Goal: Task Accomplishment & Management: Use online tool/utility

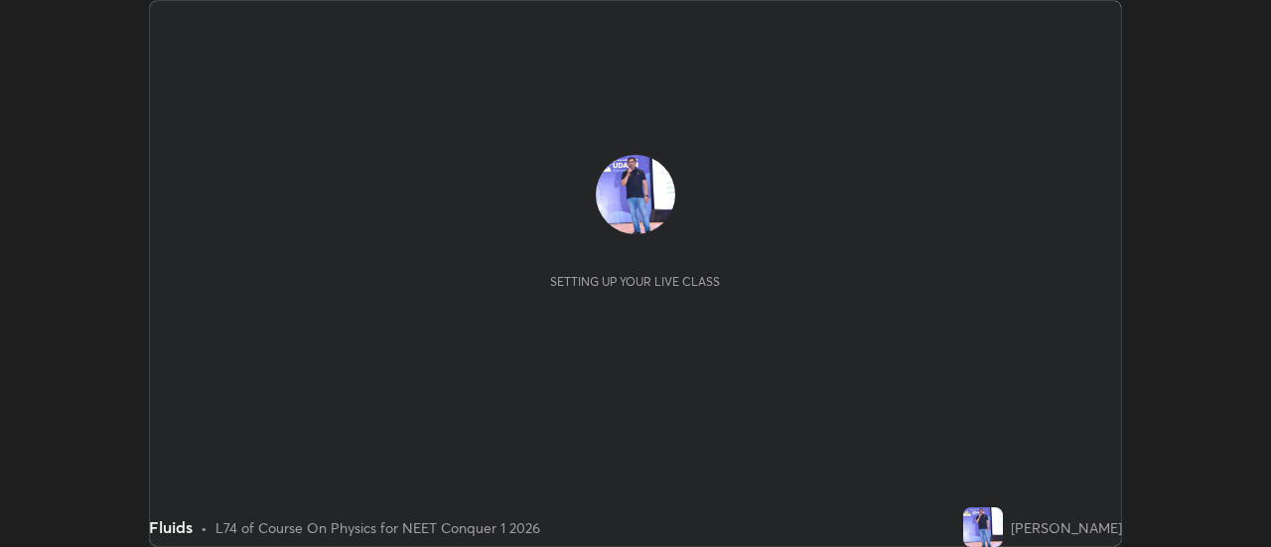
scroll to position [547, 1270]
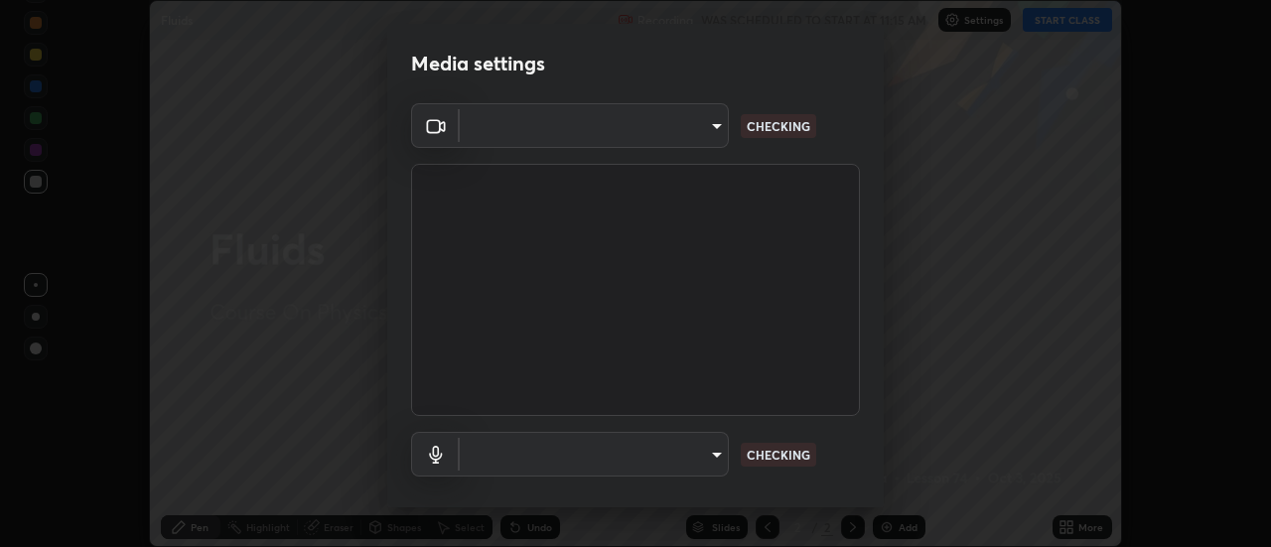
type input "7146dcbbdcde5fe3b2aae6e474f3993d16773ae1ef1a3c535206ea0346673fab"
type input "default"
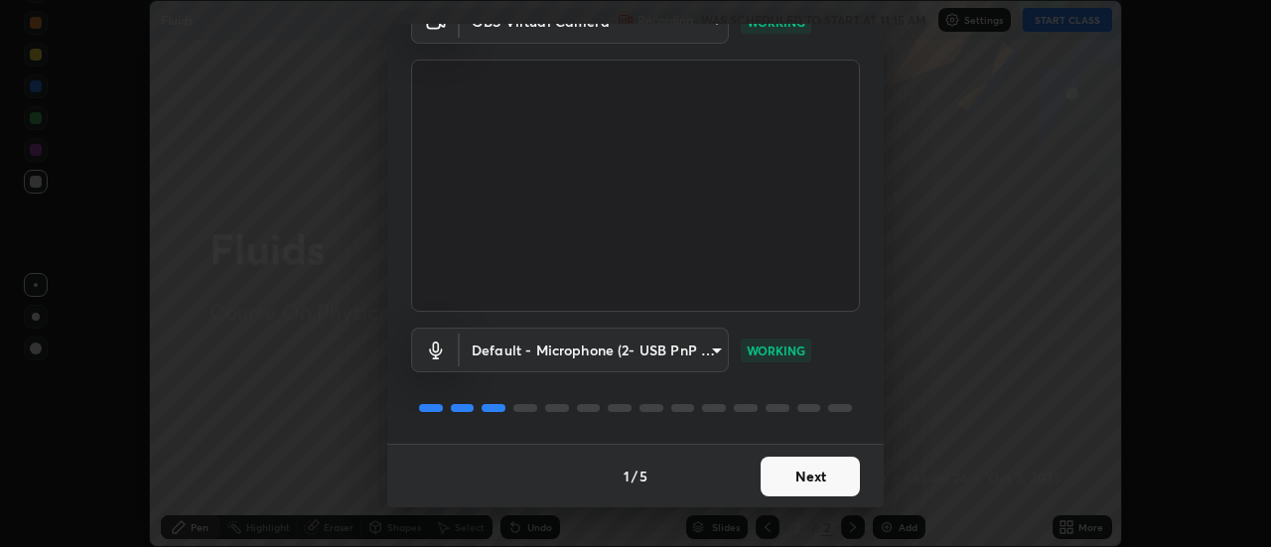
click at [811, 480] on button "Next" at bounding box center [809, 477] width 99 height 40
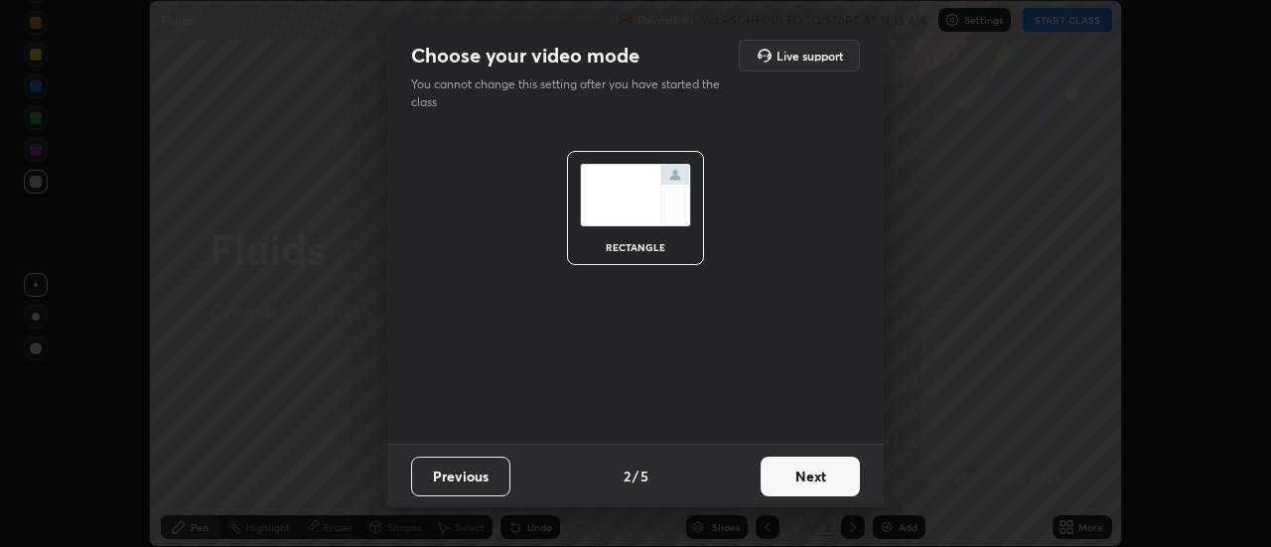
scroll to position [0, 0]
click at [817, 473] on button "Next" at bounding box center [809, 477] width 99 height 40
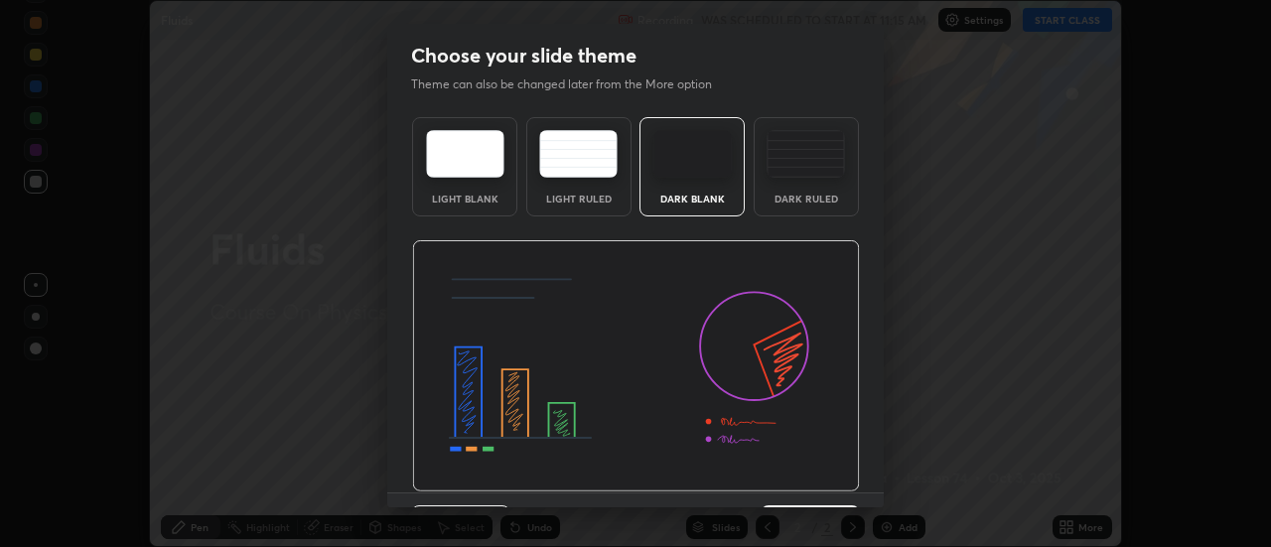
click at [817, 480] on img at bounding box center [636, 366] width 448 height 252
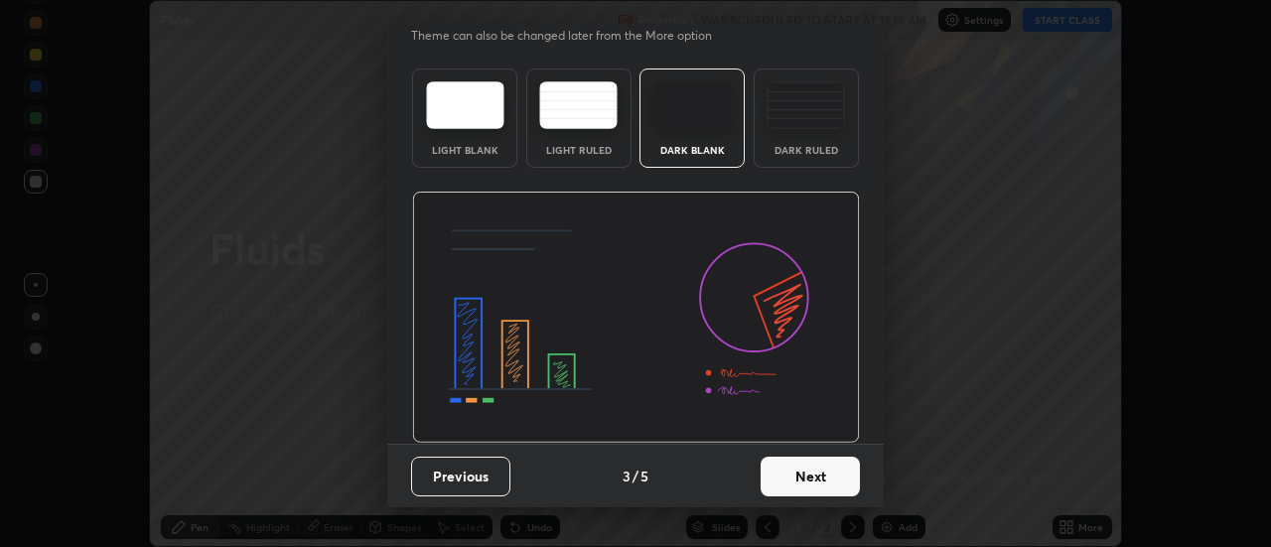
click at [812, 470] on button "Next" at bounding box center [809, 477] width 99 height 40
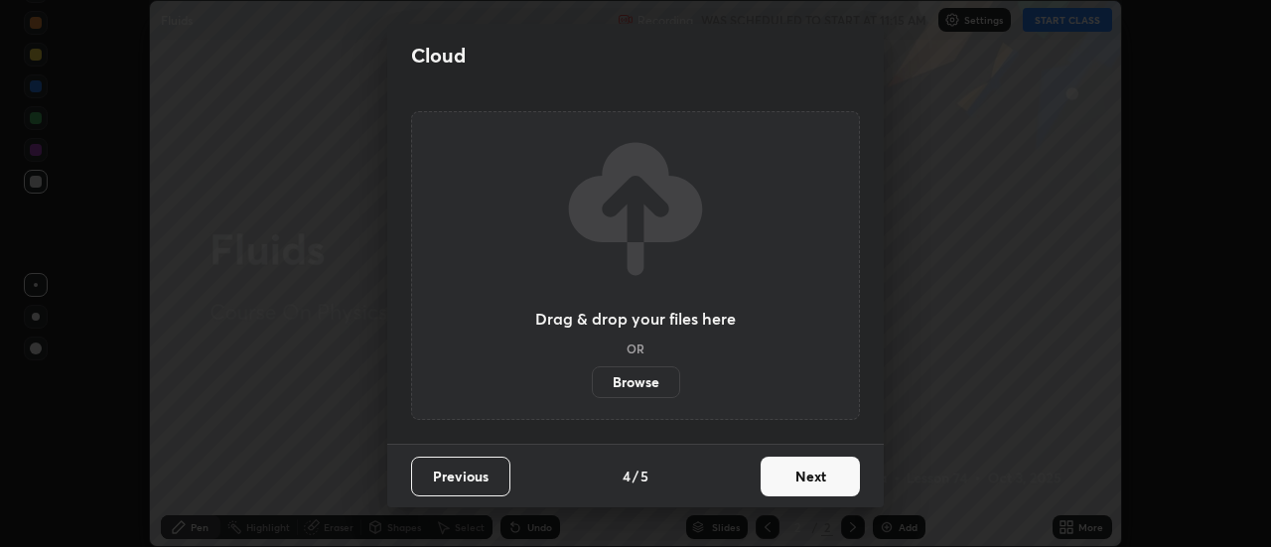
click at [817, 476] on button "Next" at bounding box center [809, 477] width 99 height 40
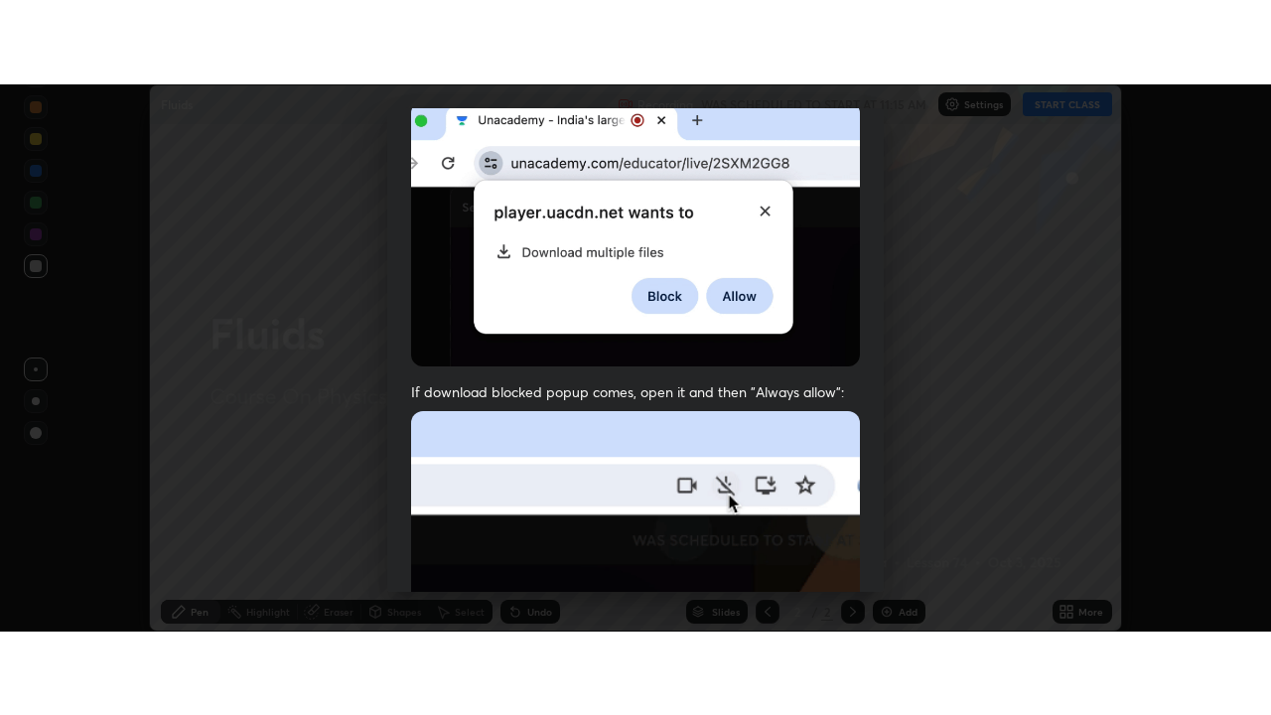
scroll to position [509, 0]
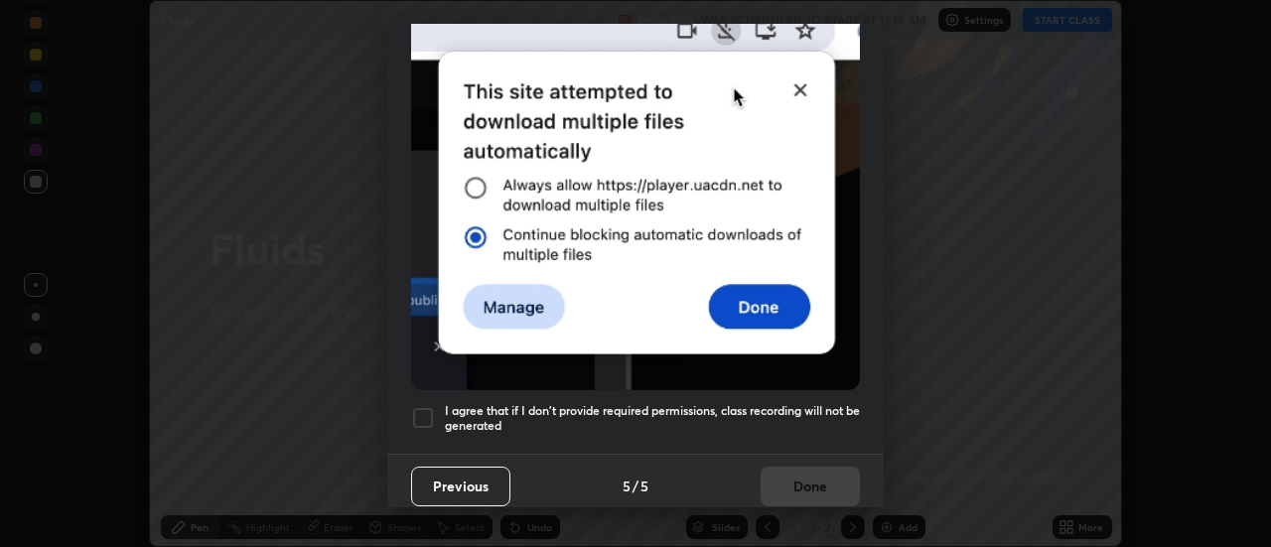
click at [424, 408] on div at bounding box center [423, 418] width 24 height 24
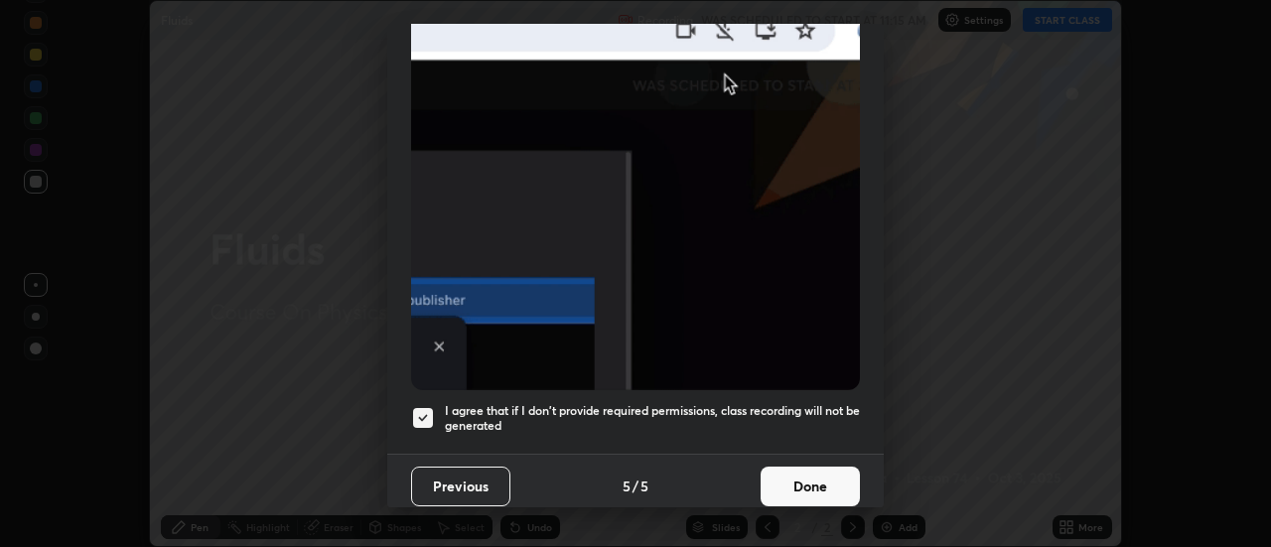
click at [796, 476] on button "Done" at bounding box center [809, 487] width 99 height 40
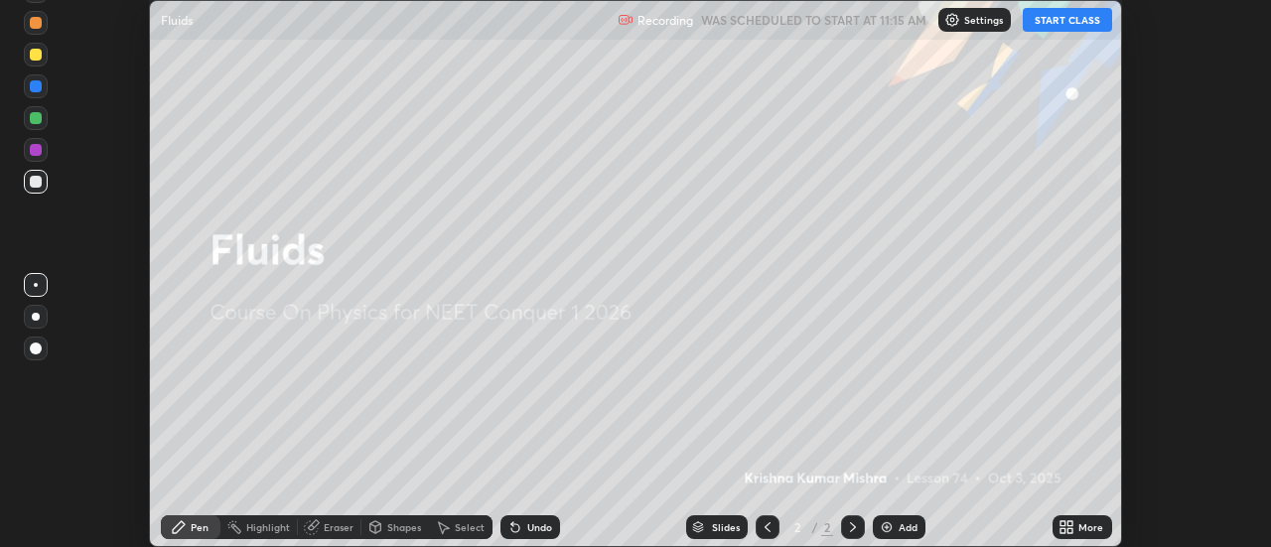
click at [1077, 17] on button "START CLASS" at bounding box center [1066, 20] width 89 height 24
click at [1071, 528] on icon at bounding box center [1070, 530] width 5 height 5
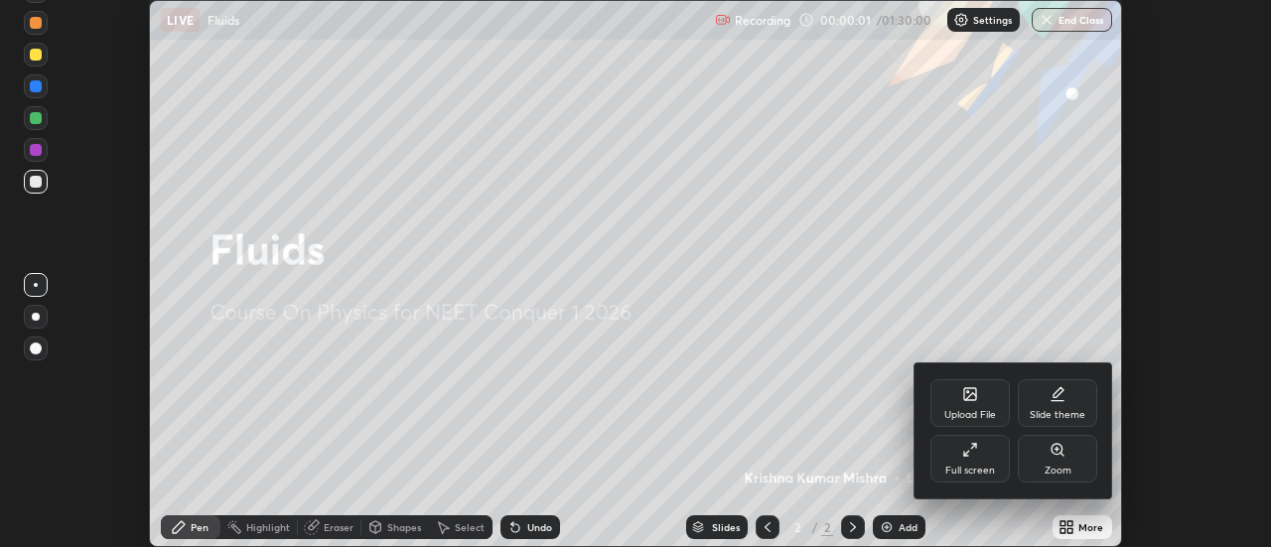
click at [976, 463] on div "Full screen" at bounding box center [969, 459] width 79 height 48
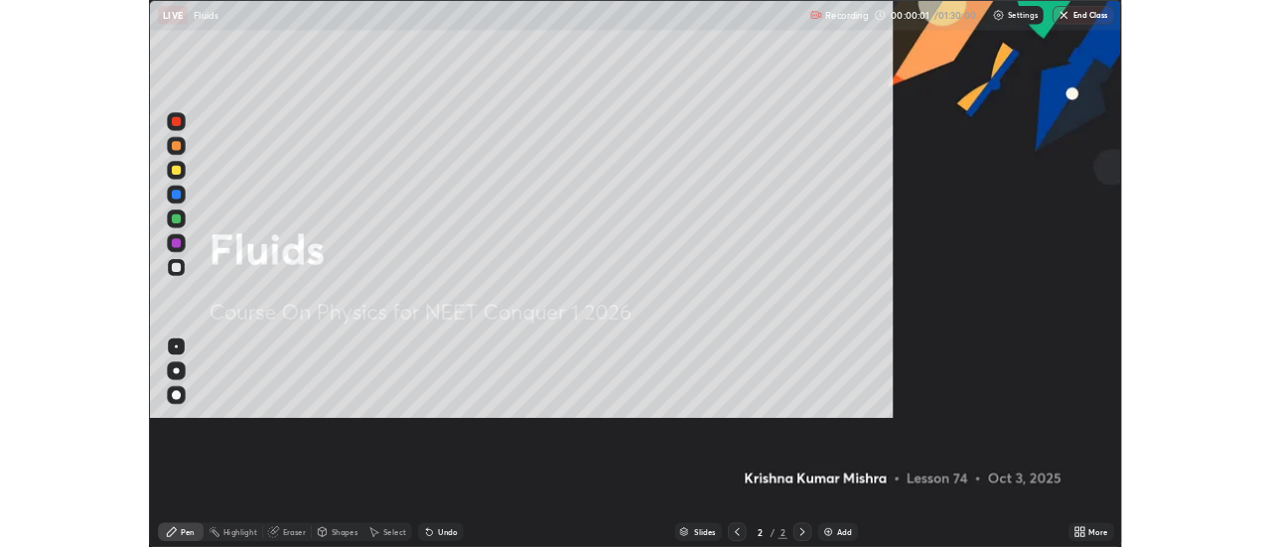
scroll to position [715, 1271]
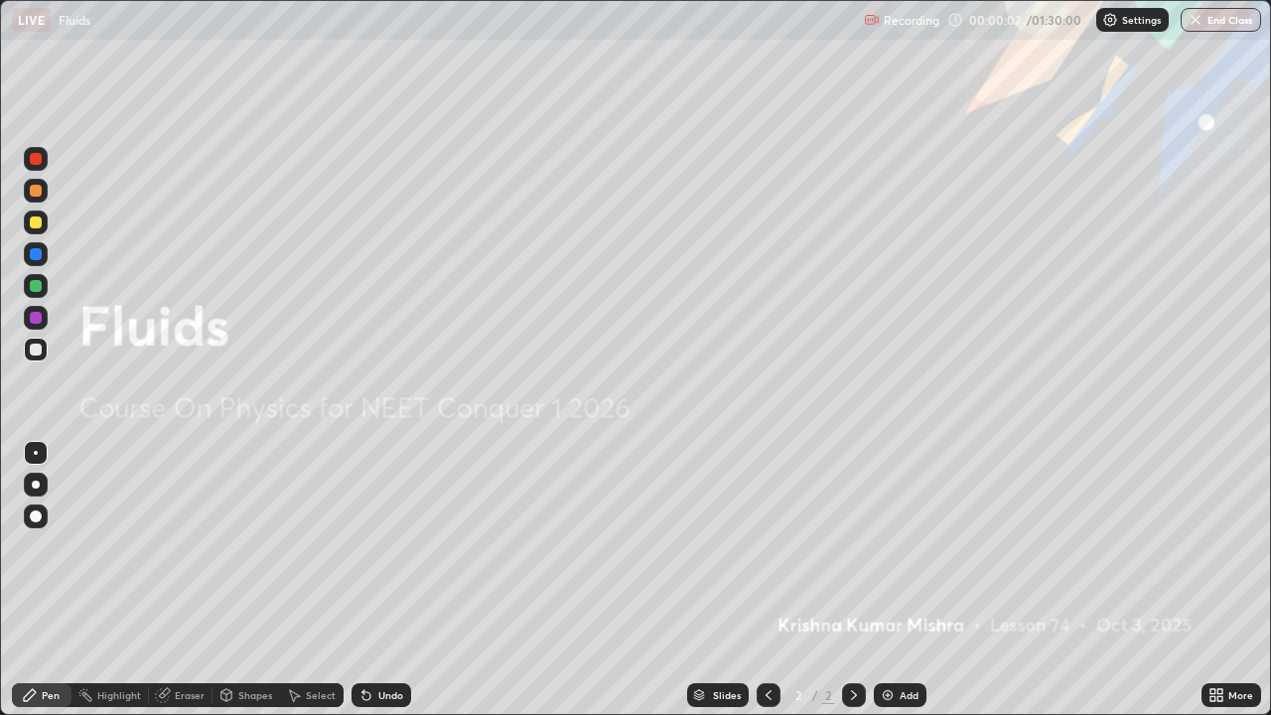
click at [908, 546] on div "Add" at bounding box center [908, 695] width 19 height 10
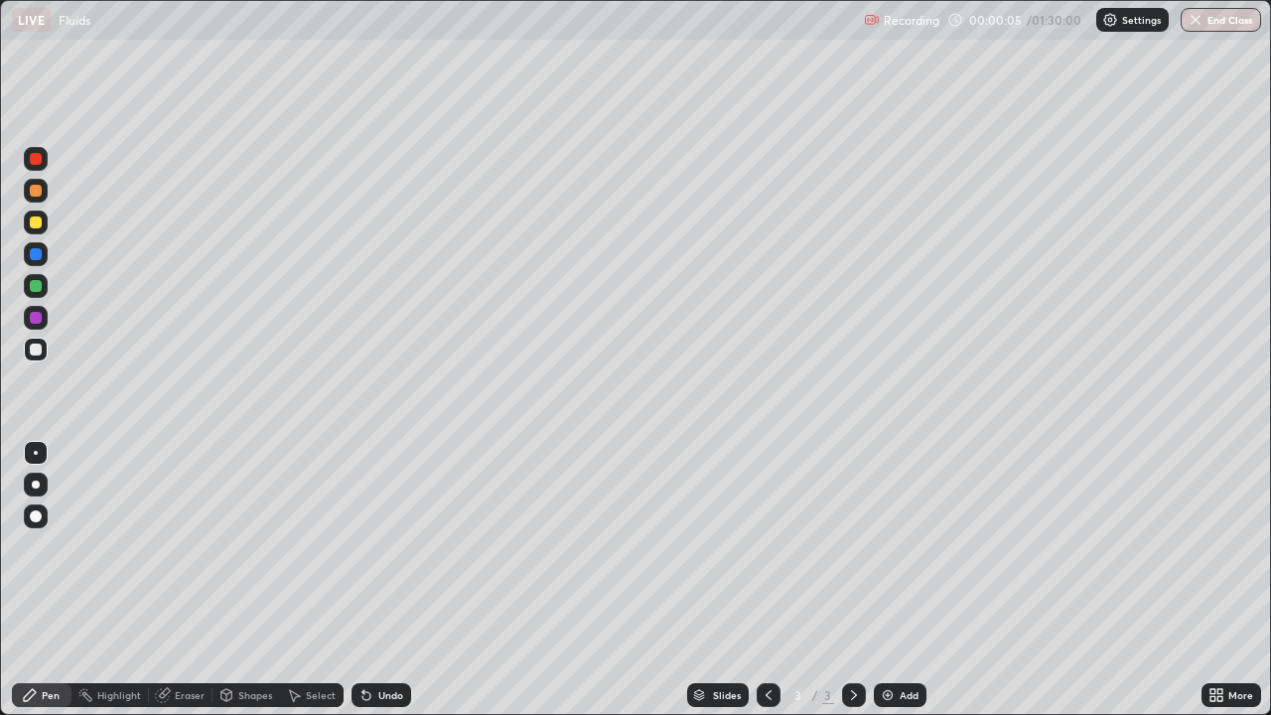
click at [39, 220] on div at bounding box center [36, 222] width 12 height 12
click at [379, 546] on div "Undo" at bounding box center [390, 695] width 25 height 10
click at [35, 219] on div at bounding box center [36, 222] width 12 height 12
click at [390, 546] on div "Undo" at bounding box center [390, 695] width 25 height 10
click at [315, 546] on div "Select" at bounding box center [321, 695] width 30 height 10
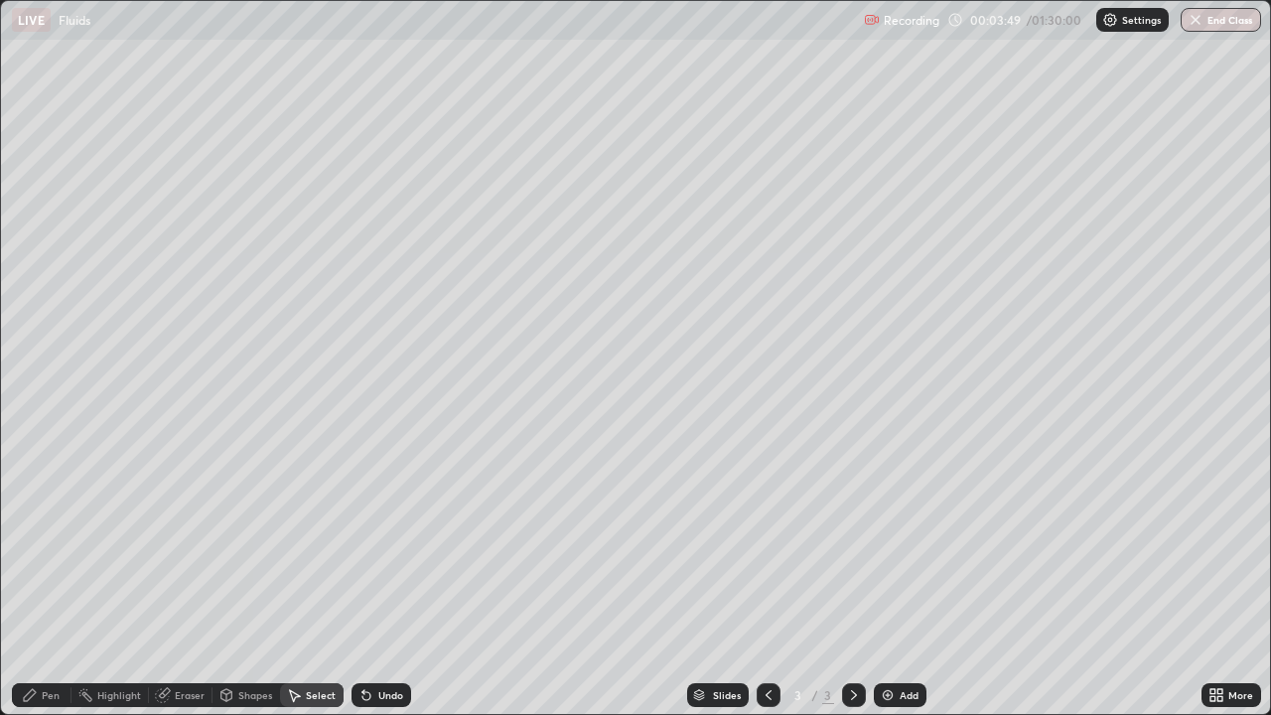
click at [253, 546] on div "Shapes" at bounding box center [255, 695] width 34 height 10
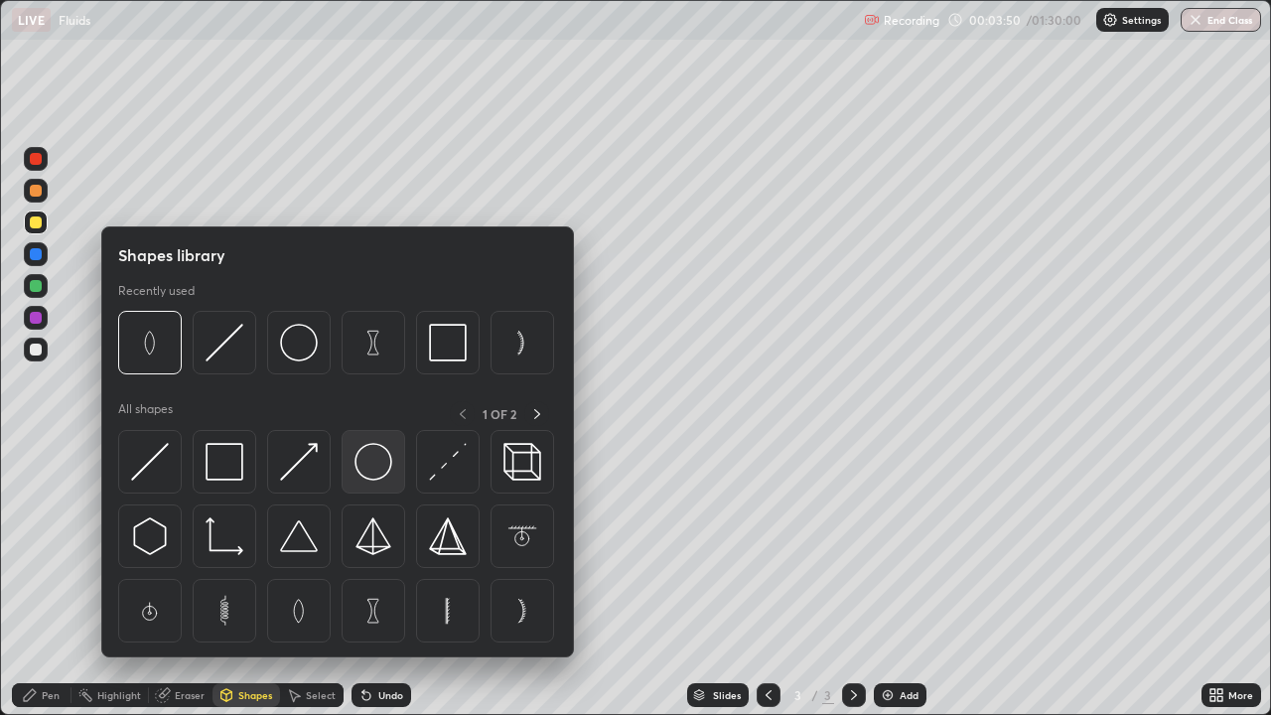
click at [373, 467] on img at bounding box center [373, 462] width 38 height 38
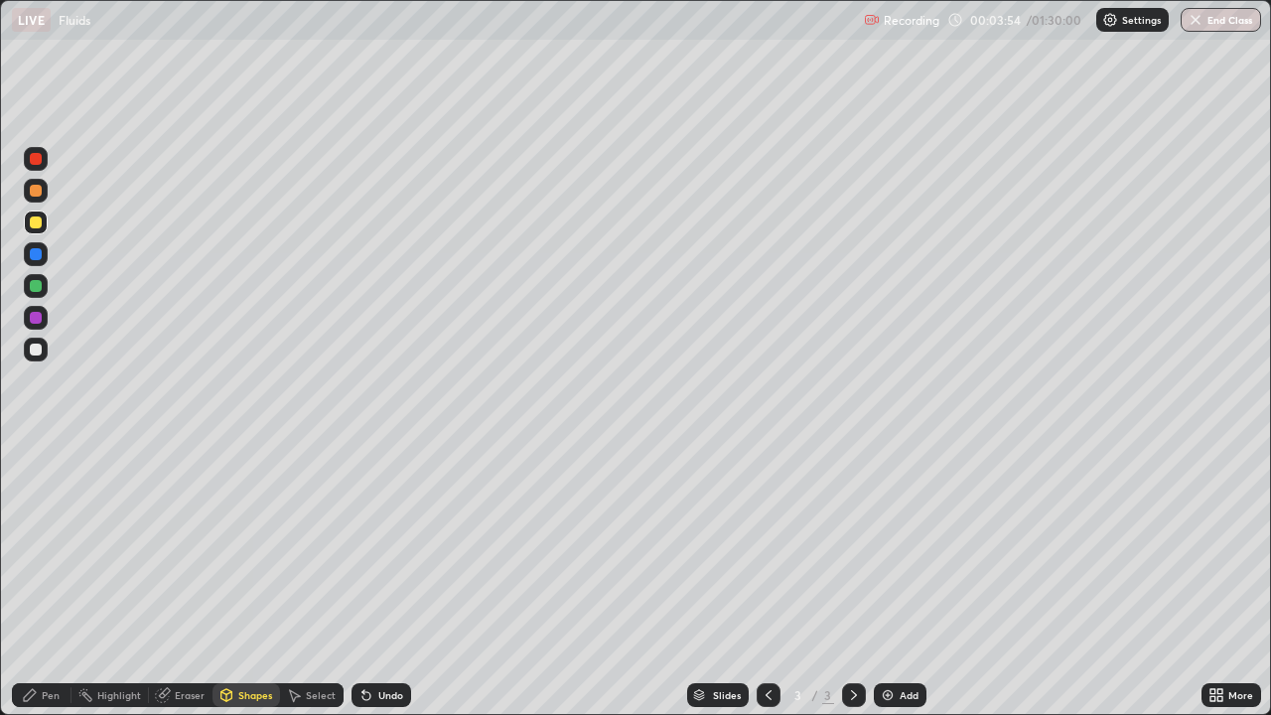
click at [383, 546] on div "Undo" at bounding box center [381, 695] width 60 height 24
click at [384, 546] on div "Undo" at bounding box center [390, 695] width 25 height 10
click at [51, 546] on div "Pen" at bounding box center [51, 695] width 18 height 10
click at [35, 289] on div at bounding box center [36, 286] width 12 height 12
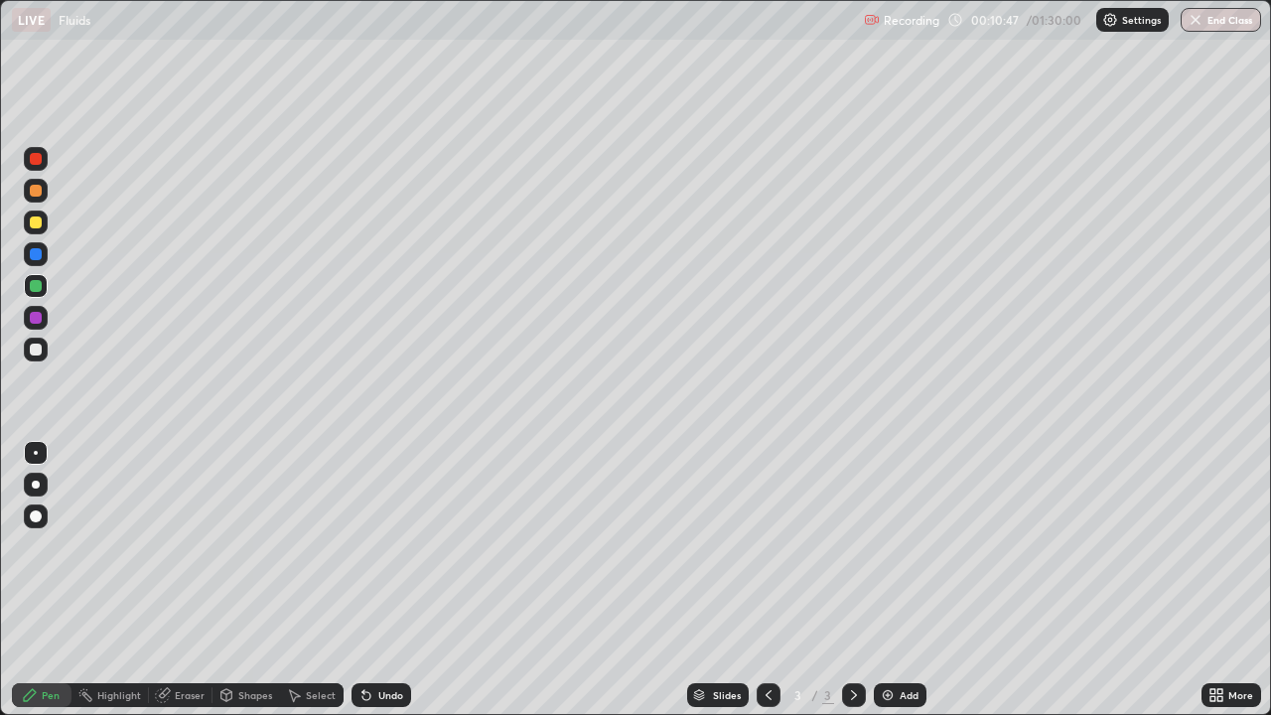
click at [393, 546] on div "Undo" at bounding box center [390, 695] width 25 height 10
click at [900, 546] on div "Add" at bounding box center [908, 695] width 19 height 10
click at [41, 222] on div at bounding box center [36, 222] width 12 height 12
click at [395, 546] on div "Undo" at bounding box center [390, 695] width 25 height 10
click at [185, 546] on div "Eraser" at bounding box center [181, 695] width 64 height 24
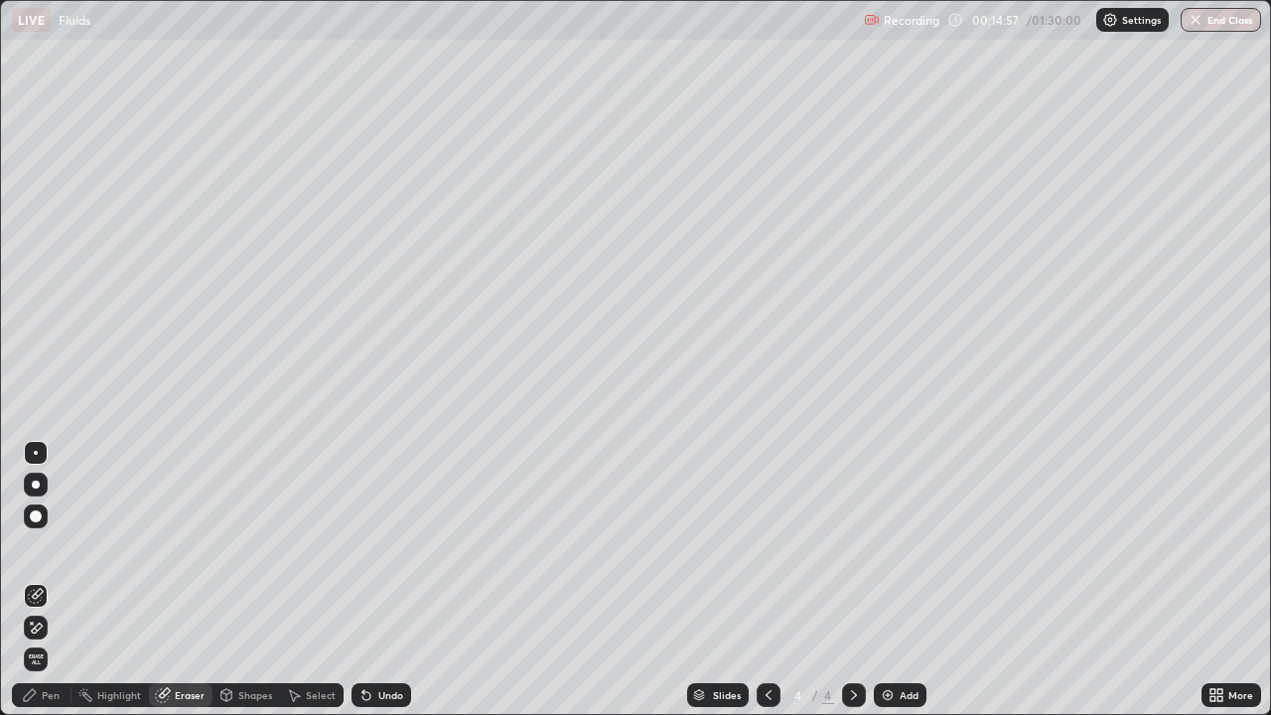
click at [44, 546] on div "Pen" at bounding box center [51, 695] width 18 height 10
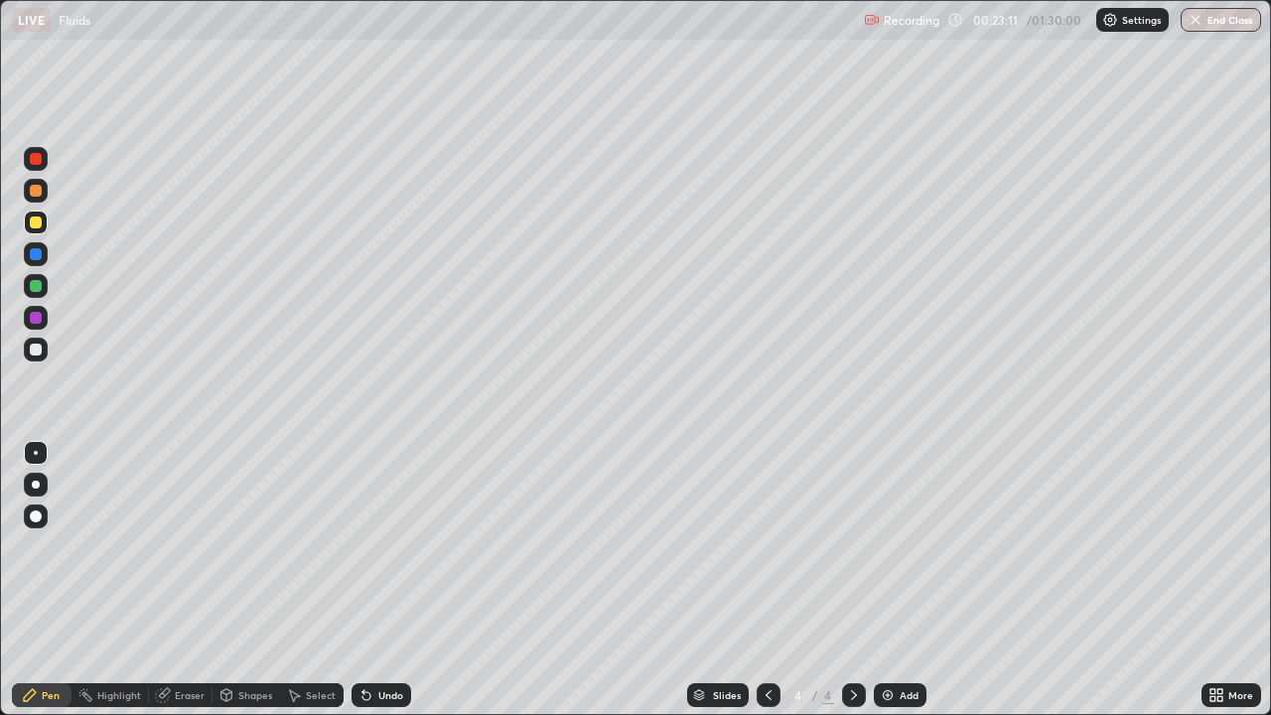
click at [766, 546] on icon at bounding box center [768, 695] width 6 height 10
click at [852, 546] on icon at bounding box center [854, 695] width 16 height 16
click at [387, 546] on div "Undo" at bounding box center [390, 695] width 25 height 10
click at [389, 546] on div "Undo" at bounding box center [390, 695] width 25 height 10
click at [387, 546] on div "Undo" at bounding box center [390, 695] width 25 height 10
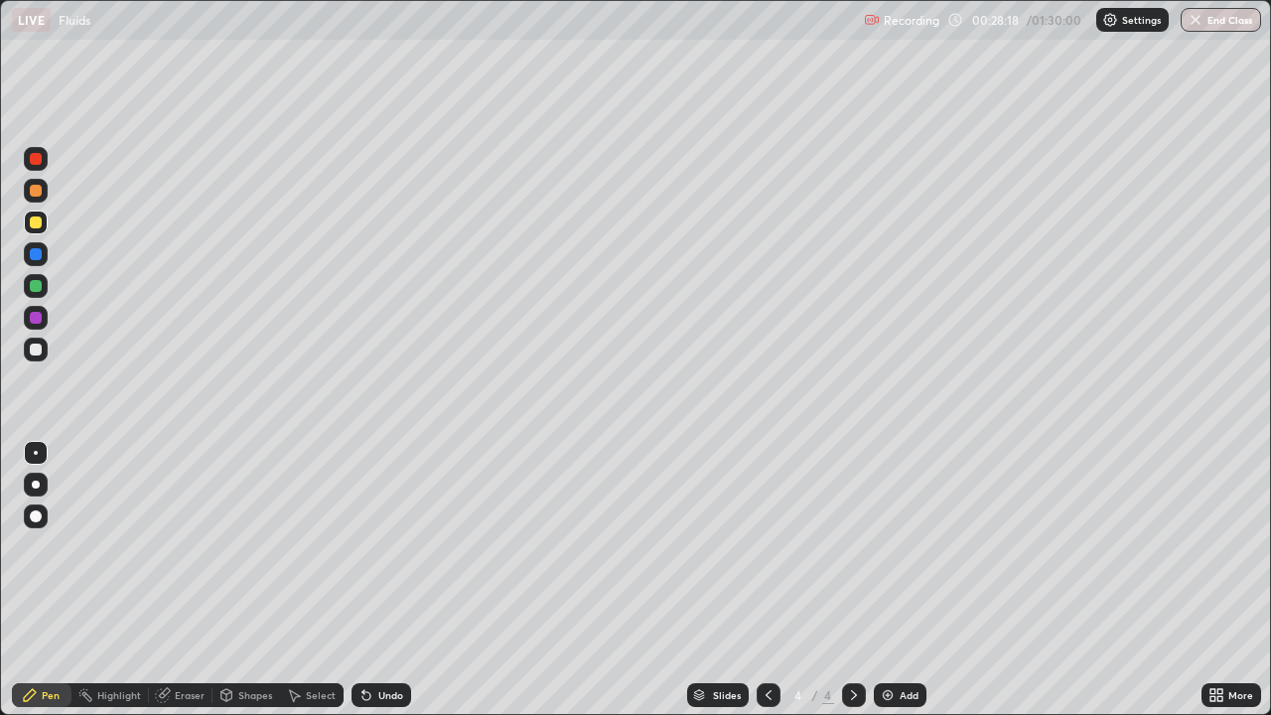
click at [859, 546] on icon at bounding box center [854, 695] width 16 height 16
click at [899, 546] on div "Add" at bounding box center [908, 695] width 19 height 10
click at [40, 190] on div at bounding box center [36, 191] width 12 height 12
click at [384, 546] on div "Undo" at bounding box center [390, 695] width 25 height 10
click at [381, 546] on div "Undo" at bounding box center [390, 695] width 25 height 10
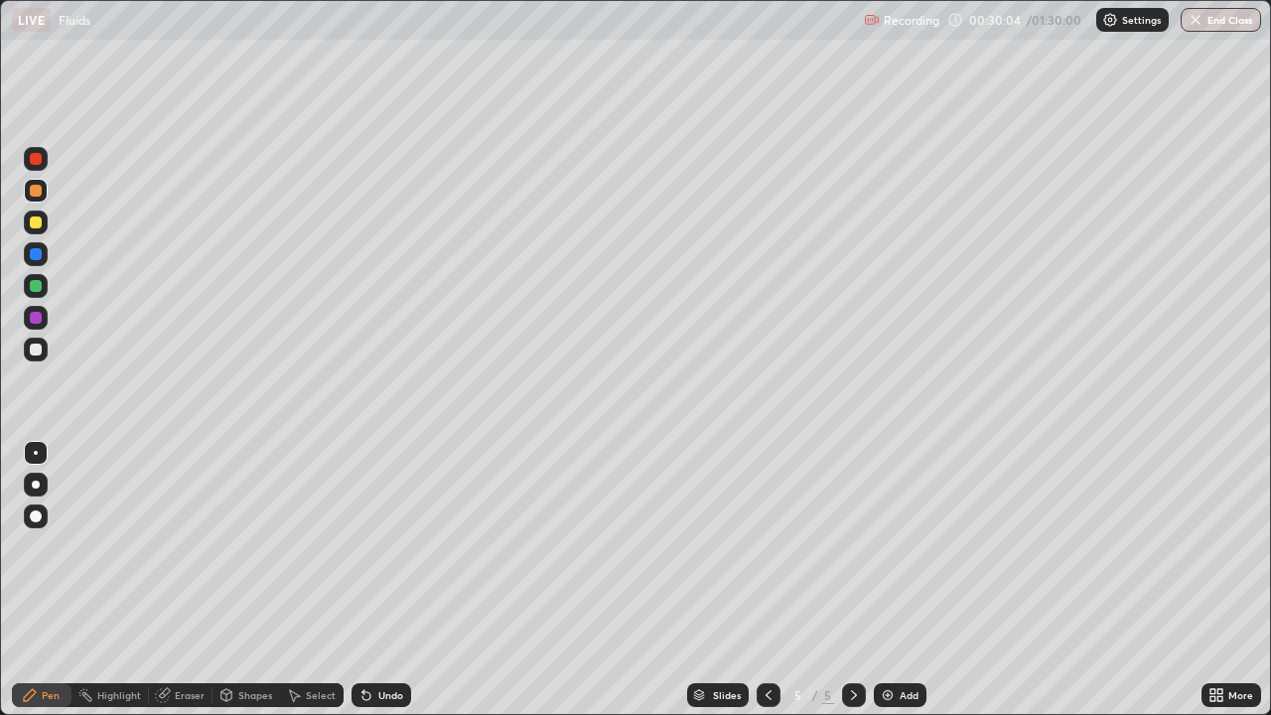
click at [391, 546] on div "Undo" at bounding box center [381, 695] width 60 height 24
click at [245, 546] on div "Shapes" at bounding box center [255, 695] width 34 height 10
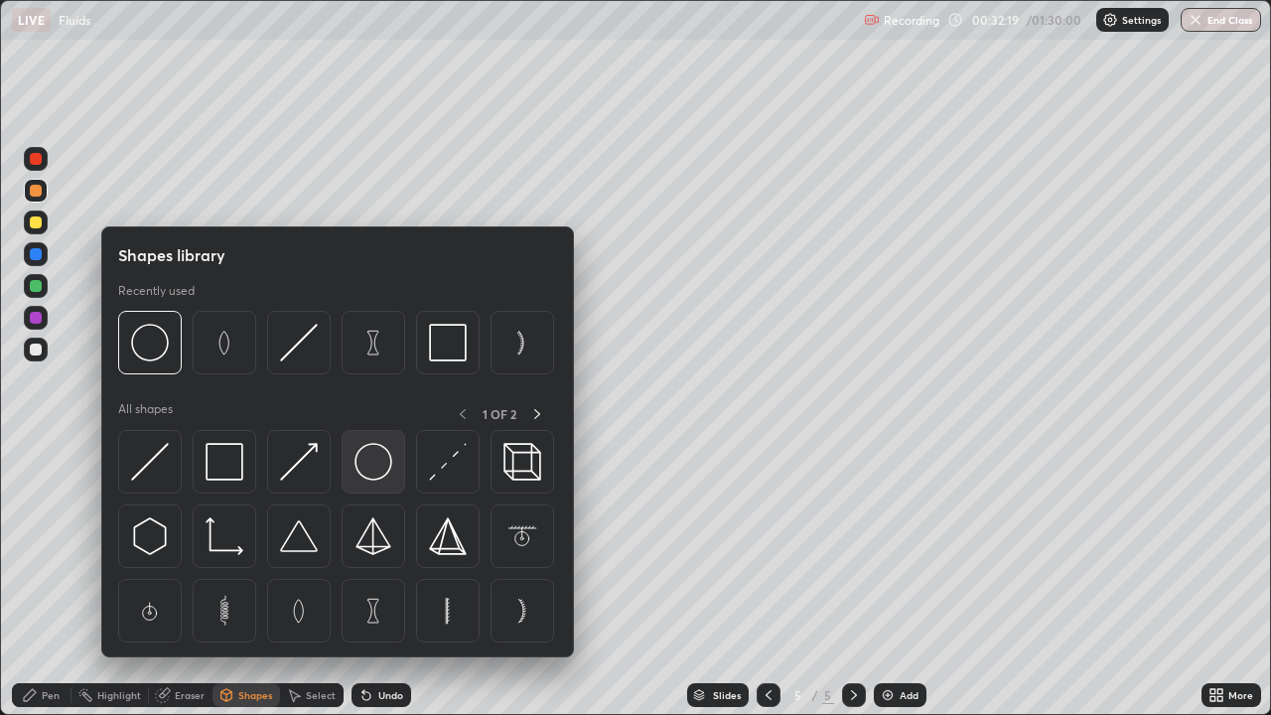
click at [377, 460] on img at bounding box center [373, 462] width 38 height 38
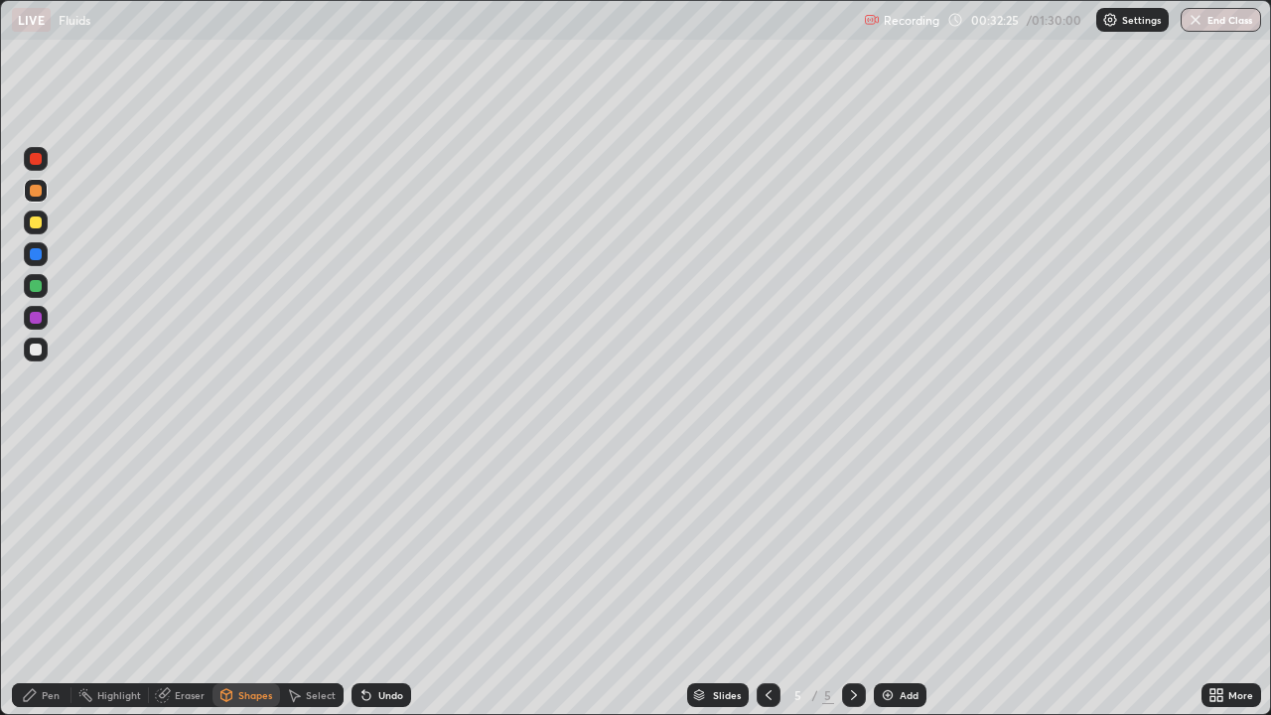
click at [44, 546] on div "Pen" at bounding box center [51, 695] width 18 height 10
click at [43, 349] on div at bounding box center [36, 350] width 24 height 24
click at [246, 546] on div "Shapes" at bounding box center [255, 695] width 34 height 10
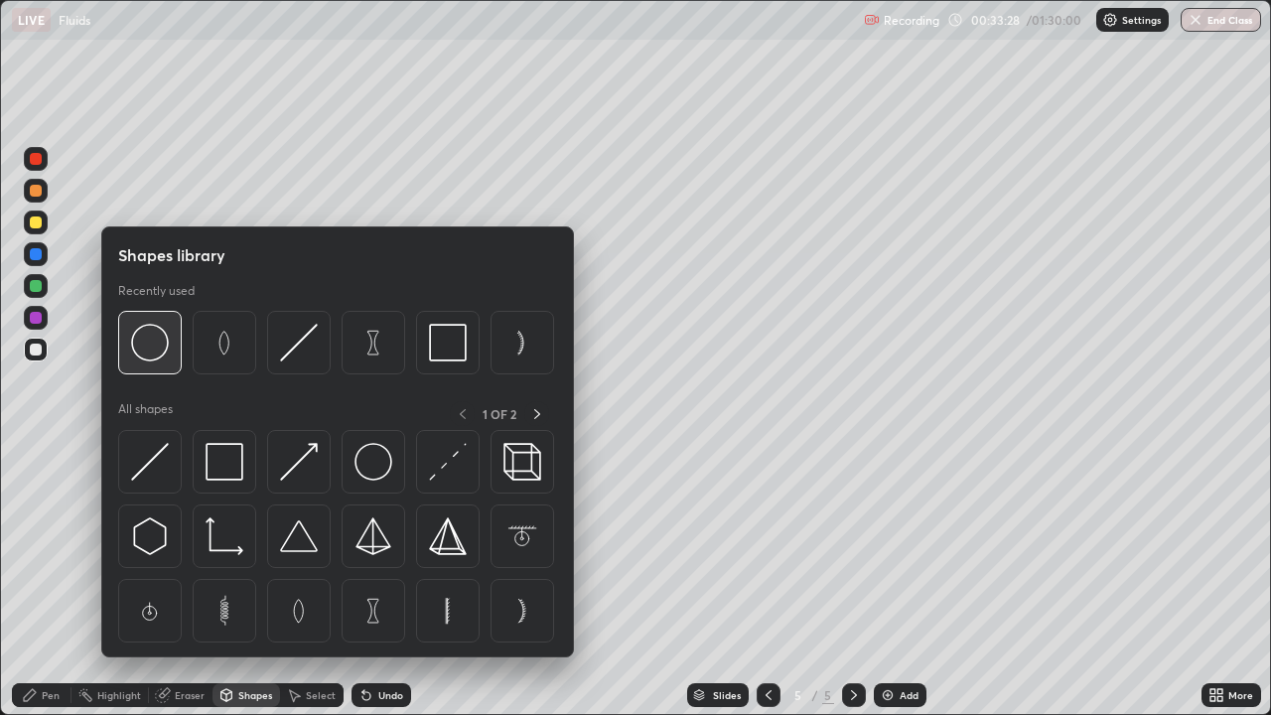
click at [149, 342] on img at bounding box center [150, 343] width 38 height 38
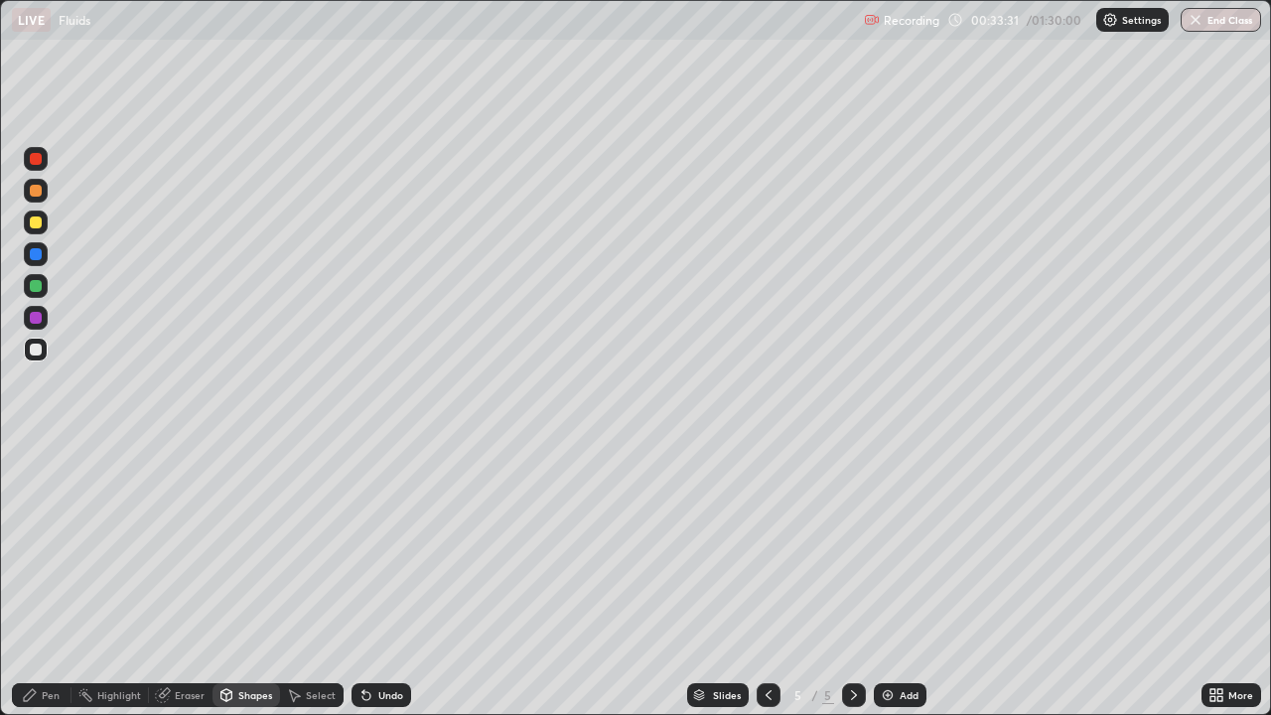
click at [52, 546] on div "Pen" at bounding box center [51, 695] width 18 height 10
click at [391, 546] on div "Undo" at bounding box center [390, 695] width 25 height 10
click at [385, 546] on div "Undo" at bounding box center [390, 695] width 25 height 10
click at [896, 546] on div "Add" at bounding box center [900, 695] width 53 height 24
click at [251, 546] on div "Shapes" at bounding box center [255, 695] width 34 height 10
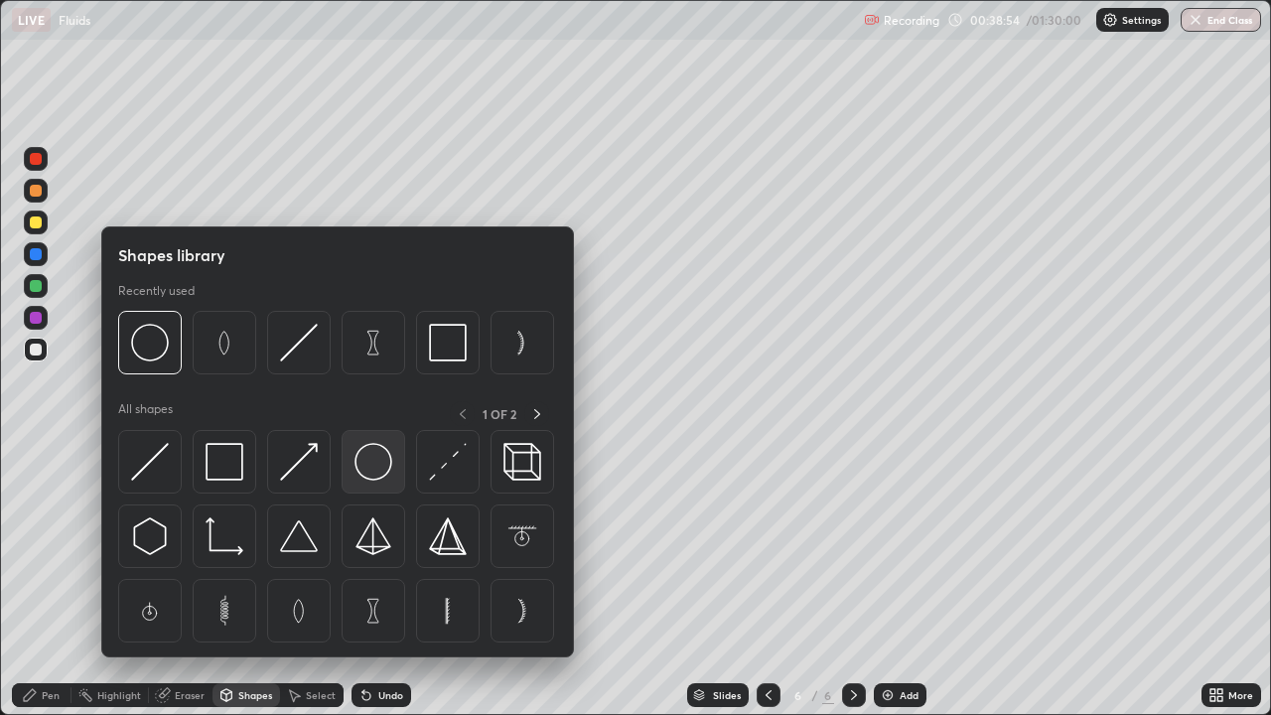
click at [370, 471] on img at bounding box center [373, 462] width 38 height 38
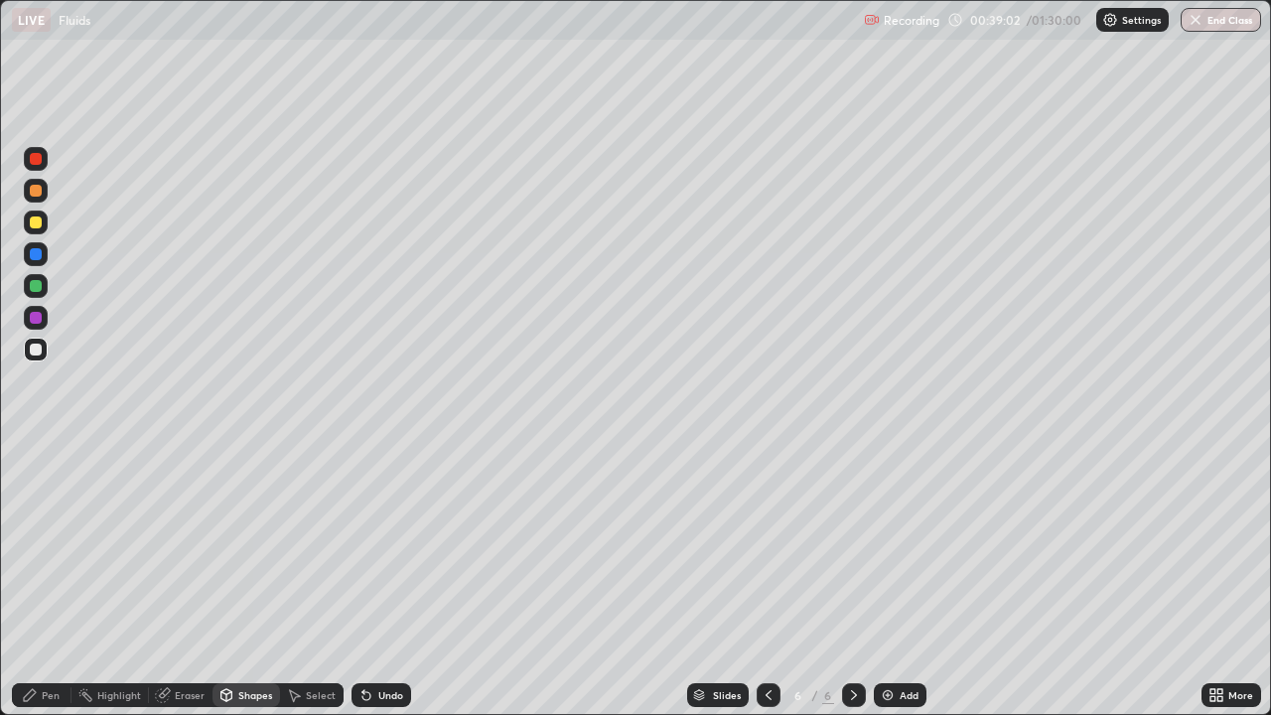
click at [187, 546] on div "Eraser" at bounding box center [181, 695] width 64 height 24
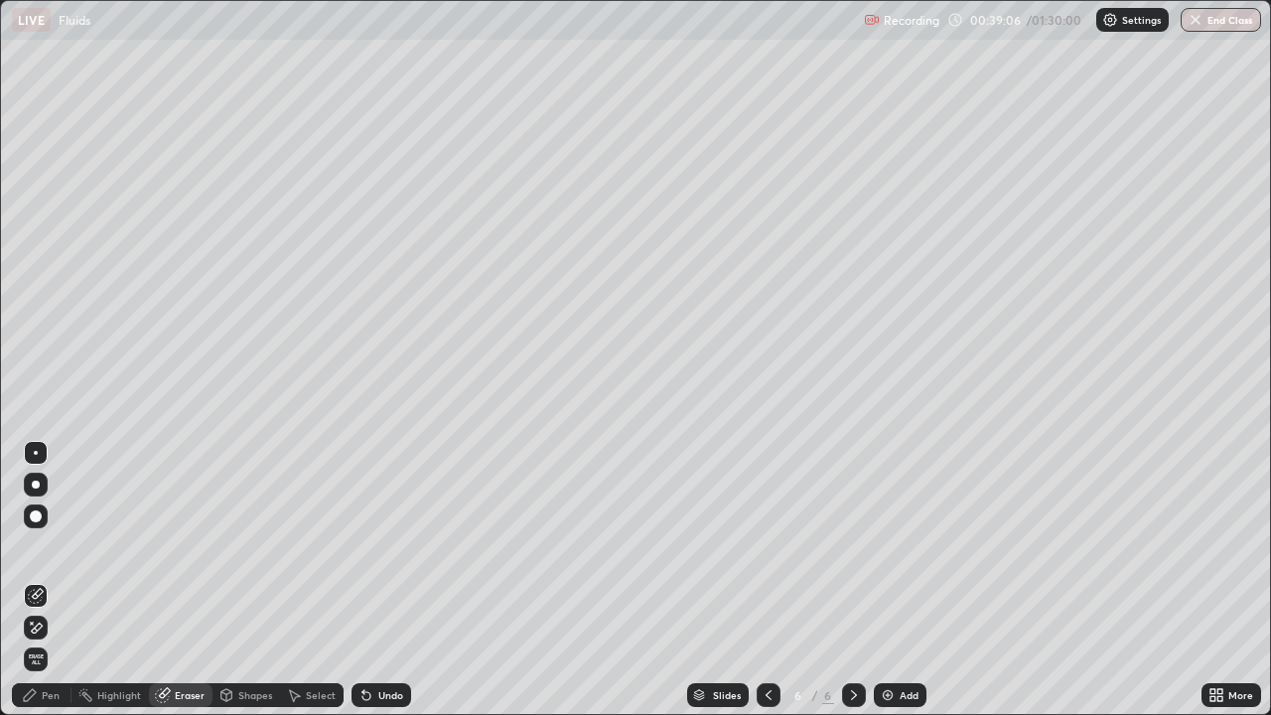
click at [51, 546] on div "Pen" at bounding box center [51, 695] width 18 height 10
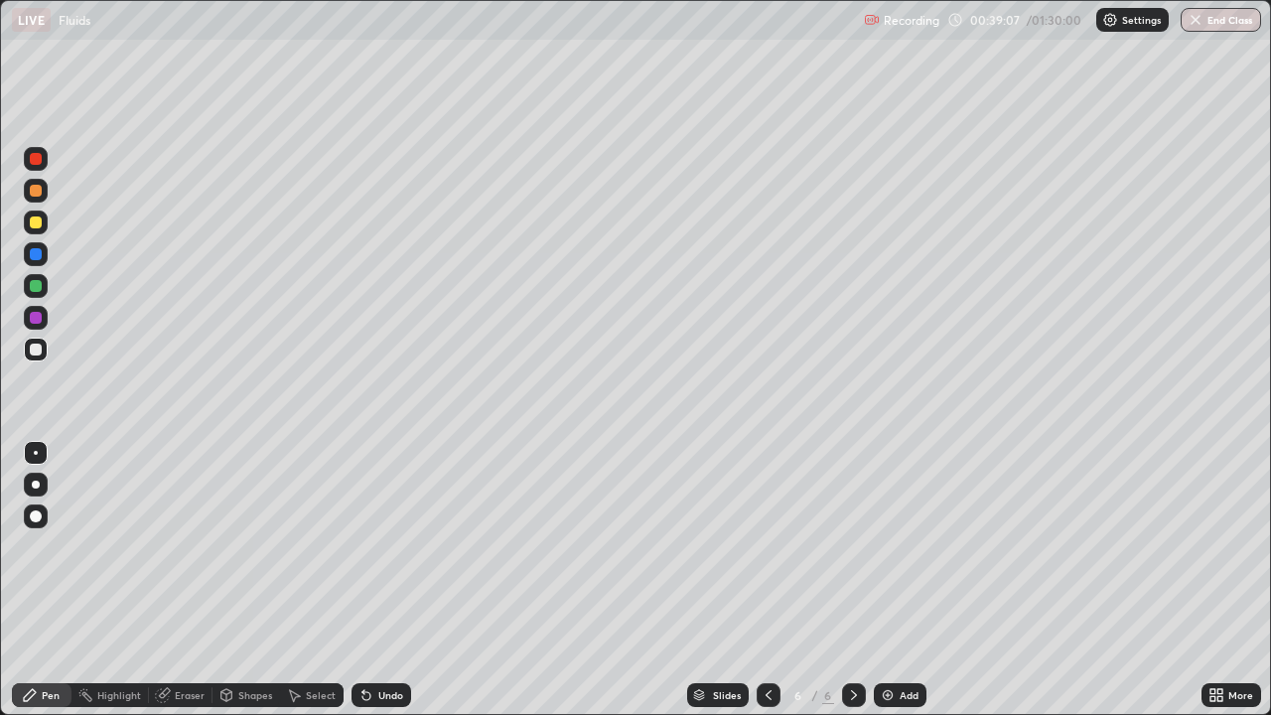
click at [256, 546] on div "Shapes" at bounding box center [246, 695] width 68 height 24
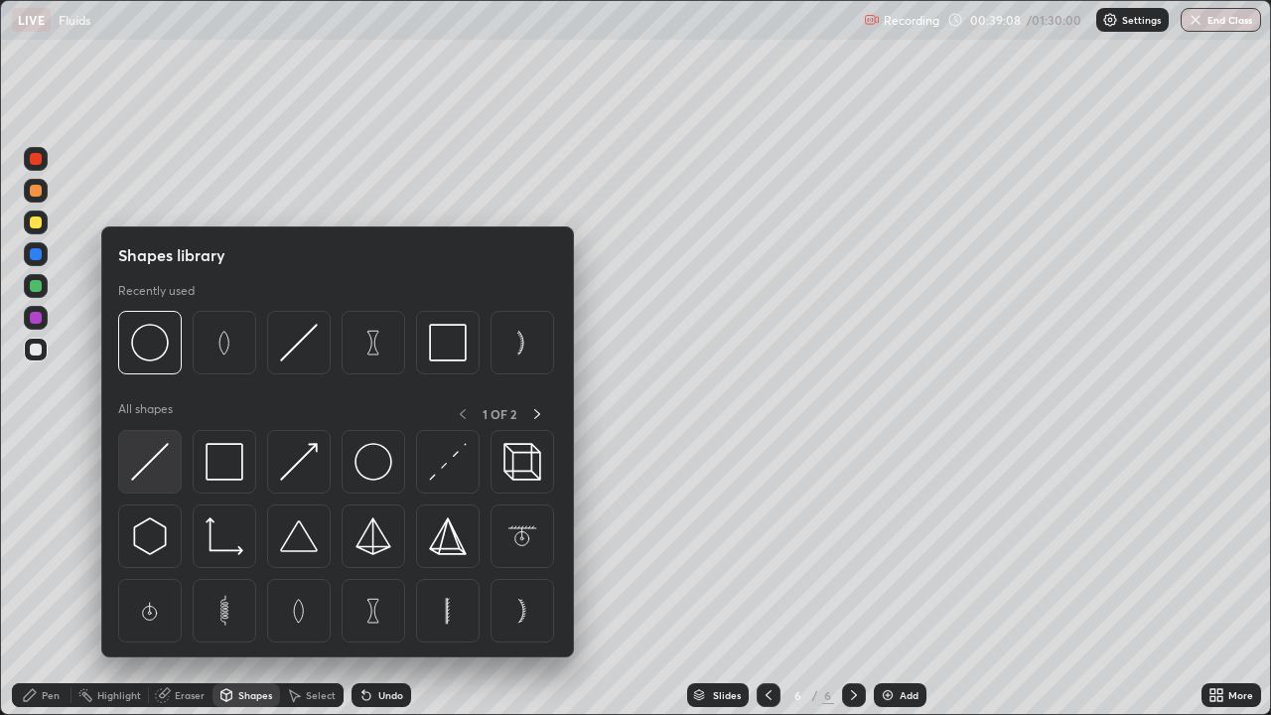
click at [154, 458] on img at bounding box center [150, 462] width 38 height 38
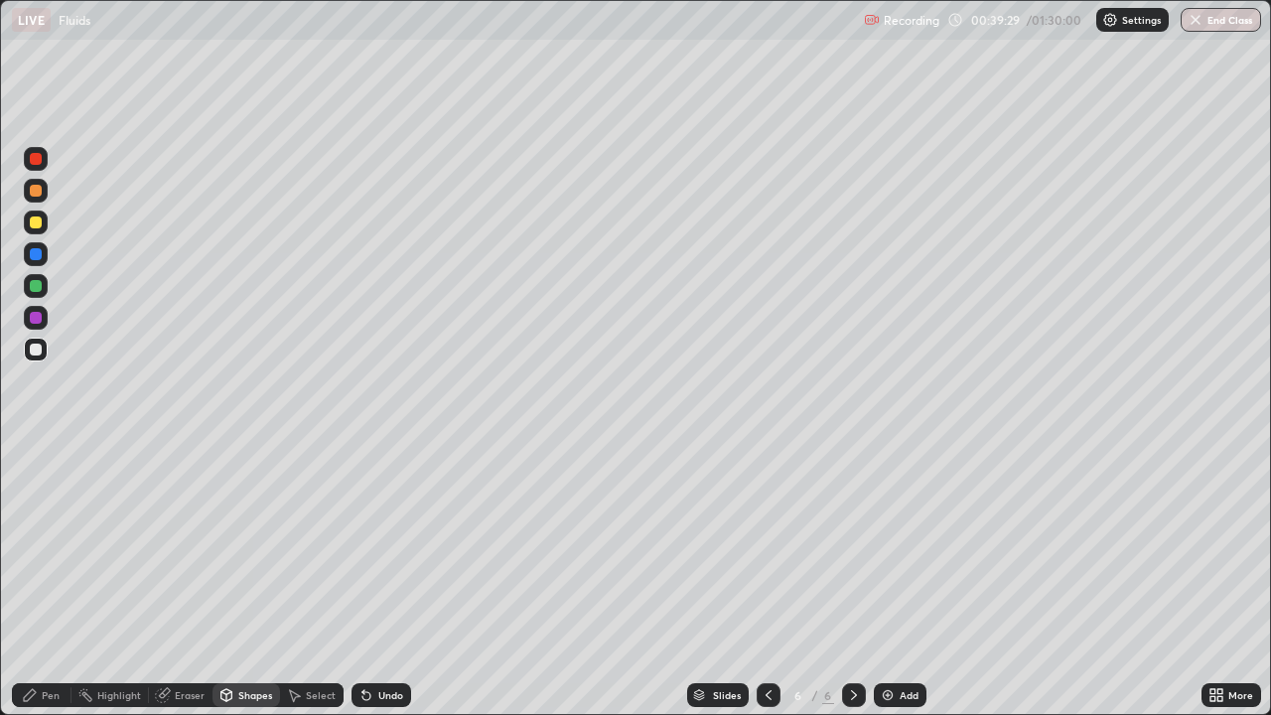
click at [42, 546] on div "Pen" at bounding box center [51, 695] width 18 height 10
click at [35, 317] on div at bounding box center [36, 318] width 12 height 12
click at [251, 546] on div "Shapes" at bounding box center [255, 695] width 34 height 10
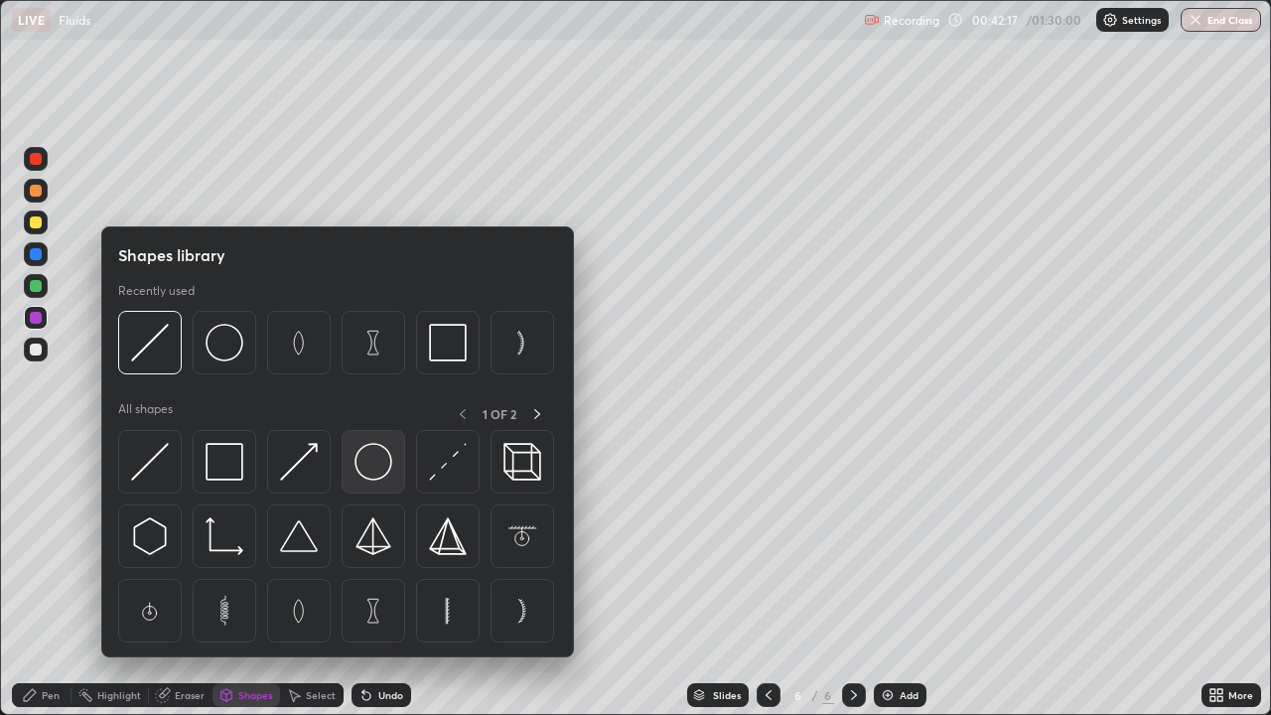
click at [375, 468] on img at bounding box center [373, 462] width 38 height 38
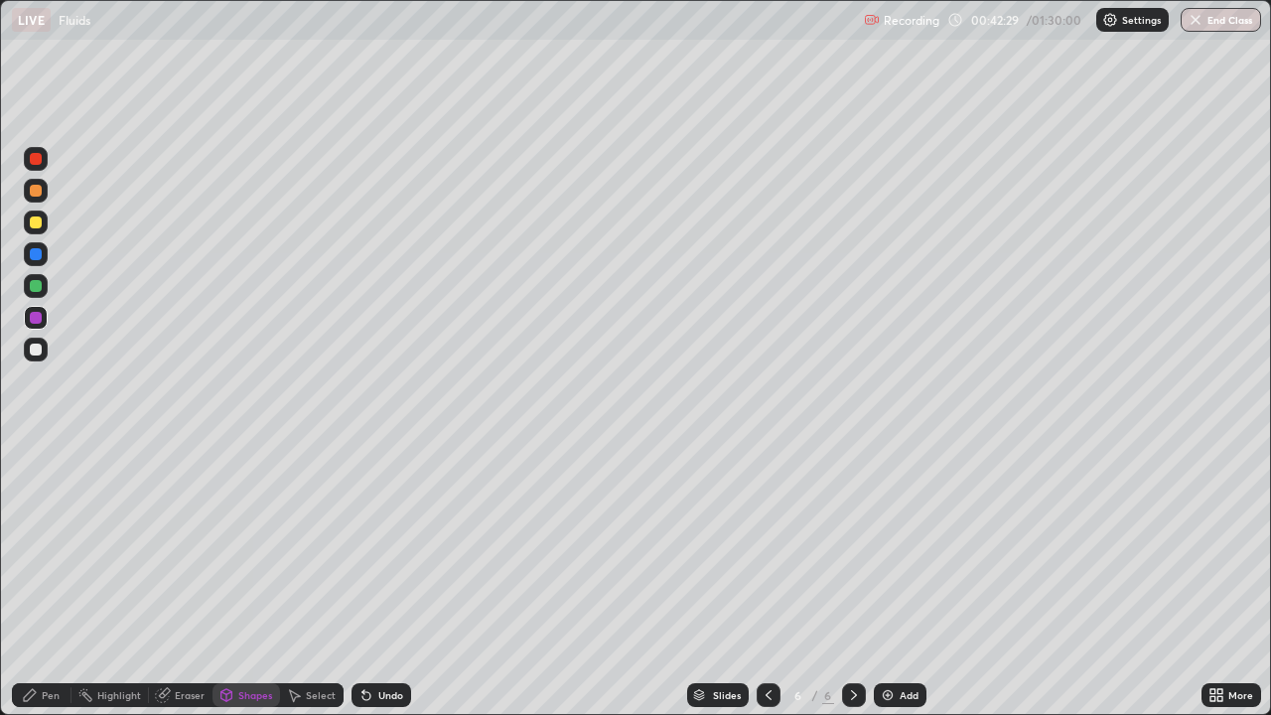
click at [185, 546] on div "Eraser" at bounding box center [190, 695] width 30 height 10
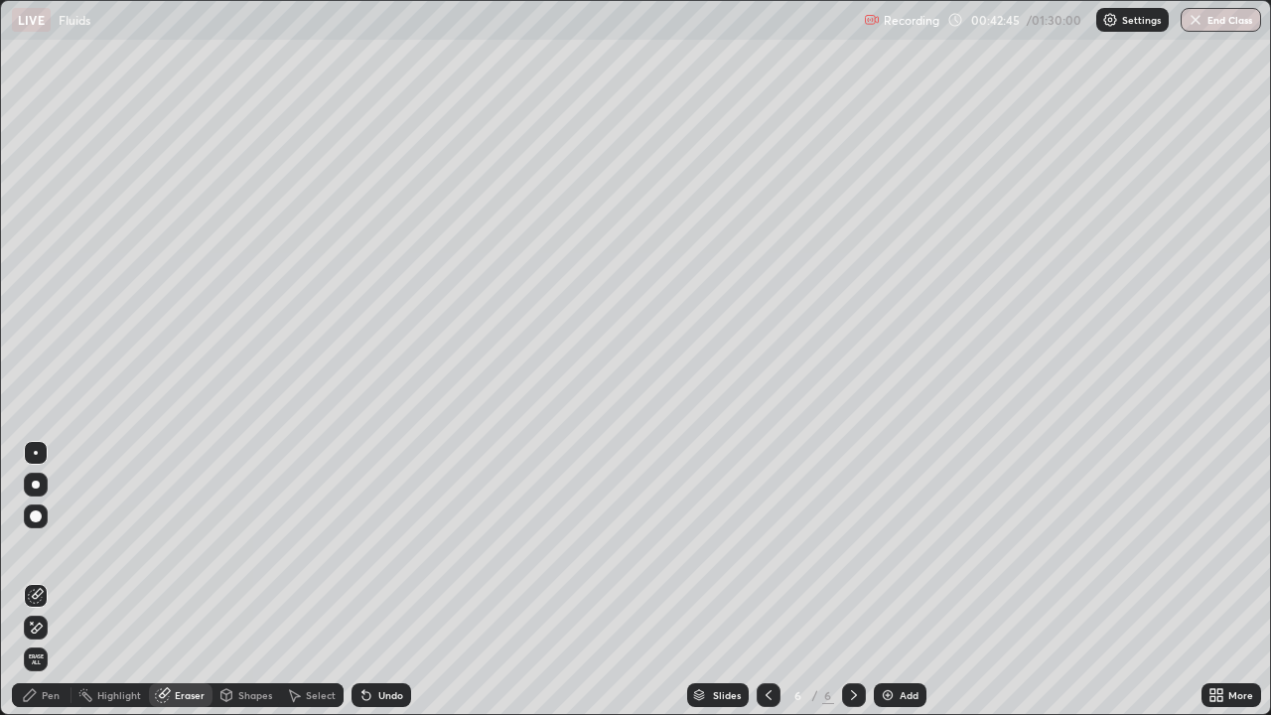
click at [251, 546] on div "Shapes" at bounding box center [255, 695] width 34 height 10
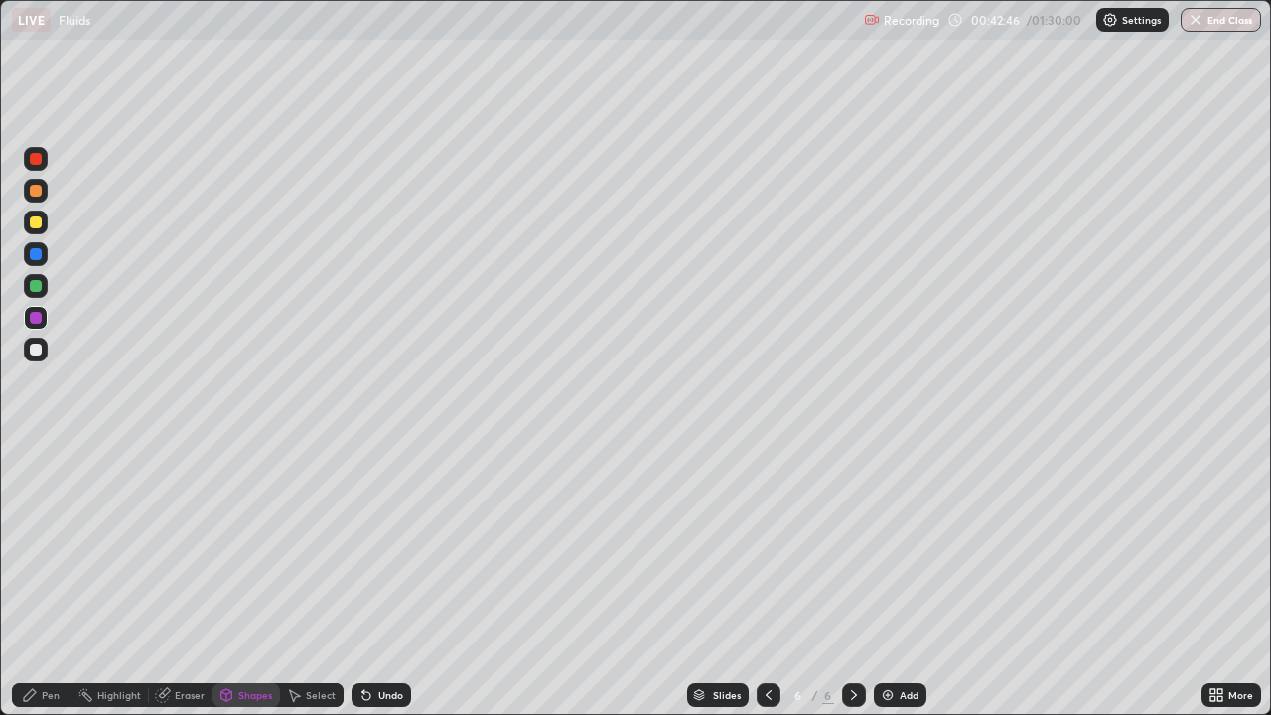
click at [53, 546] on div "Pen" at bounding box center [51, 695] width 18 height 10
click at [32, 346] on div at bounding box center [36, 349] width 12 height 12
click at [899, 546] on div "Add" at bounding box center [908, 695] width 19 height 10
click at [45, 223] on div at bounding box center [36, 222] width 24 height 24
click at [253, 546] on div "Shapes" at bounding box center [246, 695] width 68 height 24
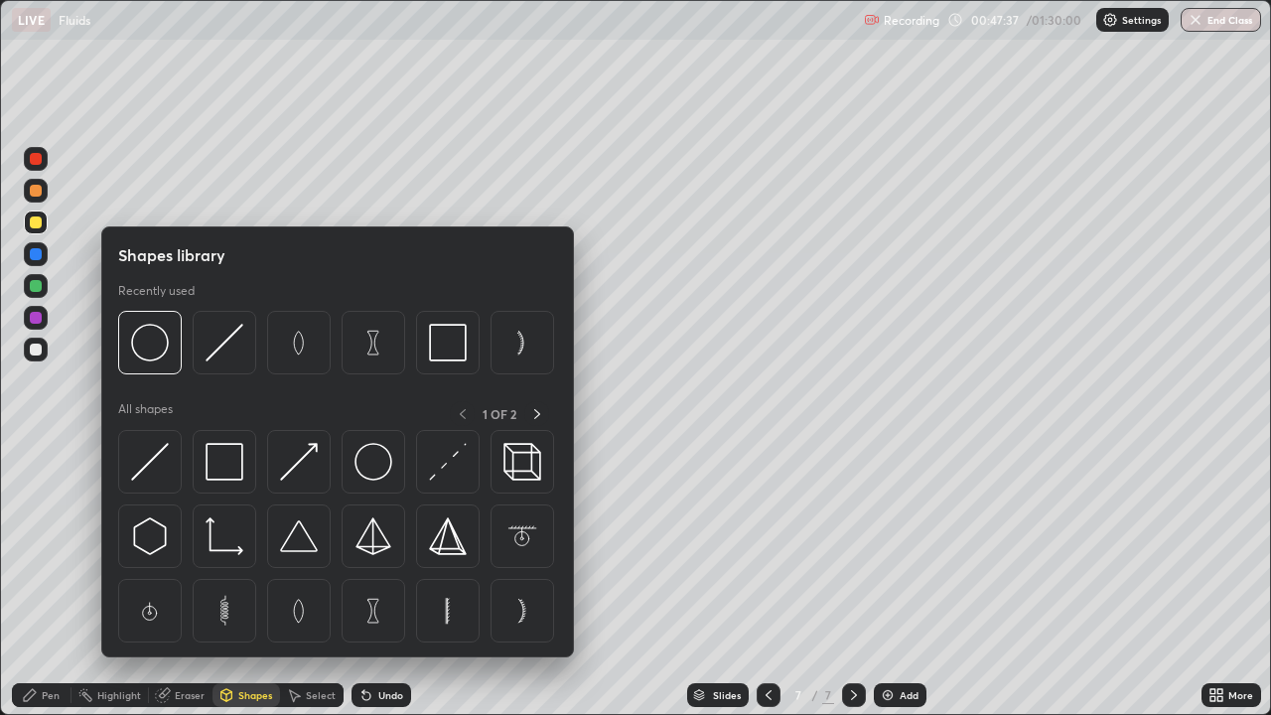
click at [368, 467] on img at bounding box center [373, 462] width 38 height 38
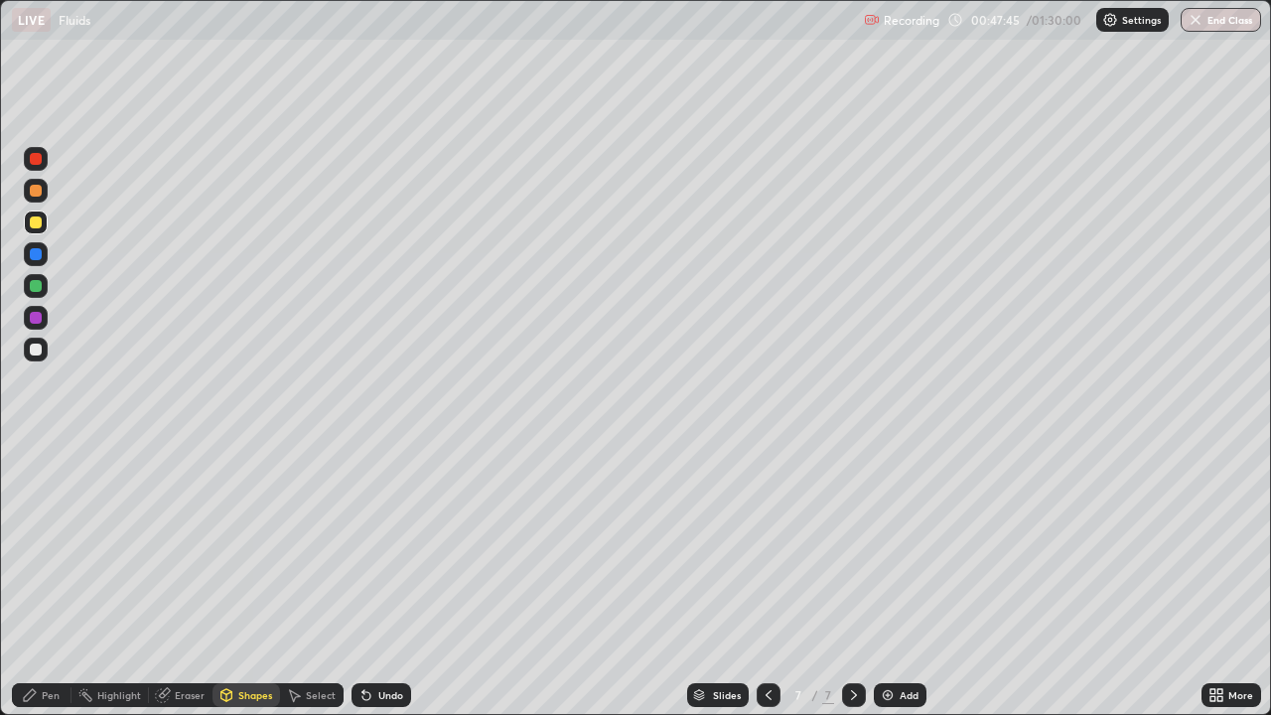
click at [49, 546] on div "Pen" at bounding box center [42, 695] width 60 height 24
click at [244, 546] on div "Shapes" at bounding box center [255, 695] width 34 height 10
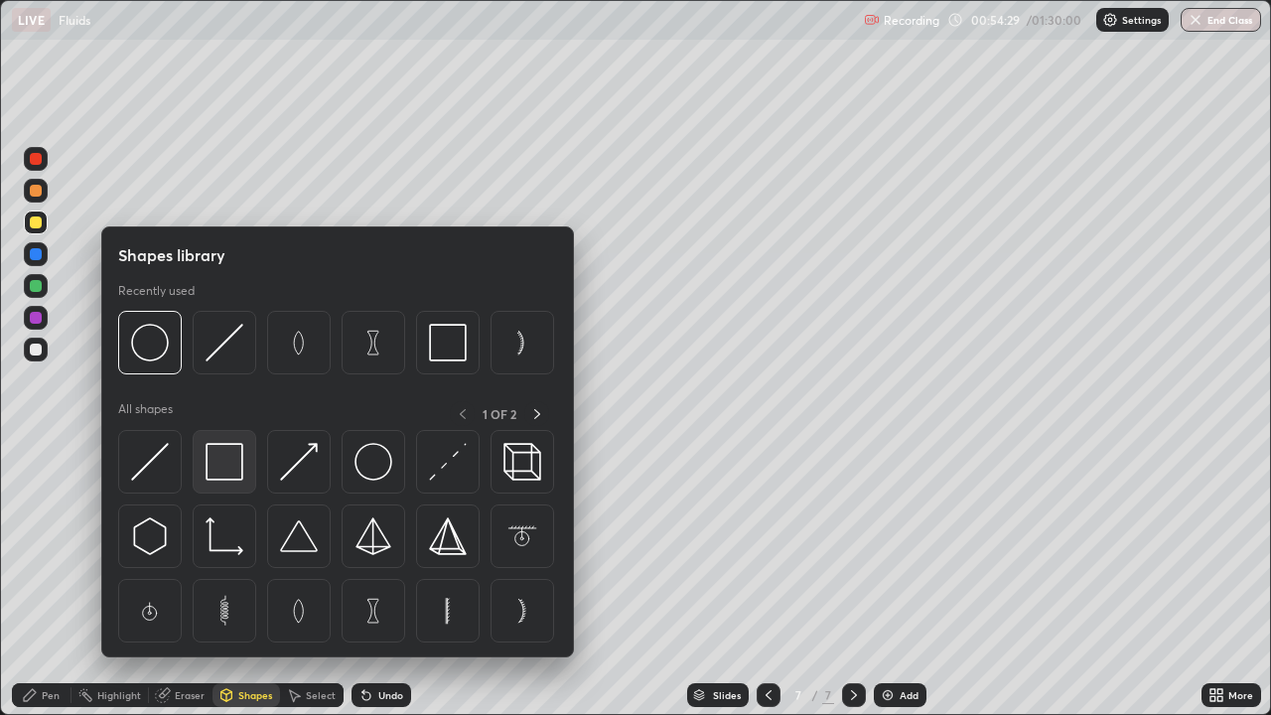
click at [228, 468] on img at bounding box center [224, 462] width 38 height 38
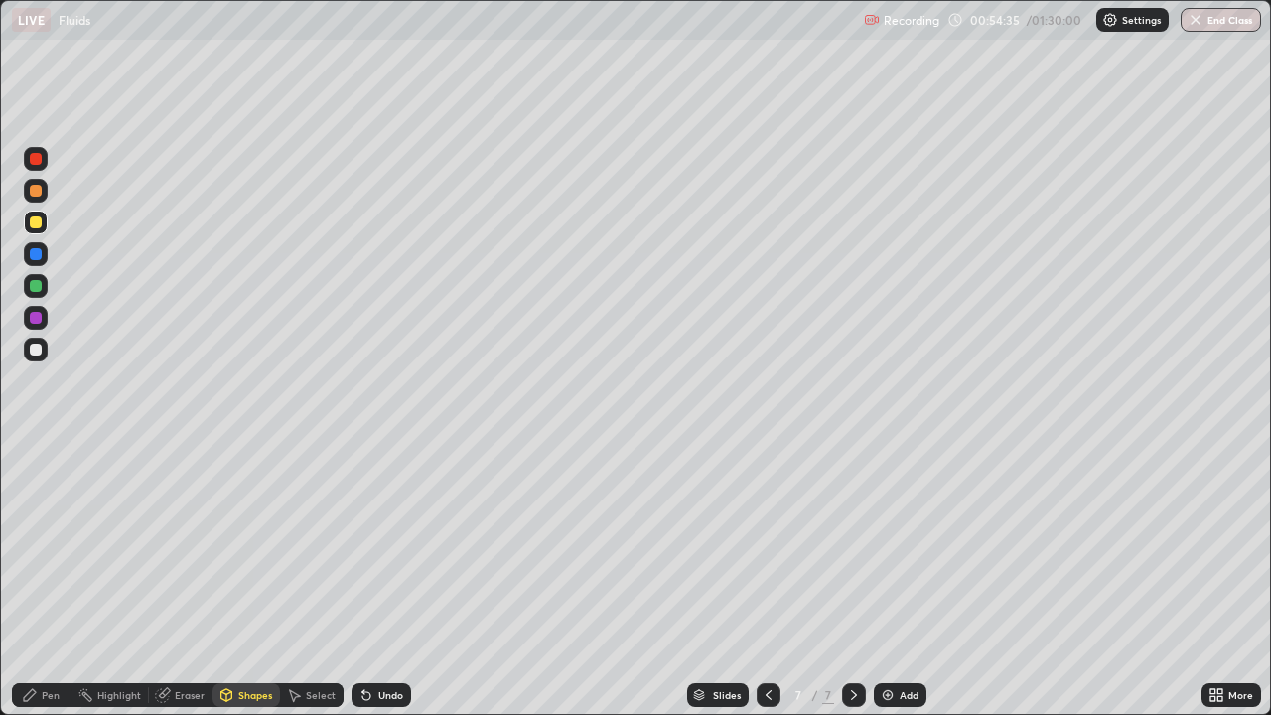
click at [195, 546] on div "Eraser" at bounding box center [190, 695] width 30 height 10
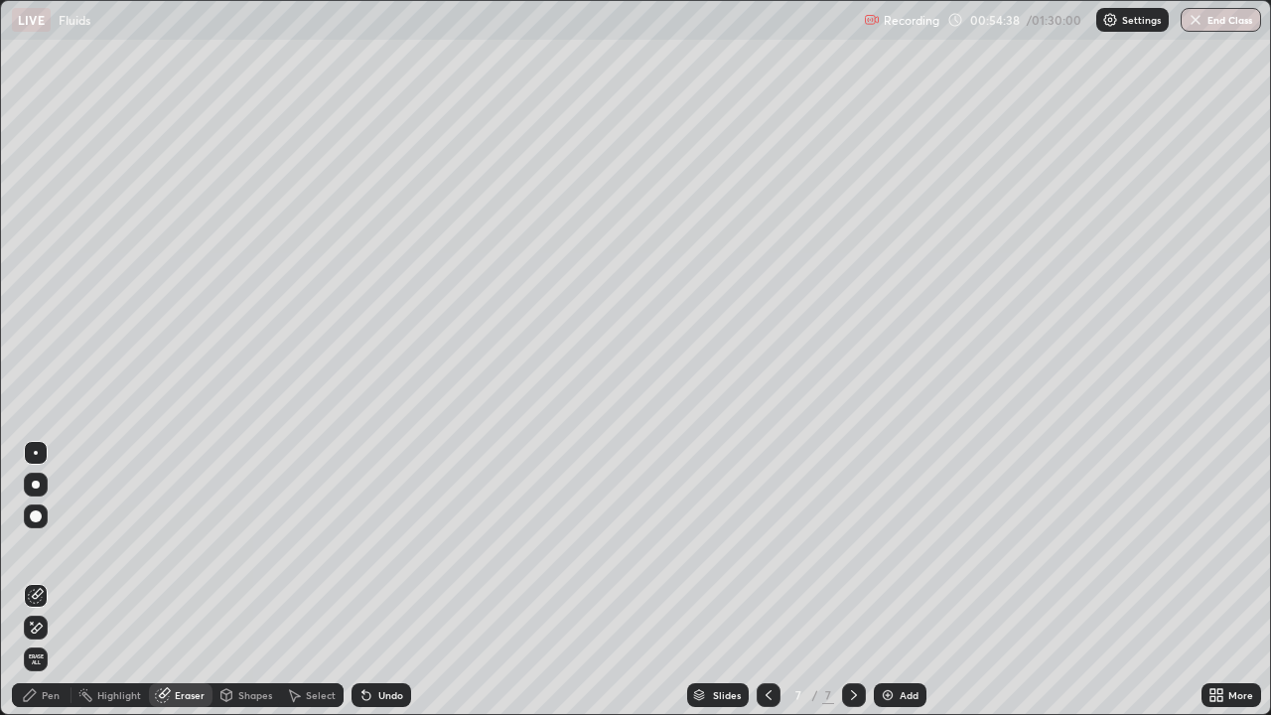
click at [56, 546] on div "Pen" at bounding box center [51, 695] width 18 height 10
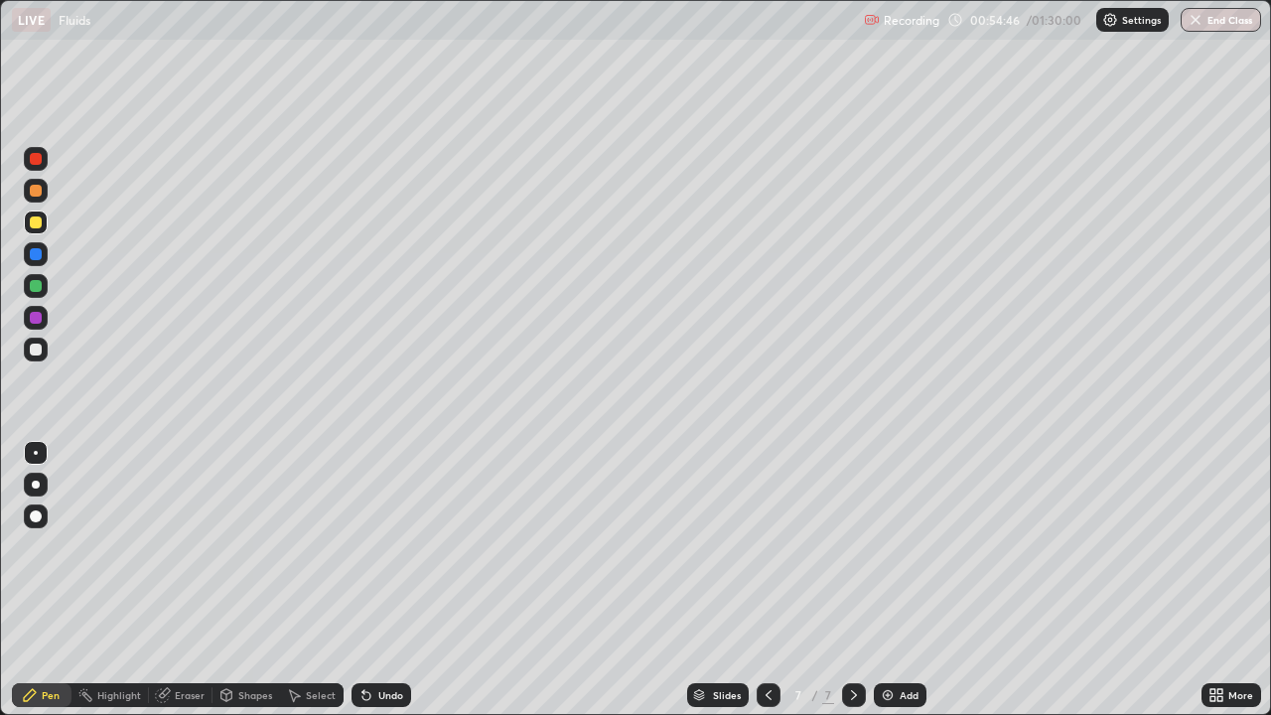
click at [385, 546] on div "Undo" at bounding box center [390, 695] width 25 height 10
click at [389, 546] on div "Undo" at bounding box center [390, 695] width 25 height 10
click at [36, 283] on div at bounding box center [36, 286] width 12 height 12
click at [37, 222] on div at bounding box center [36, 222] width 12 height 12
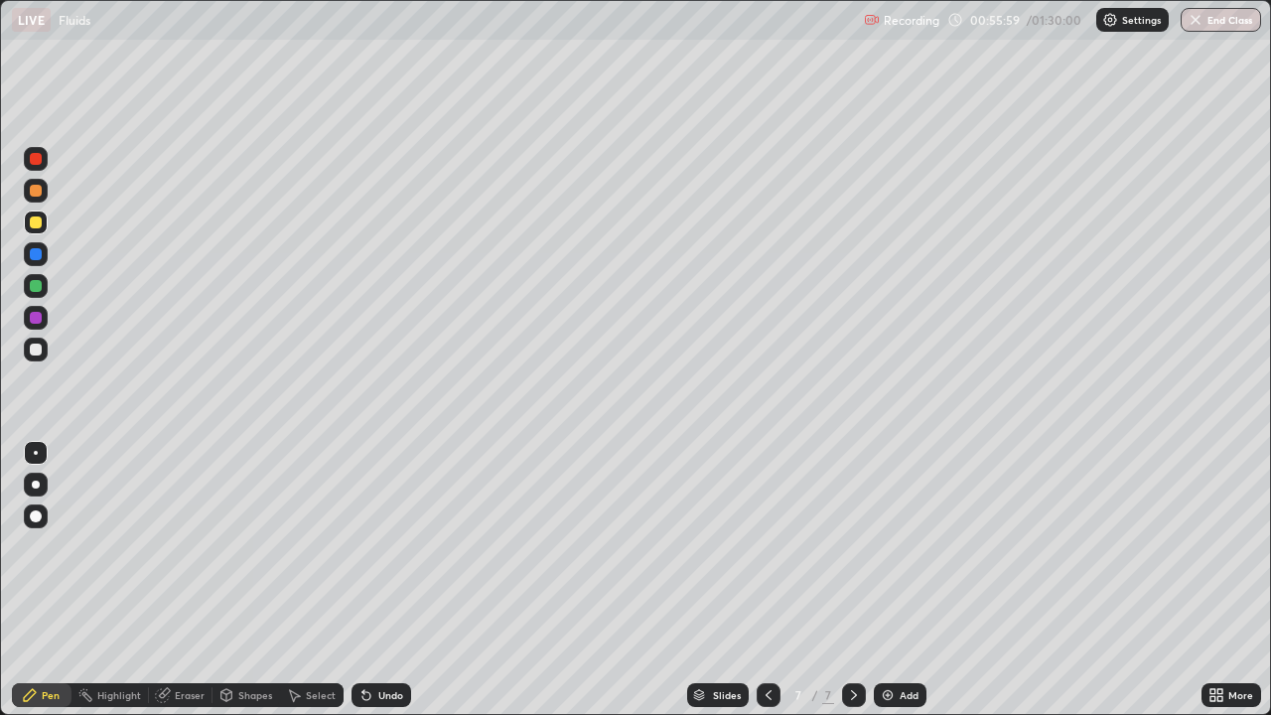
click at [190, 546] on div "Eraser" at bounding box center [190, 695] width 30 height 10
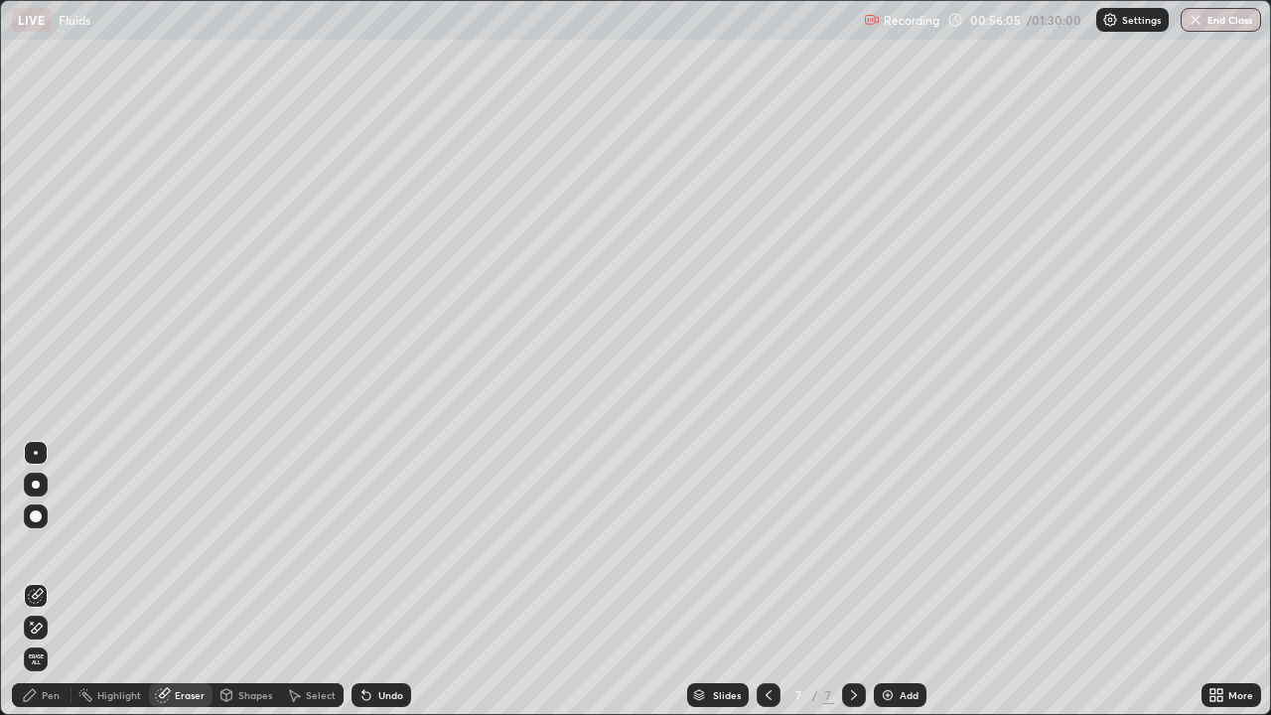
click at [51, 546] on div "Pen" at bounding box center [51, 695] width 18 height 10
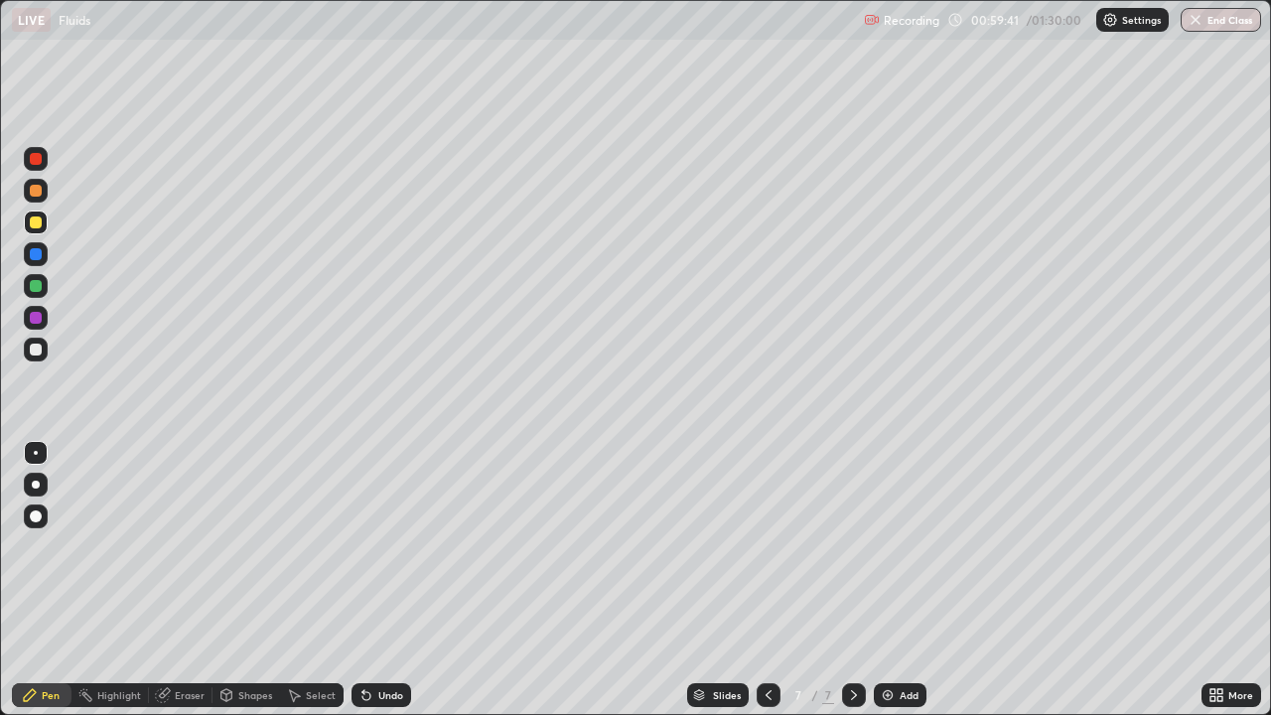
click at [885, 546] on img at bounding box center [887, 695] width 16 height 16
click at [39, 222] on div at bounding box center [36, 222] width 12 height 12
click at [378, 546] on div "Undo" at bounding box center [390, 695] width 25 height 10
click at [249, 546] on div "Shapes" at bounding box center [255, 695] width 34 height 10
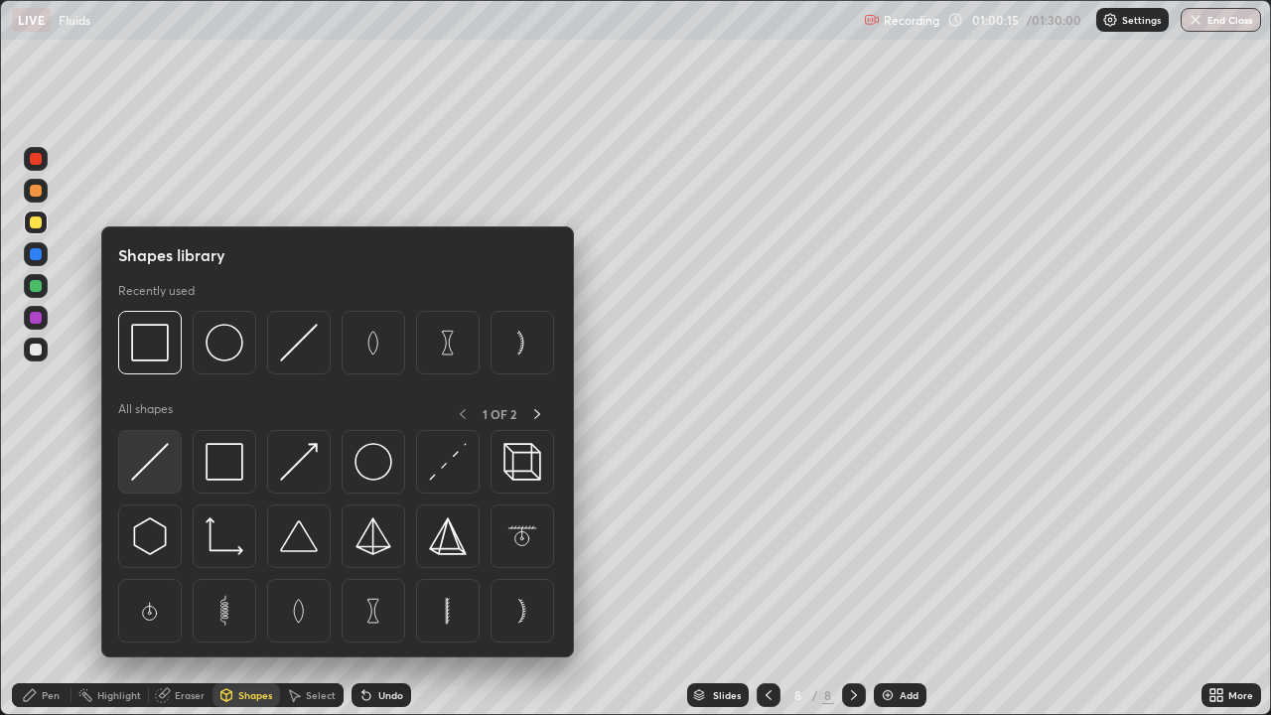
click at [159, 460] on img at bounding box center [150, 462] width 38 height 38
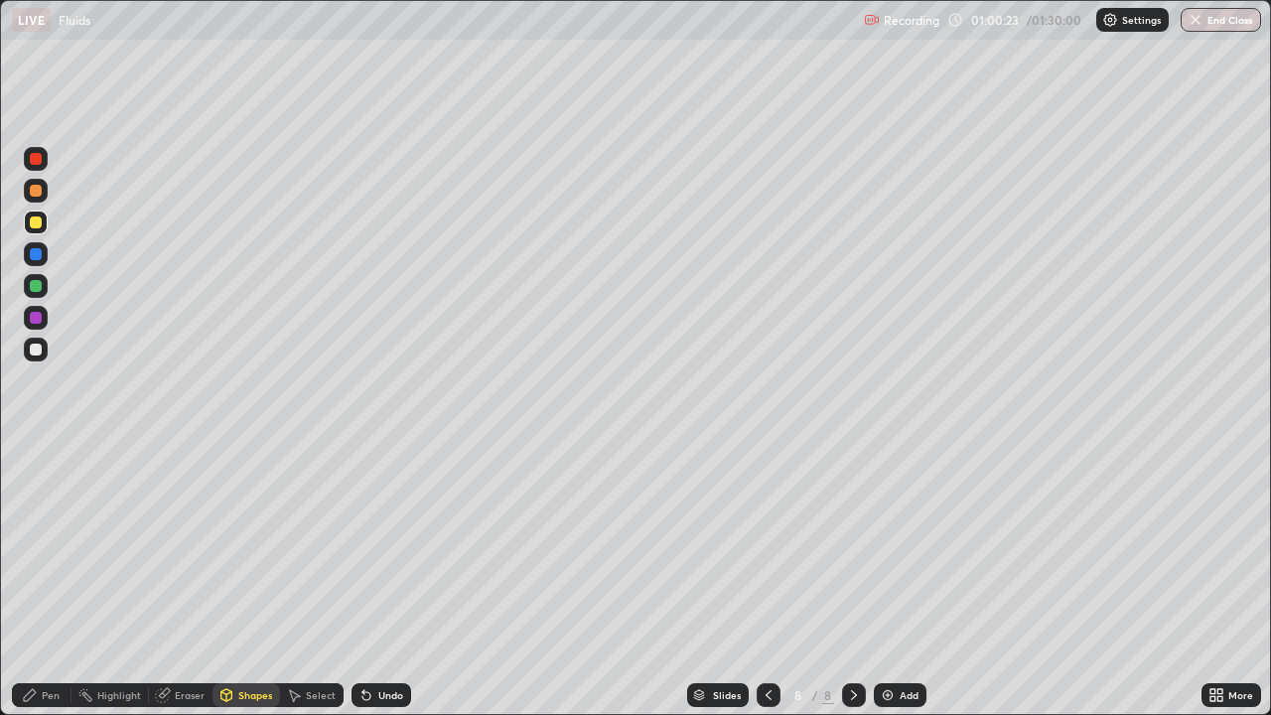
click at [381, 546] on div "Undo" at bounding box center [390, 695] width 25 height 10
click at [38, 193] on div at bounding box center [36, 191] width 12 height 12
click at [43, 224] on div at bounding box center [36, 222] width 24 height 24
click at [50, 546] on div "Pen" at bounding box center [42, 695] width 60 height 24
click at [45, 288] on div at bounding box center [36, 286] width 24 height 24
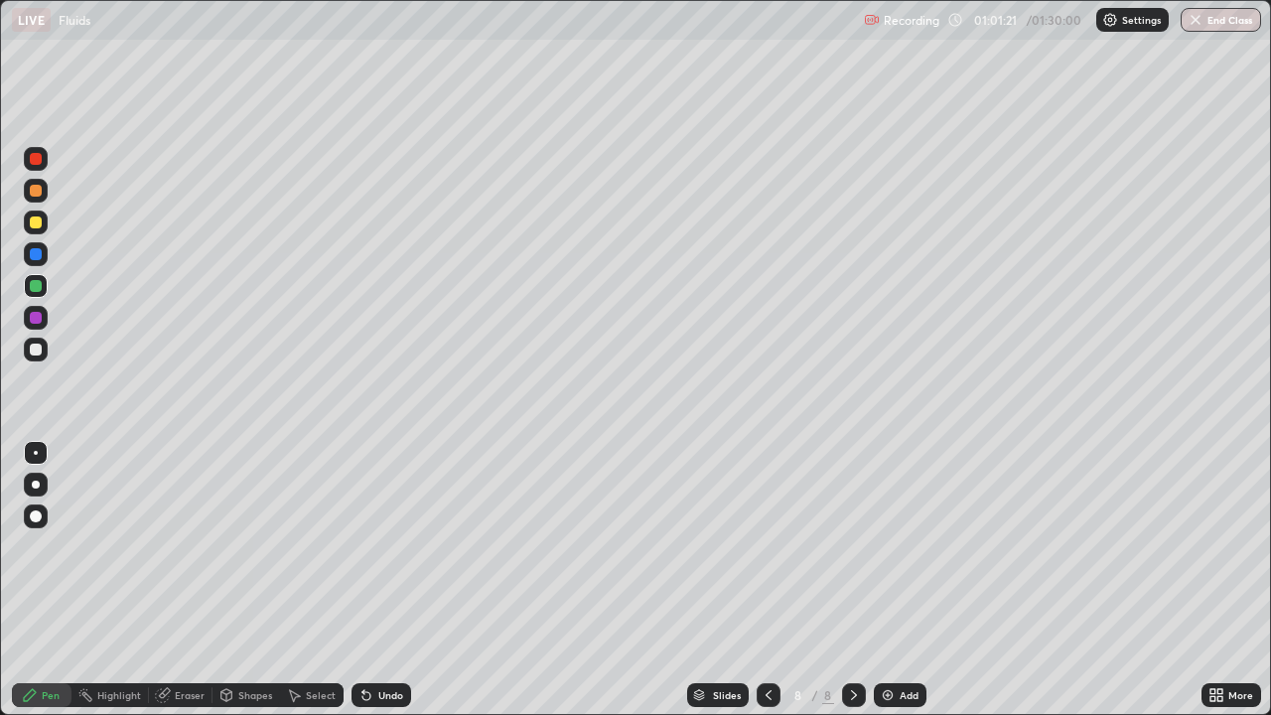
click at [252, 546] on div "Shapes" at bounding box center [246, 695] width 68 height 24
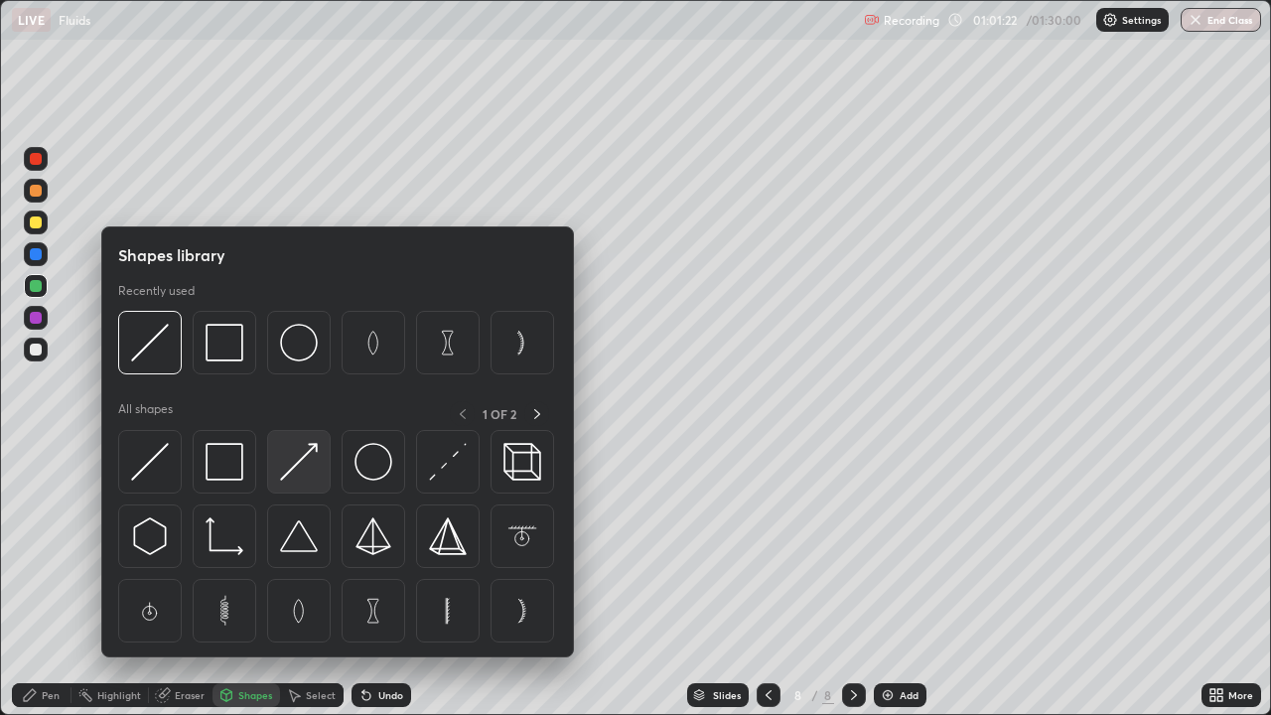
click at [299, 467] on img at bounding box center [299, 462] width 38 height 38
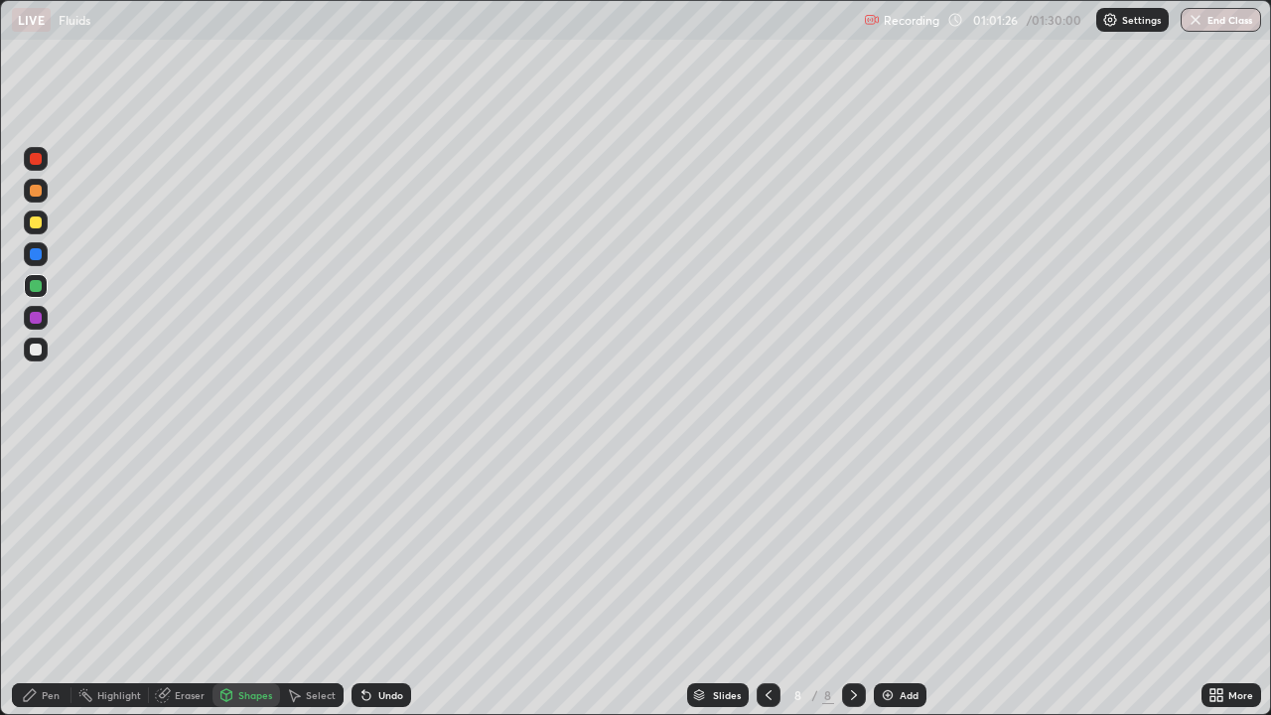
click at [397, 546] on div "Undo" at bounding box center [381, 695] width 60 height 24
click at [55, 546] on div "Pen" at bounding box center [51, 695] width 18 height 10
click at [40, 317] on div at bounding box center [36, 318] width 12 height 12
click at [256, 546] on div "Shapes" at bounding box center [246, 695] width 68 height 24
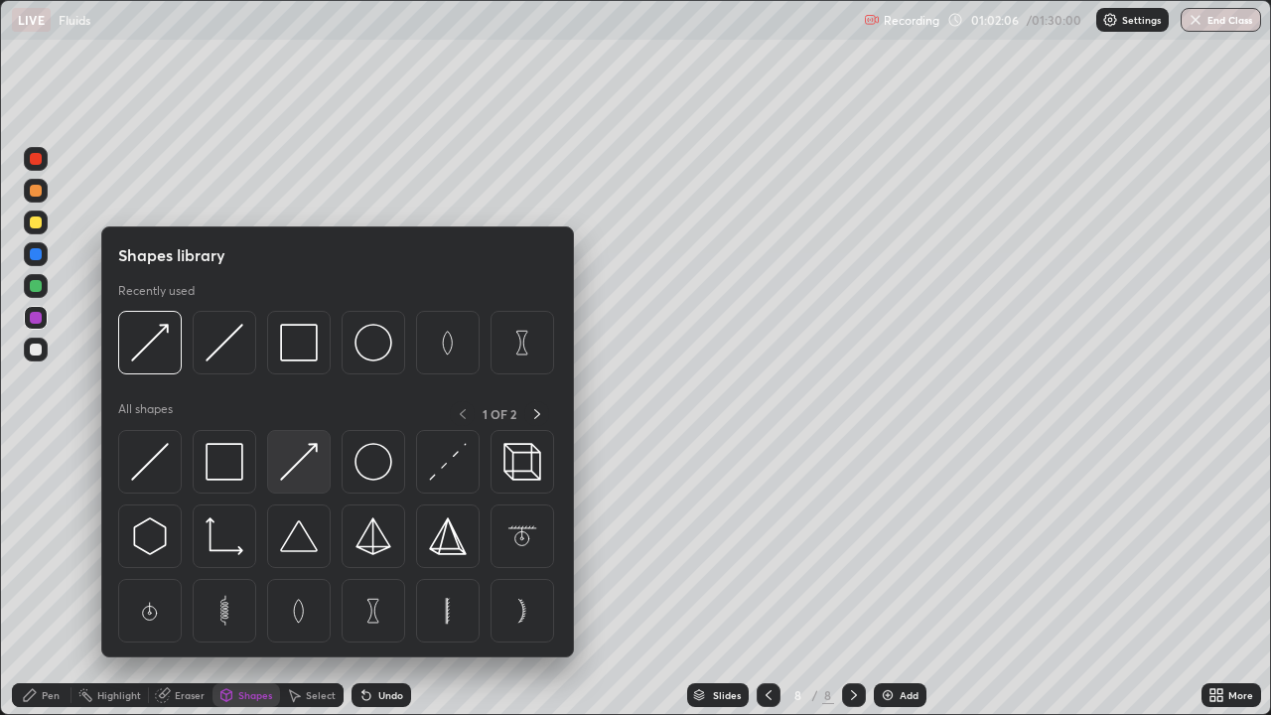
click at [299, 460] on img at bounding box center [299, 462] width 38 height 38
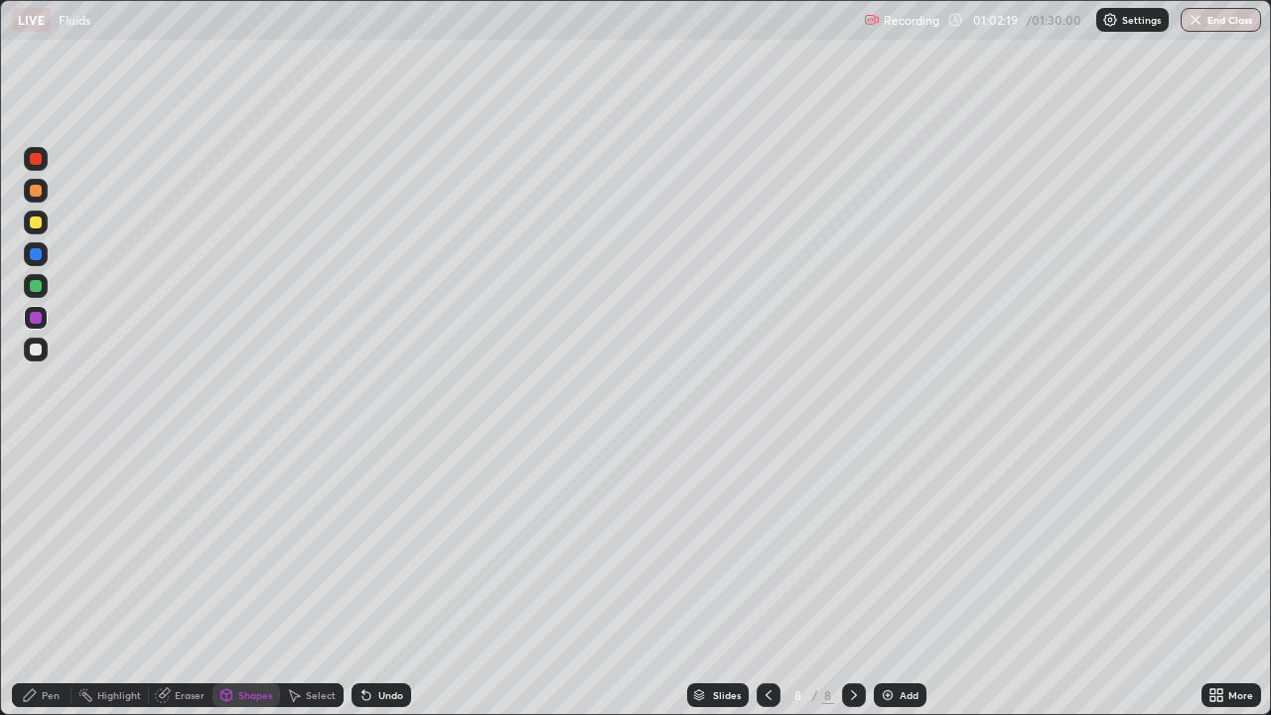
click at [48, 546] on div "Pen" at bounding box center [51, 695] width 18 height 10
click at [41, 348] on div at bounding box center [36, 349] width 12 height 12
click at [261, 546] on div "Shapes" at bounding box center [255, 695] width 34 height 10
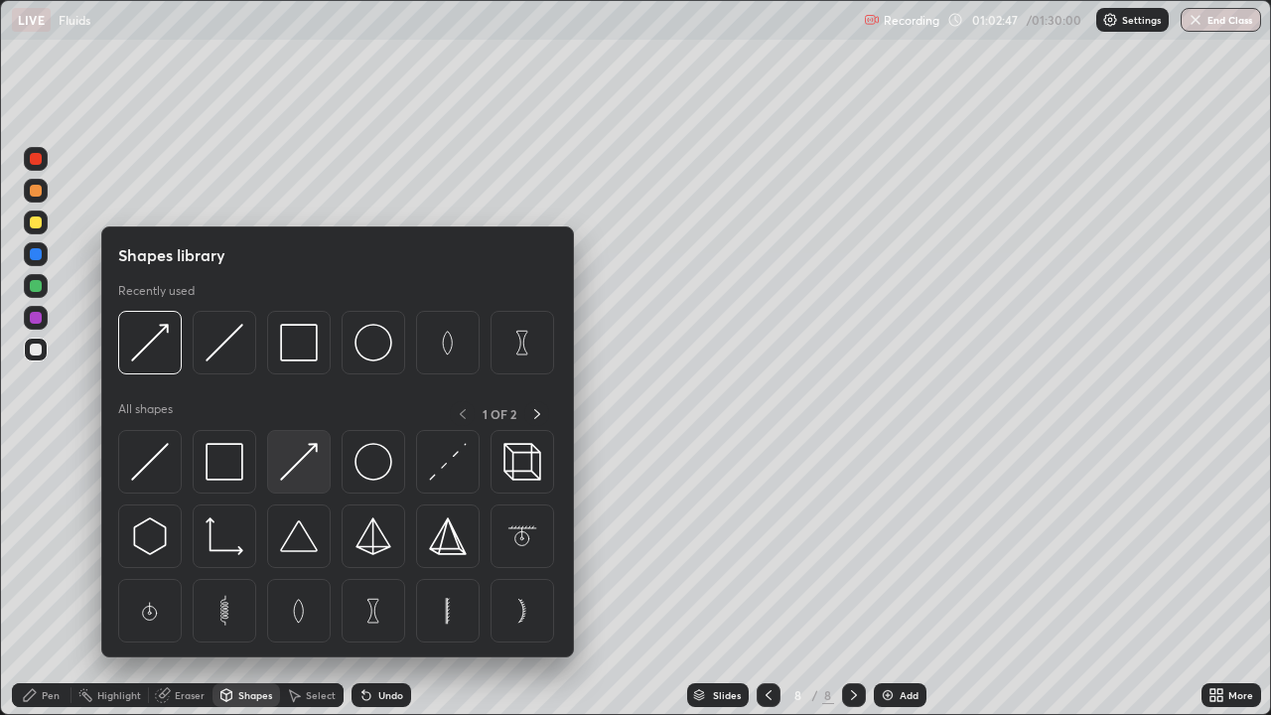
click at [297, 467] on img at bounding box center [299, 462] width 38 height 38
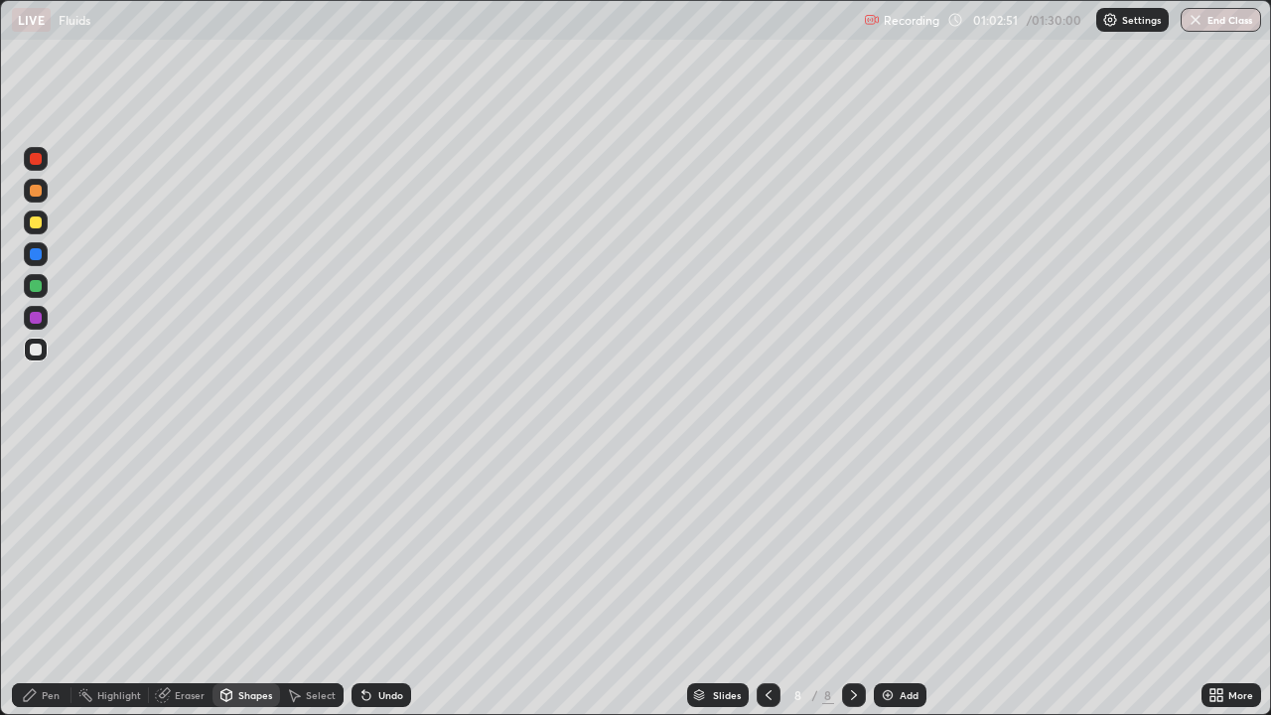
click at [62, 546] on div "Pen" at bounding box center [42, 695] width 60 height 24
click at [40, 289] on div at bounding box center [36, 286] width 12 height 12
click at [394, 546] on div "Undo" at bounding box center [390, 695] width 25 height 10
click at [251, 546] on div "Shapes" at bounding box center [255, 695] width 34 height 10
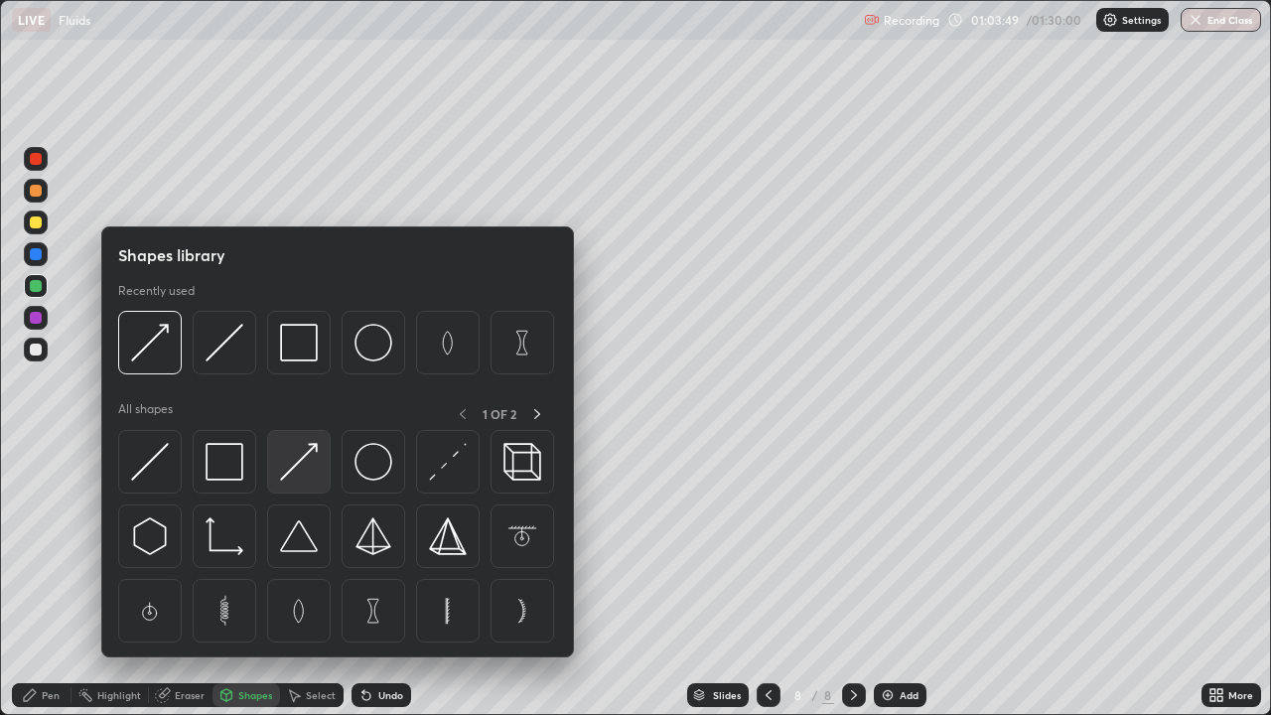
click at [296, 462] on img at bounding box center [299, 462] width 38 height 38
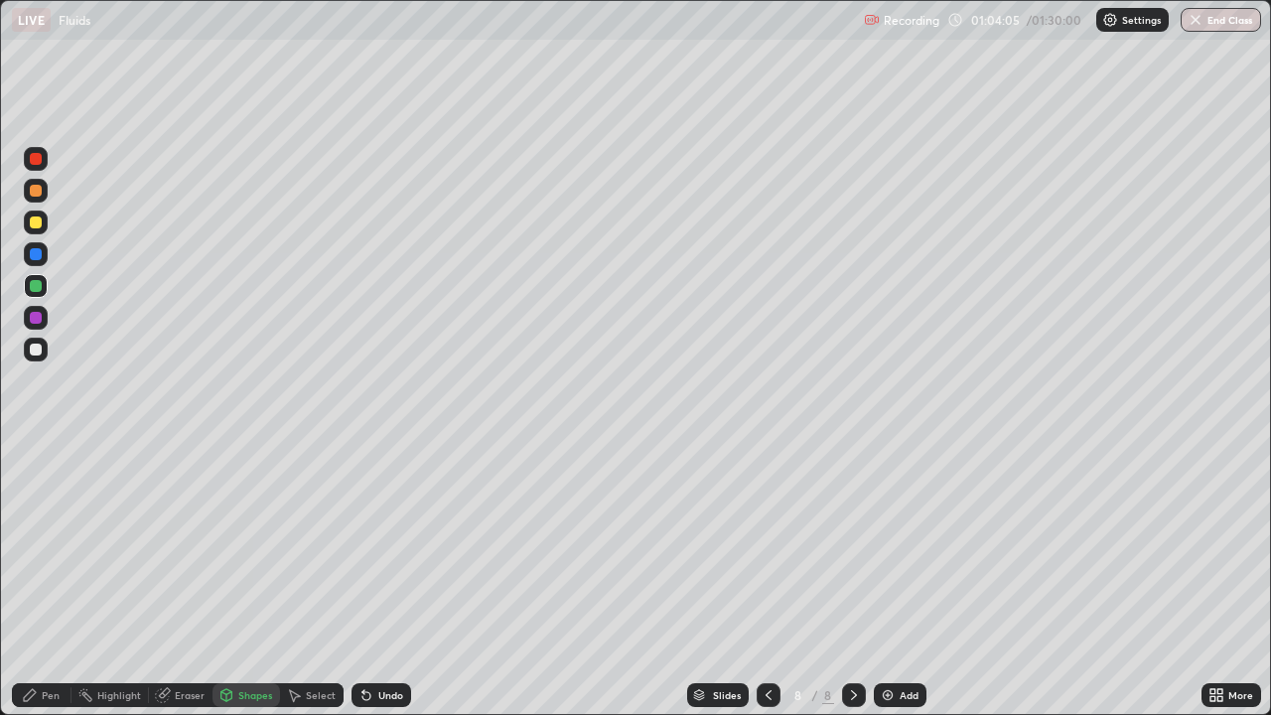
click at [56, 546] on div "Pen" at bounding box center [51, 695] width 18 height 10
click at [40, 348] on div at bounding box center [36, 349] width 12 height 12
click at [247, 546] on div "Shapes" at bounding box center [255, 695] width 34 height 10
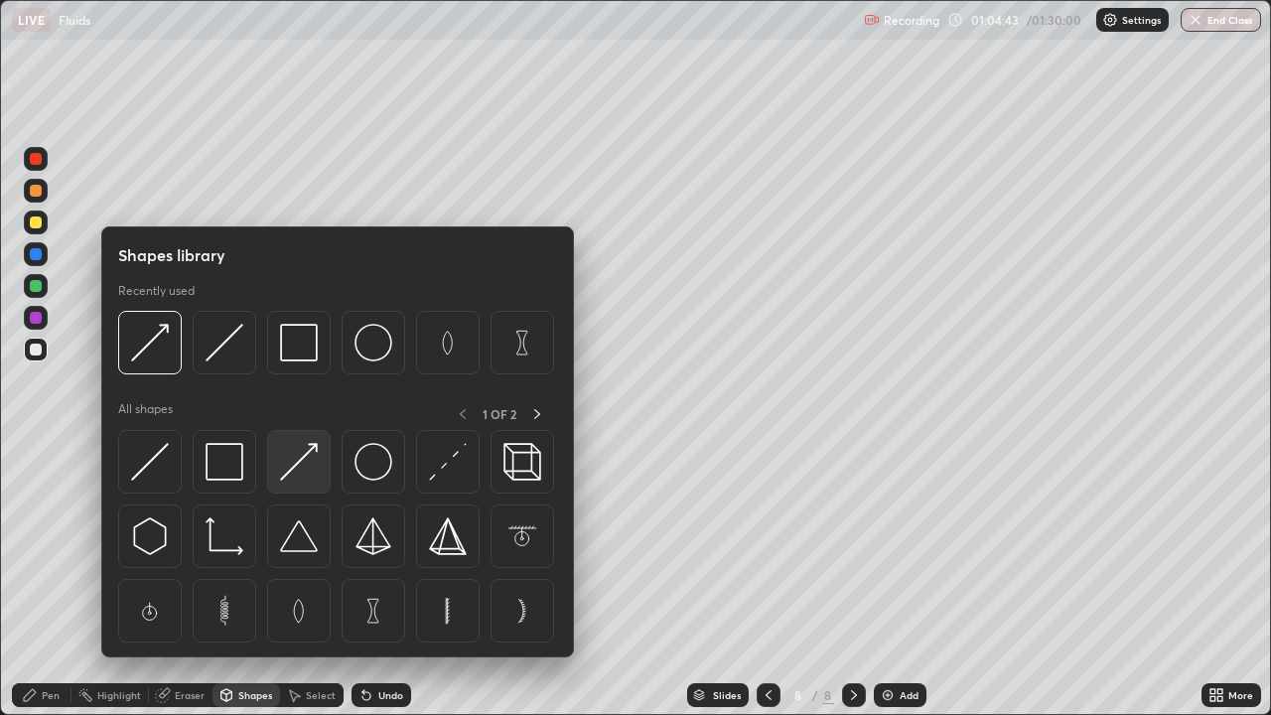
click at [299, 461] on img at bounding box center [299, 462] width 38 height 38
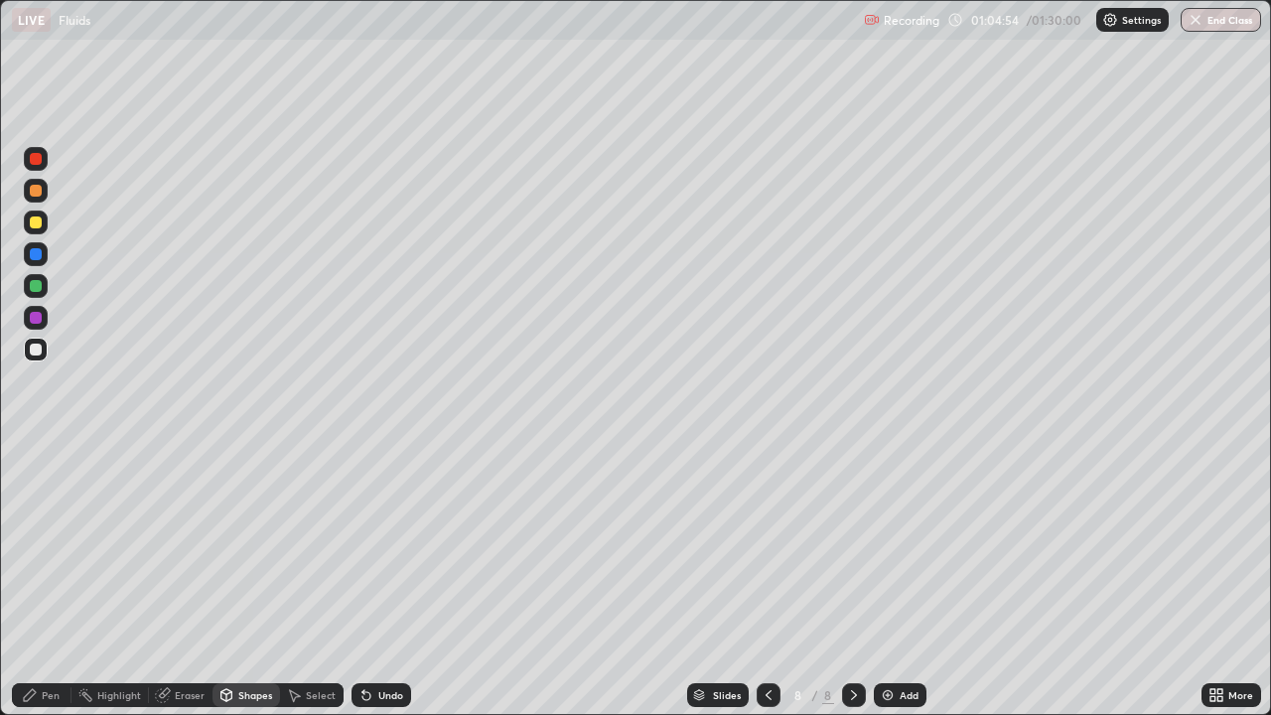
click at [59, 546] on div "Pen" at bounding box center [51, 695] width 18 height 10
click at [242, 546] on div "Shapes" at bounding box center [255, 695] width 34 height 10
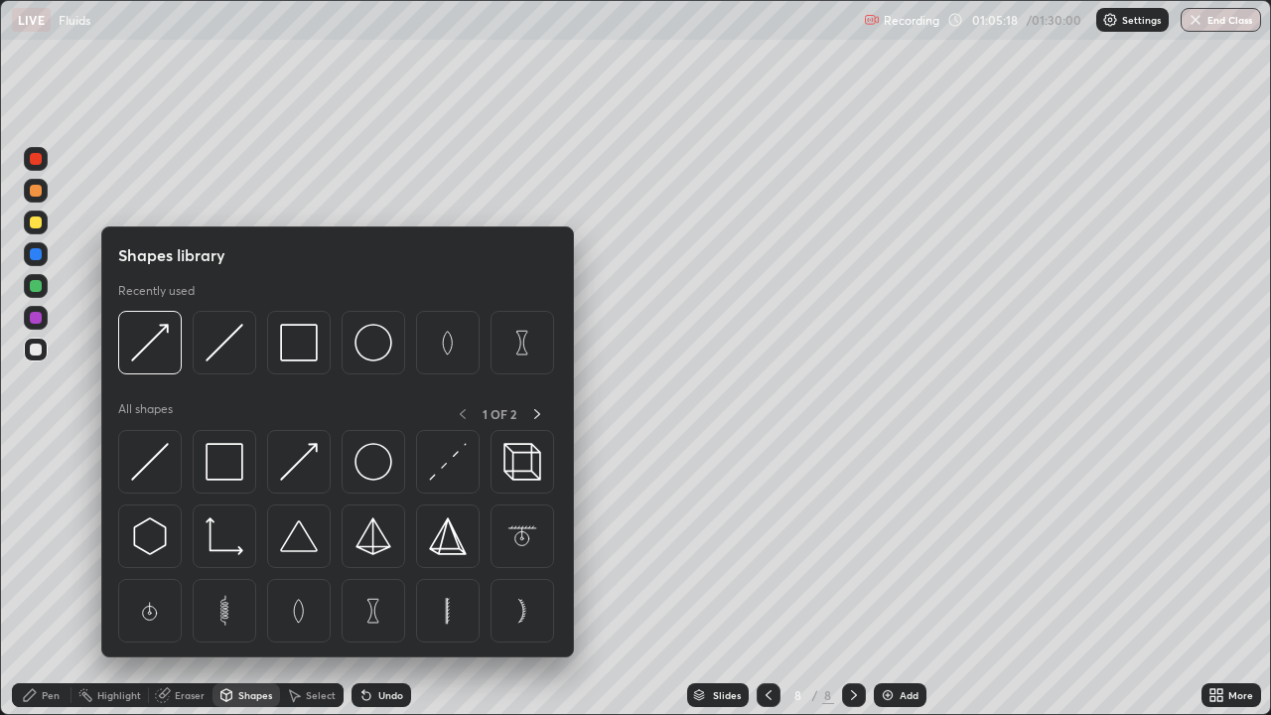
click at [190, 546] on div "Eraser" at bounding box center [190, 695] width 30 height 10
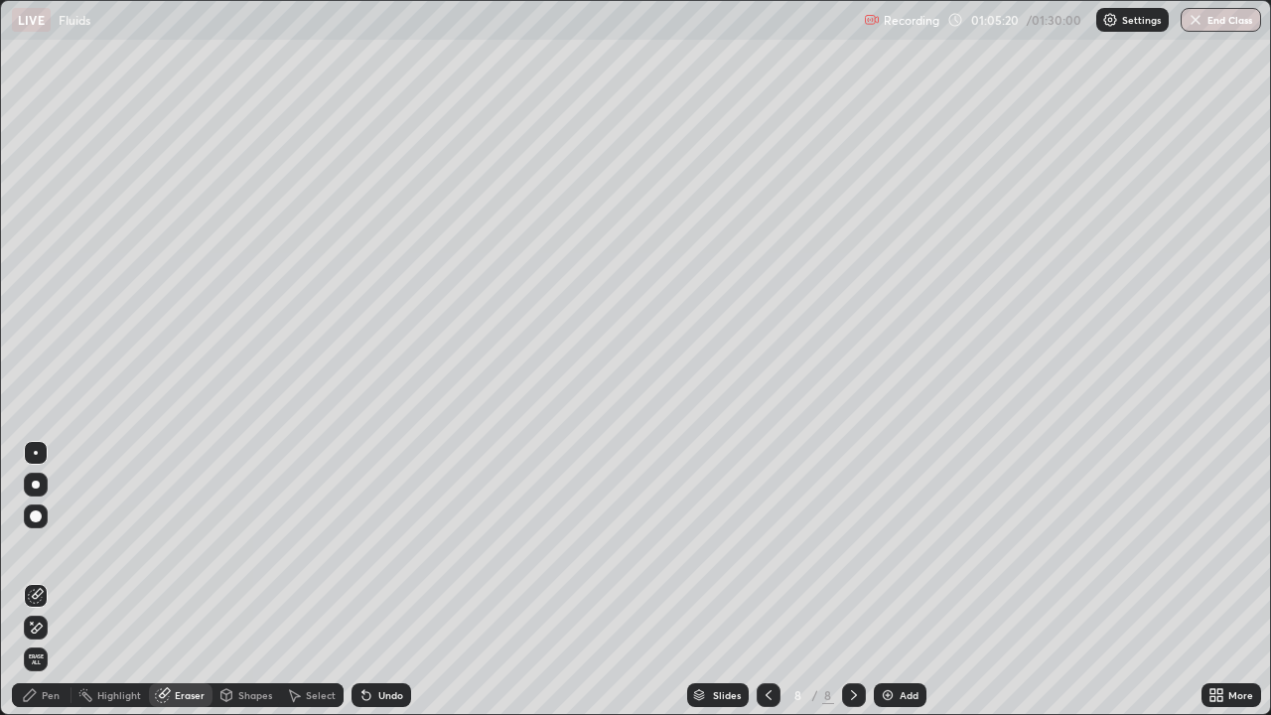
click at [39, 546] on div "Pen" at bounding box center [42, 695] width 60 height 24
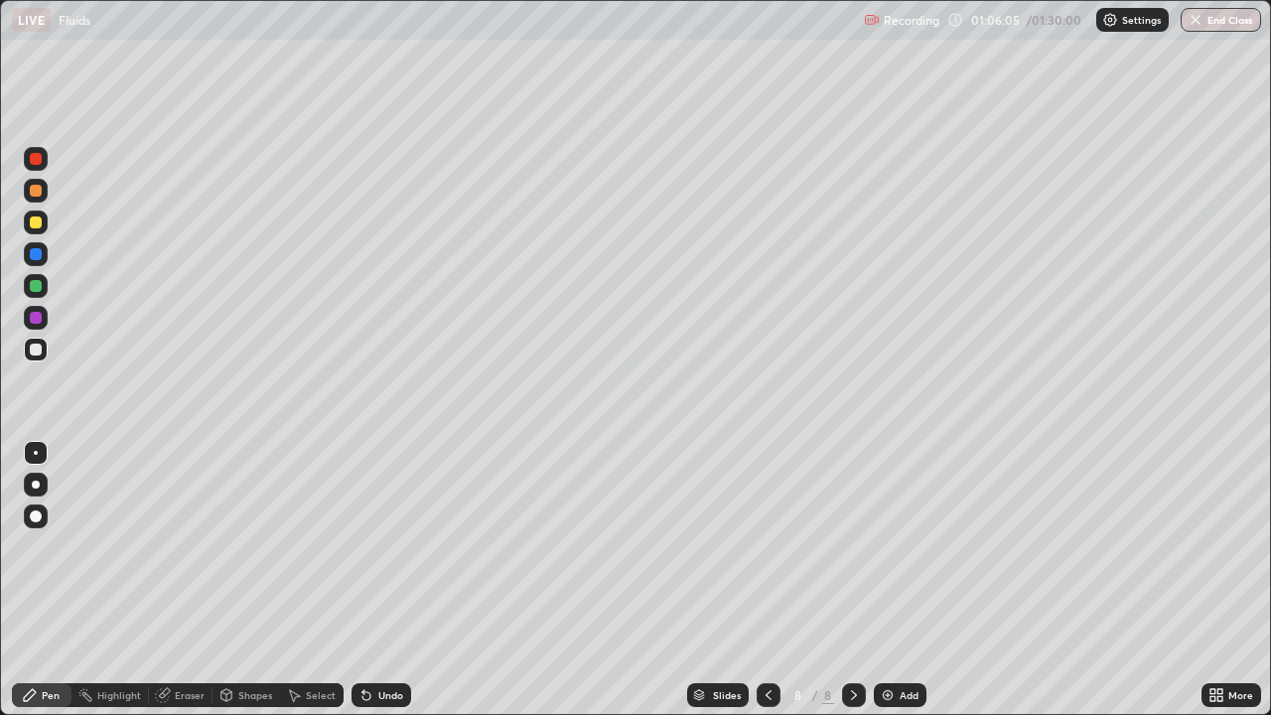
click at [253, 546] on div "Shapes" at bounding box center [255, 695] width 34 height 10
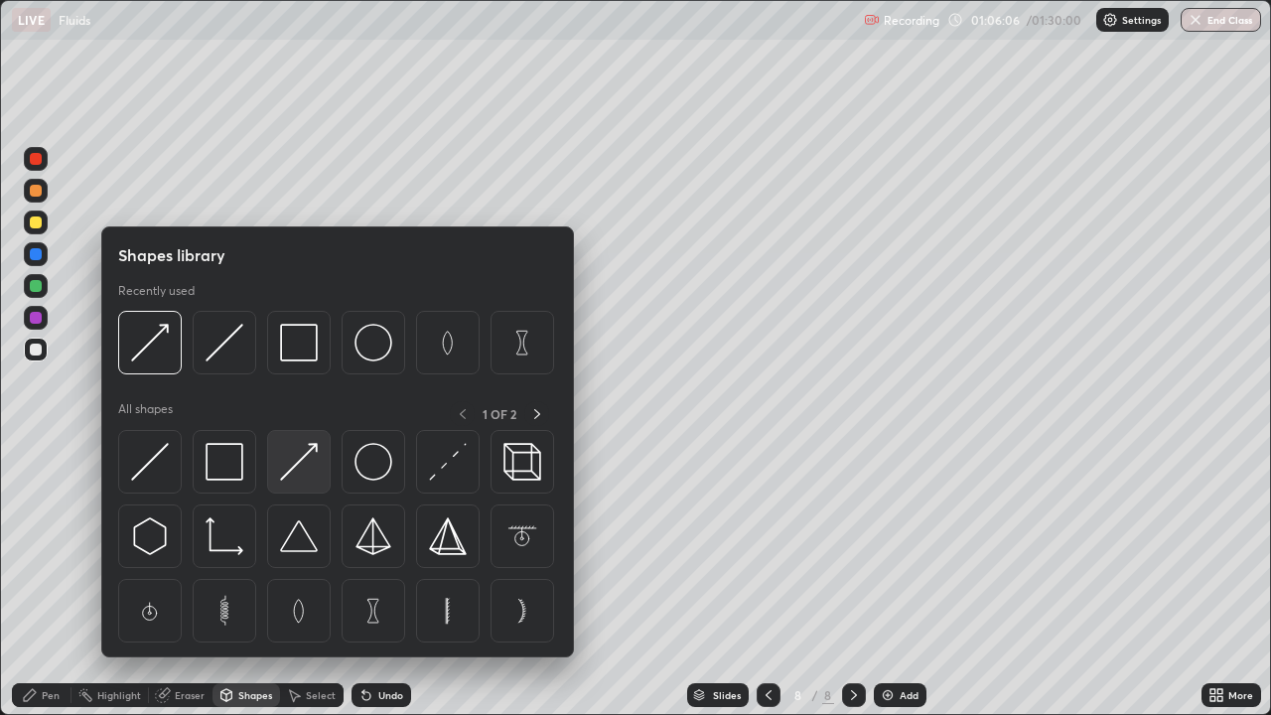
click at [301, 457] on img at bounding box center [299, 462] width 38 height 38
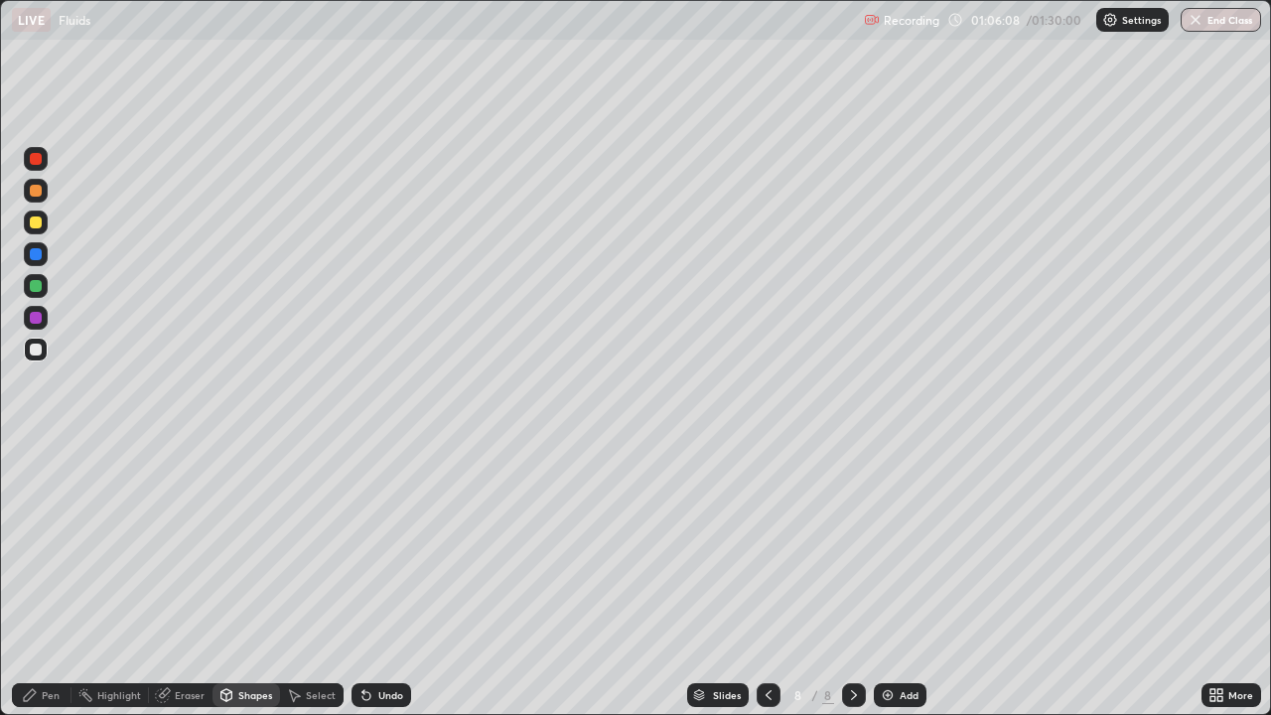
click at [41, 291] on div at bounding box center [36, 286] width 24 height 24
click at [396, 546] on div "Undo" at bounding box center [390, 695] width 25 height 10
click at [43, 322] on div at bounding box center [36, 318] width 24 height 24
click at [397, 546] on div "Undo" at bounding box center [390, 695] width 25 height 10
click at [39, 352] on div at bounding box center [36, 349] width 12 height 12
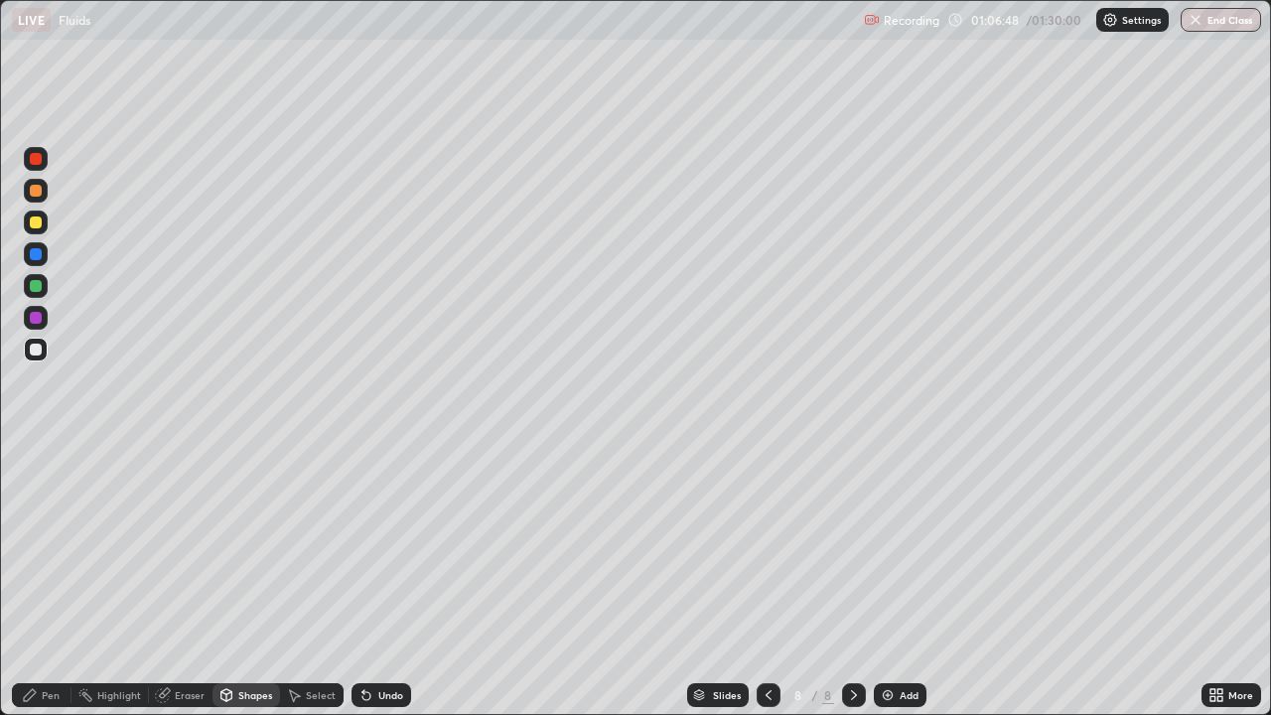
click at [56, 546] on div "Pen" at bounding box center [51, 695] width 18 height 10
click at [388, 546] on div "Undo" at bounding box center [390, 695] width 25 height 10
click at [390, 546] on div "Undo" at bounding box center [390, 695] width 25 height 10
click at [383, 546] on div "Undo" at bounding box center [390, 695] width 25 height 10
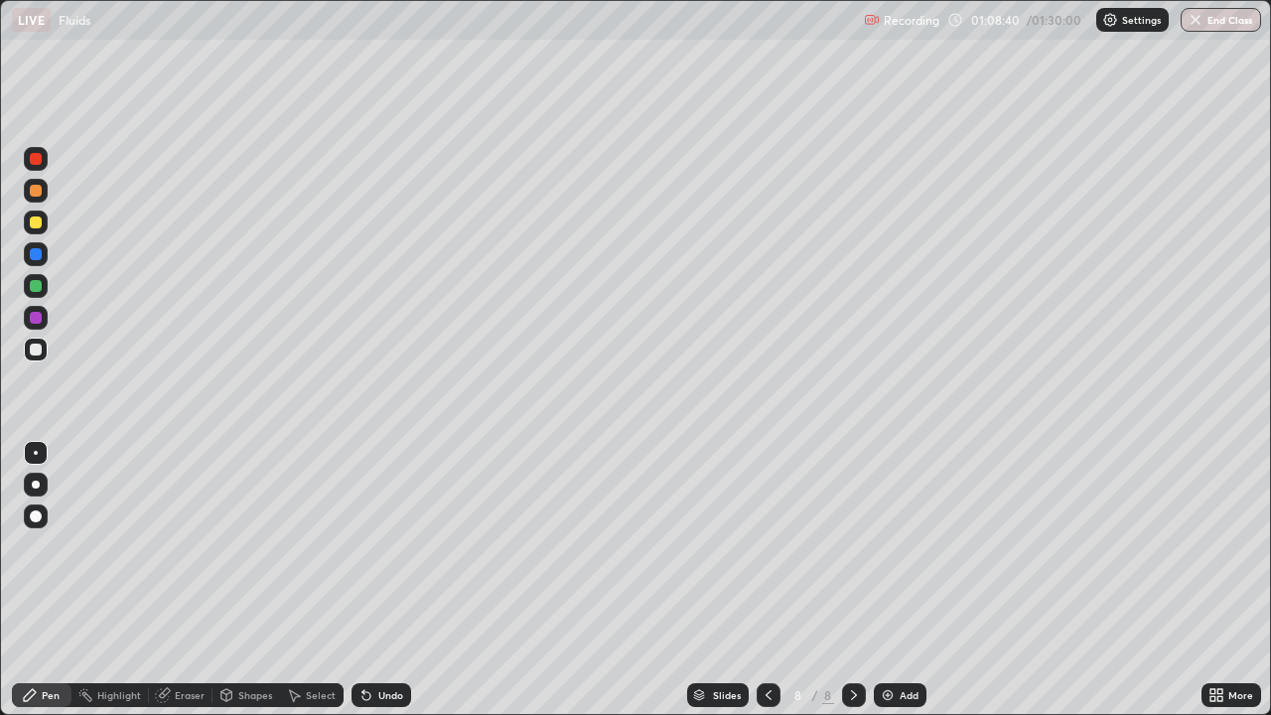
click at [379, 546] on div "Undo" at bounding box center [381, 695] width 60 height 24
click at [377, 546] on div "Undo" at bounding box center [381, 695] width 60 height 24
click at [43, 159] on div at bounding box center [36, 159] width 24 height 24
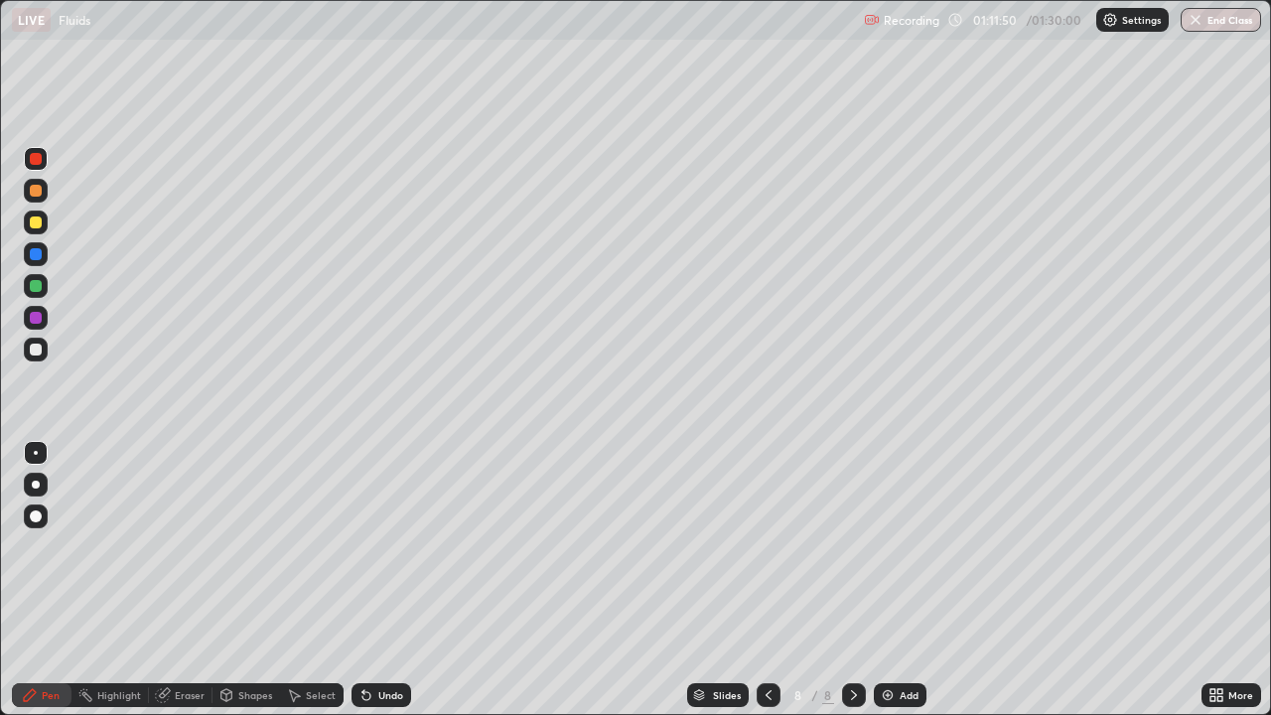
click at [913, 546] on div "Add" at bounding box center [908, 695] width 19 height 10
click at [36, 223] on div at bounding box center [36, 222] width 12 height 12
click at [249, 546] on div "Shapes" at bounding box center [246, 695] width 68 height 24
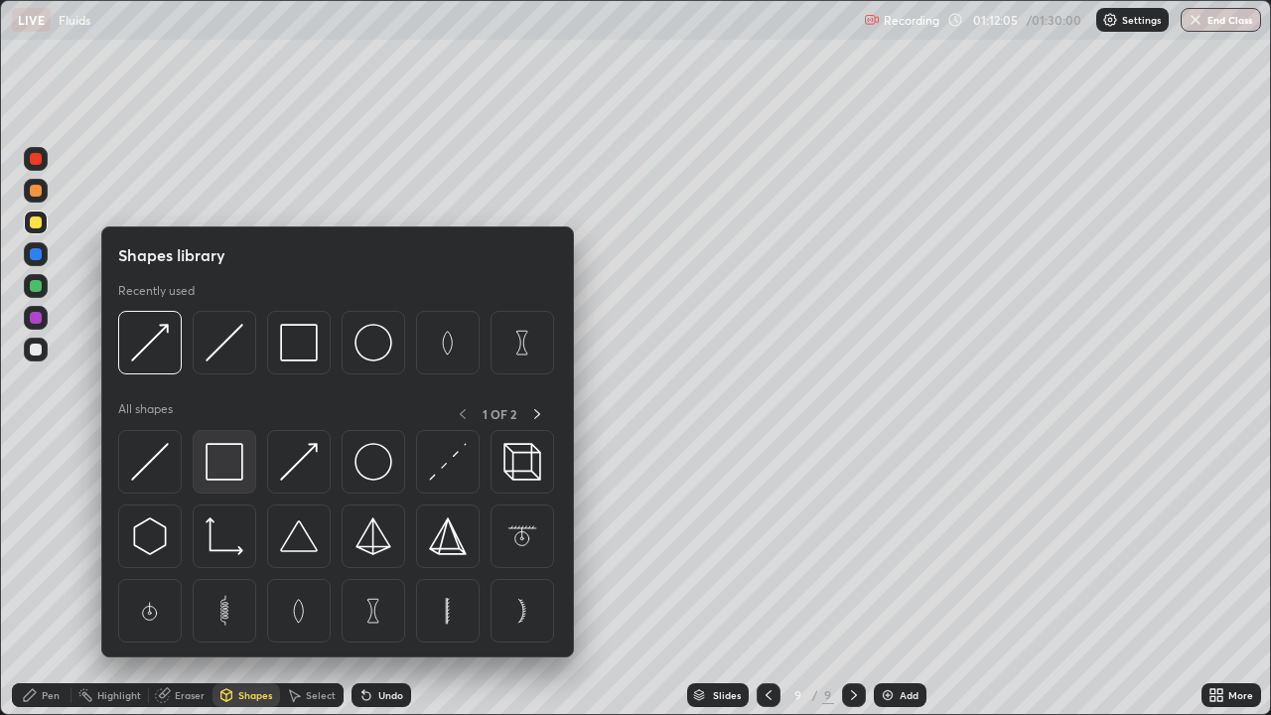
click at [227, 470] on img at bounding box center [224, 462] width 38 height 38
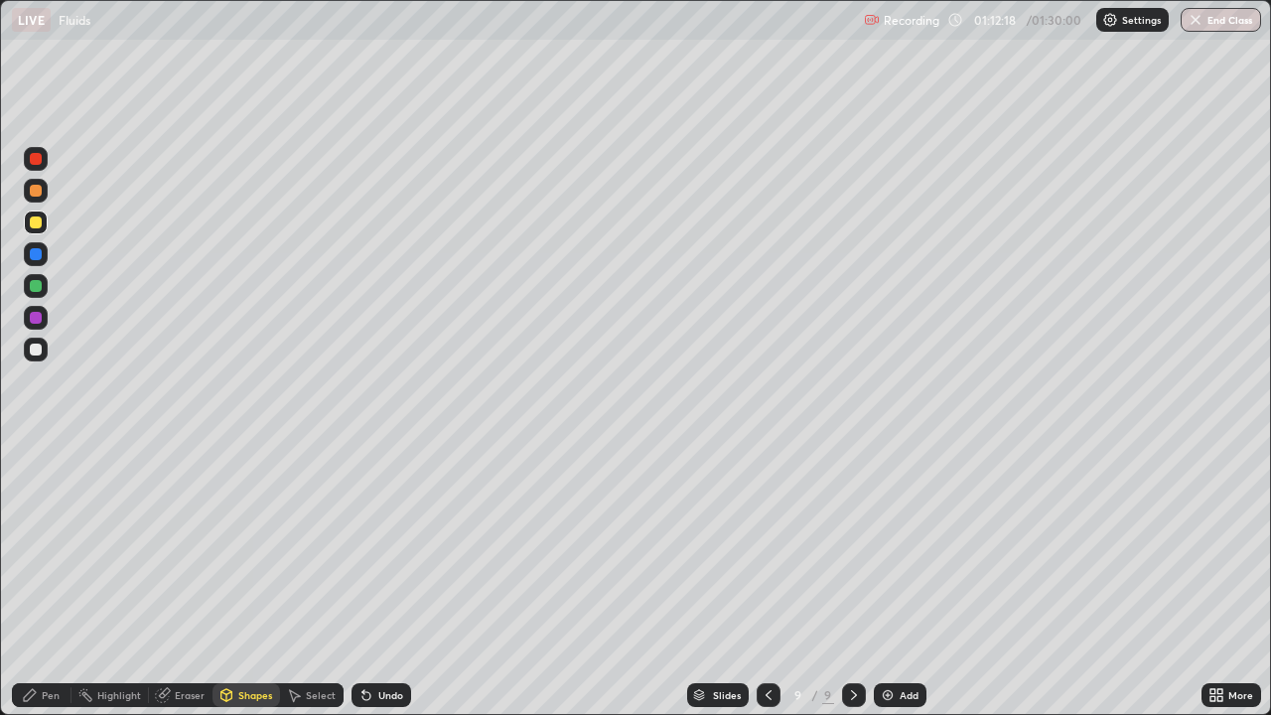
click at [189, 546] on div "Eraser" at bounding box center [190, 695] width 30 height 10
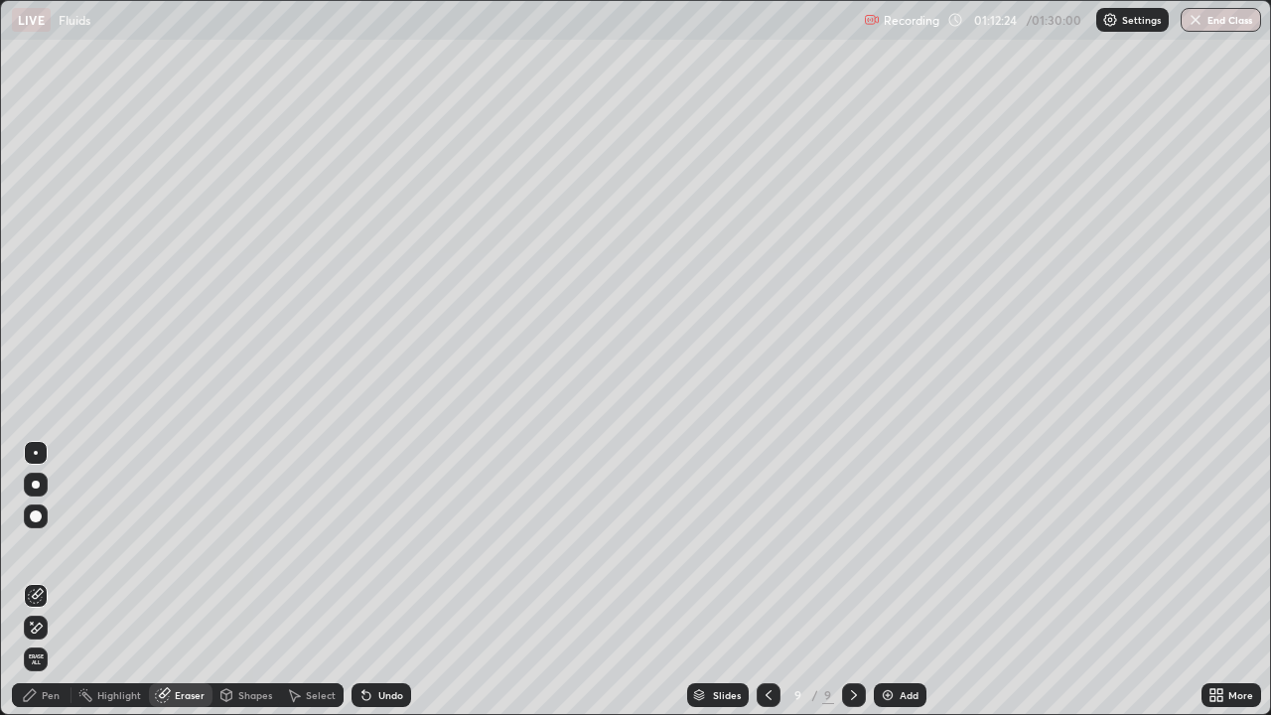
click at [50, 546] on div "Pen" at bounding box center [42, 695] width 60 height 24
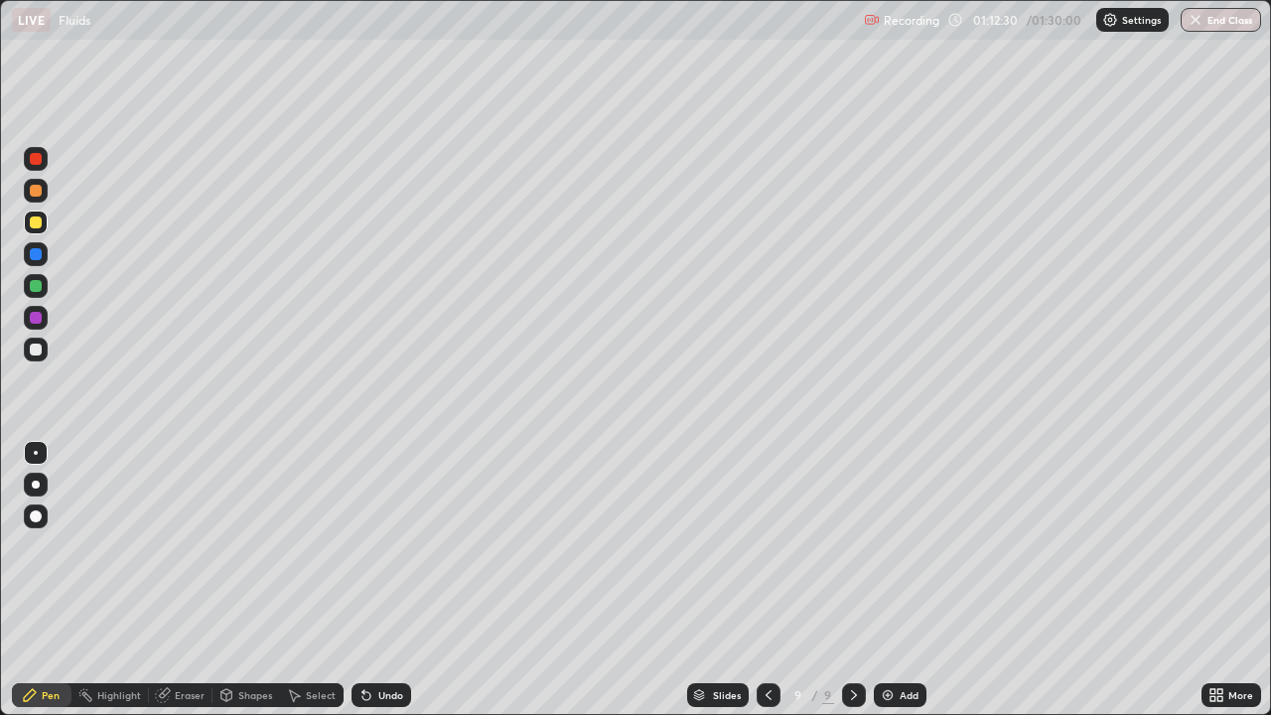
click at [379, 546] on div "Undo" at bounding box center [390, 695] width 25 height 10
click at [380, 546] on div "Undo" at bounding box center [381, 695] width 60 height 24
click at [189, 546] on div "Eraser" at bounding box center [190, 695] width 30 height 10
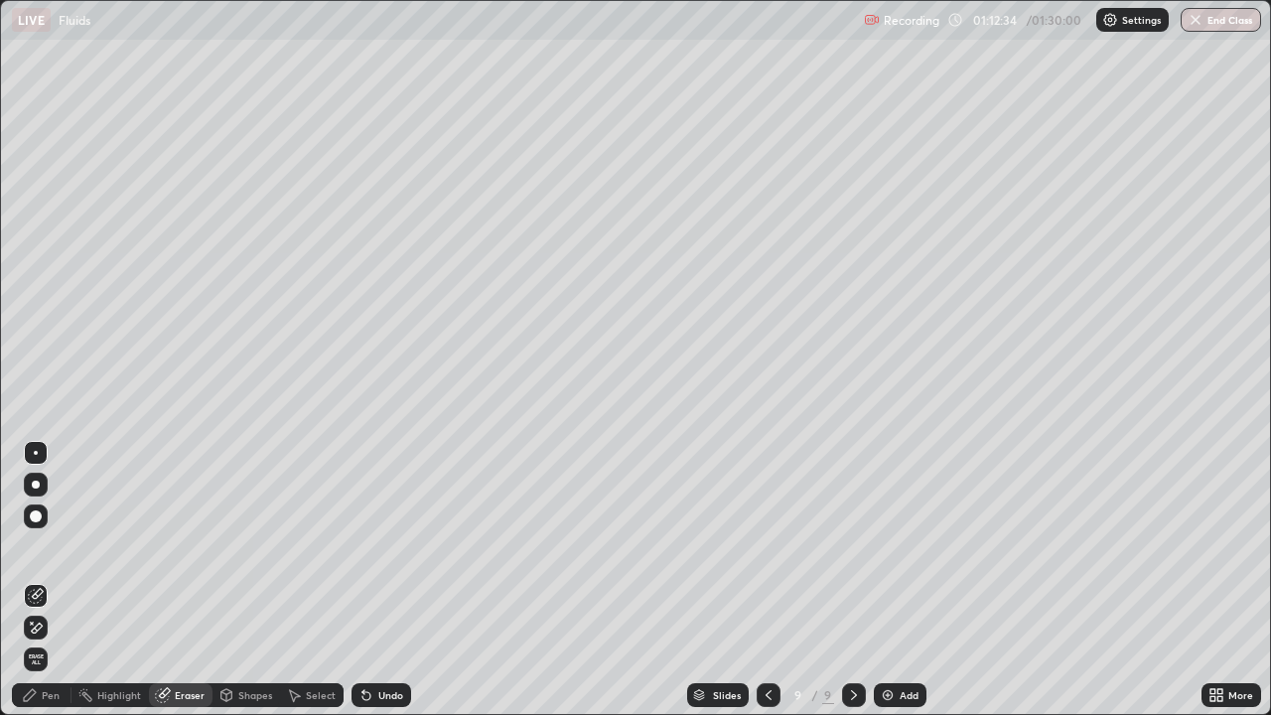
click at [49, 546] on div "Pen" at bounding box center [42, 695] width 60 height 24
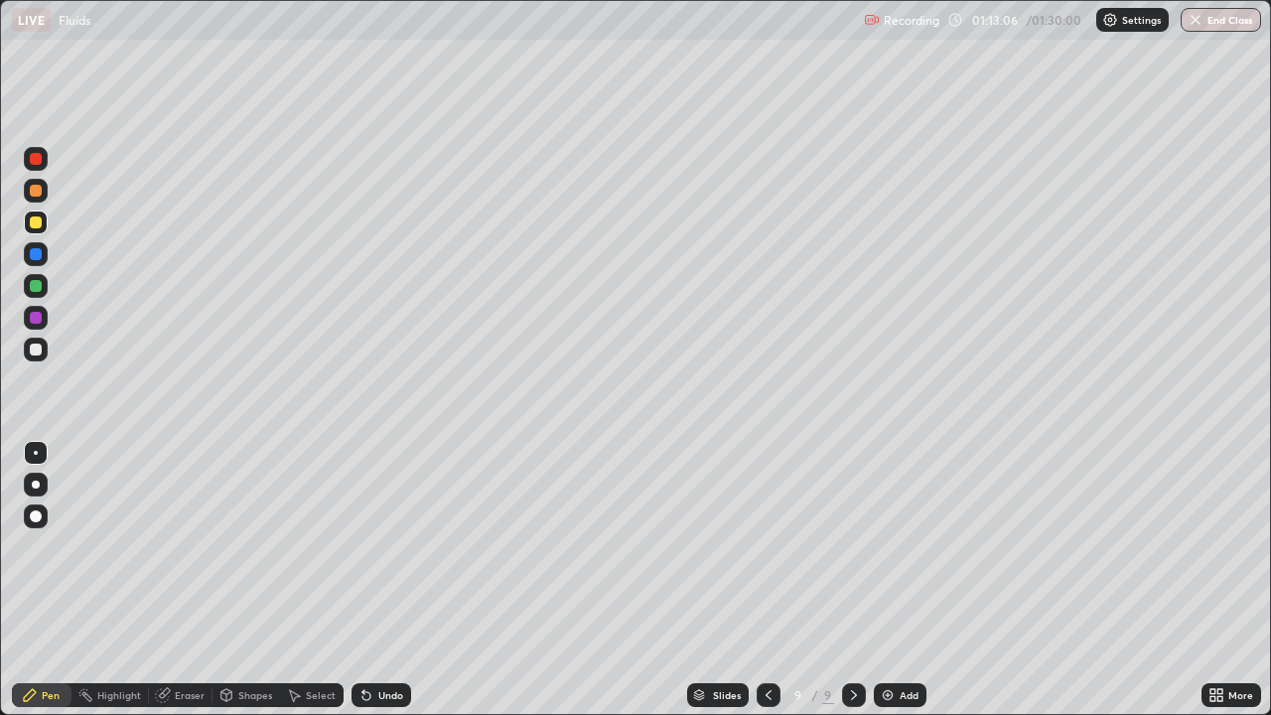
click at [247, 546] on div "Shapes" at bounding box center [255, 695] width 34 height 10
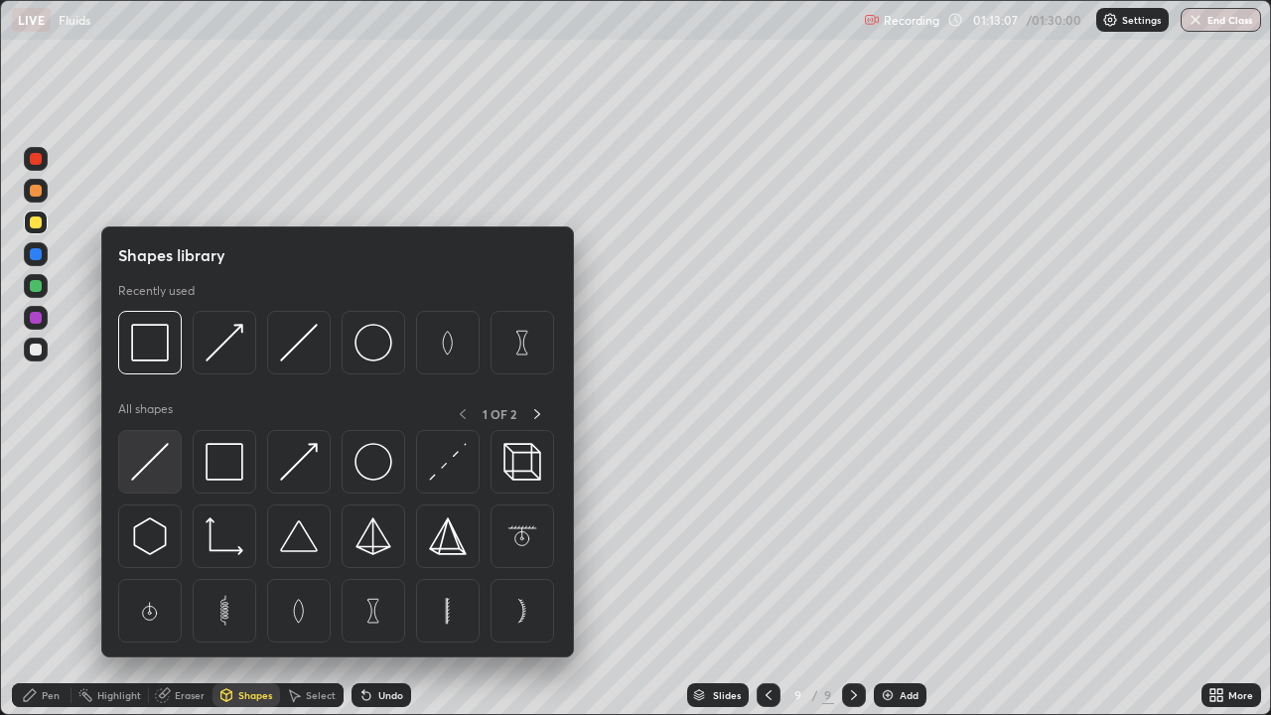
click at [158, 456] on img at bounding box center [150, 462] width 38 height 38
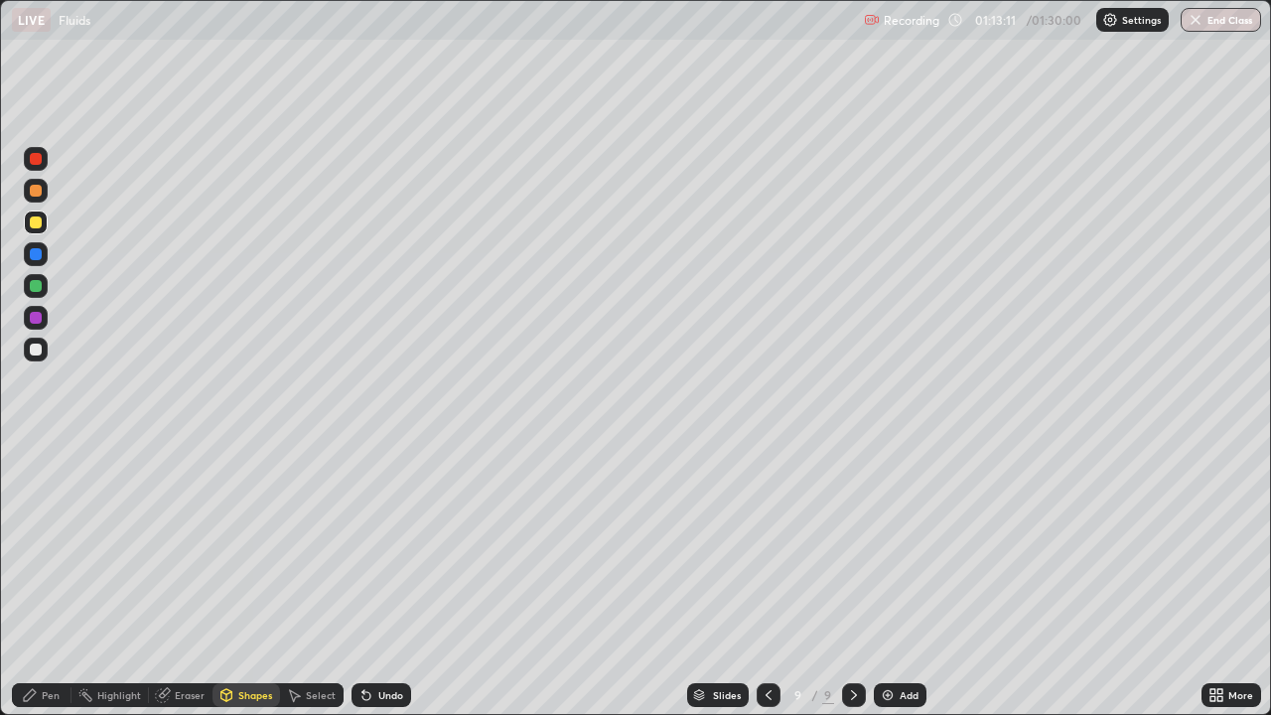
click at [45, 315] on div at bounding box center [36, 318] width 24 height 24
click at [63, 546] on div "Pen" at bounding box center [42, 695] width 60 height 24
click at [37, 289] on div at bounding box center [36, 286] width 12 height 12
click at [249, 546] on div "Shapes" at bounding box center [255, 695] width 34 height 10
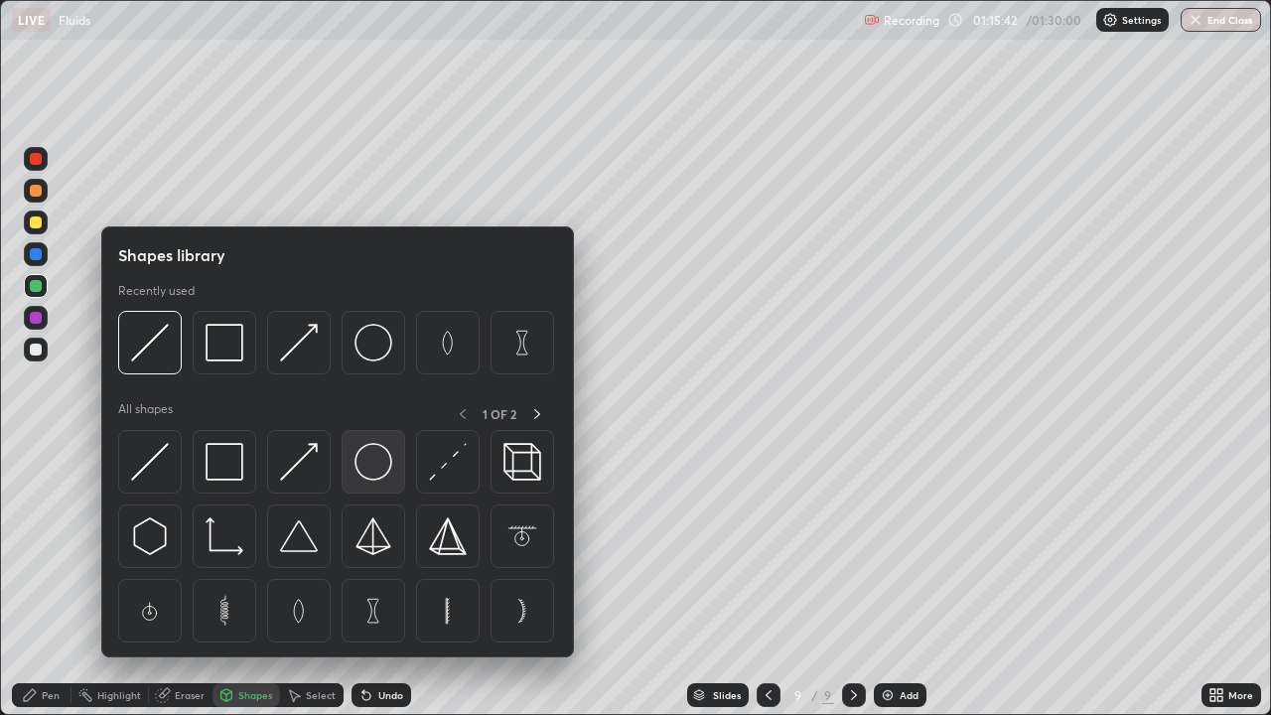
click at [360, 463] on img at bounding box center [373, 462] width 38 height 38
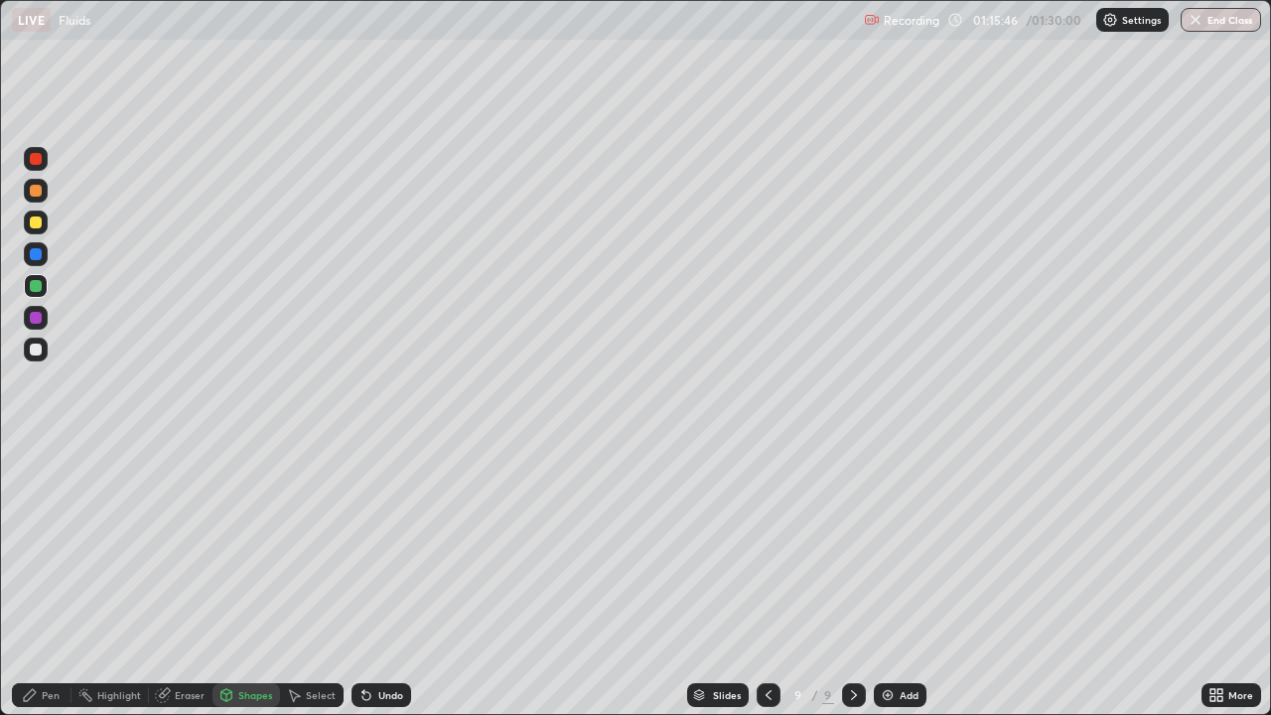
click at [47, 546] on div "Pen" at bounding box center [51, 695] width 18 height 10
click at [390, 546] on div "Undo" at bounding box center [390, 695] width 25 height 10
click at [38, 348] on div at bounding box center [36, 349] width 12 height 12
click at [1213, 11] on button "End Class" at bounding box center [1220, 20] width 80 height 24
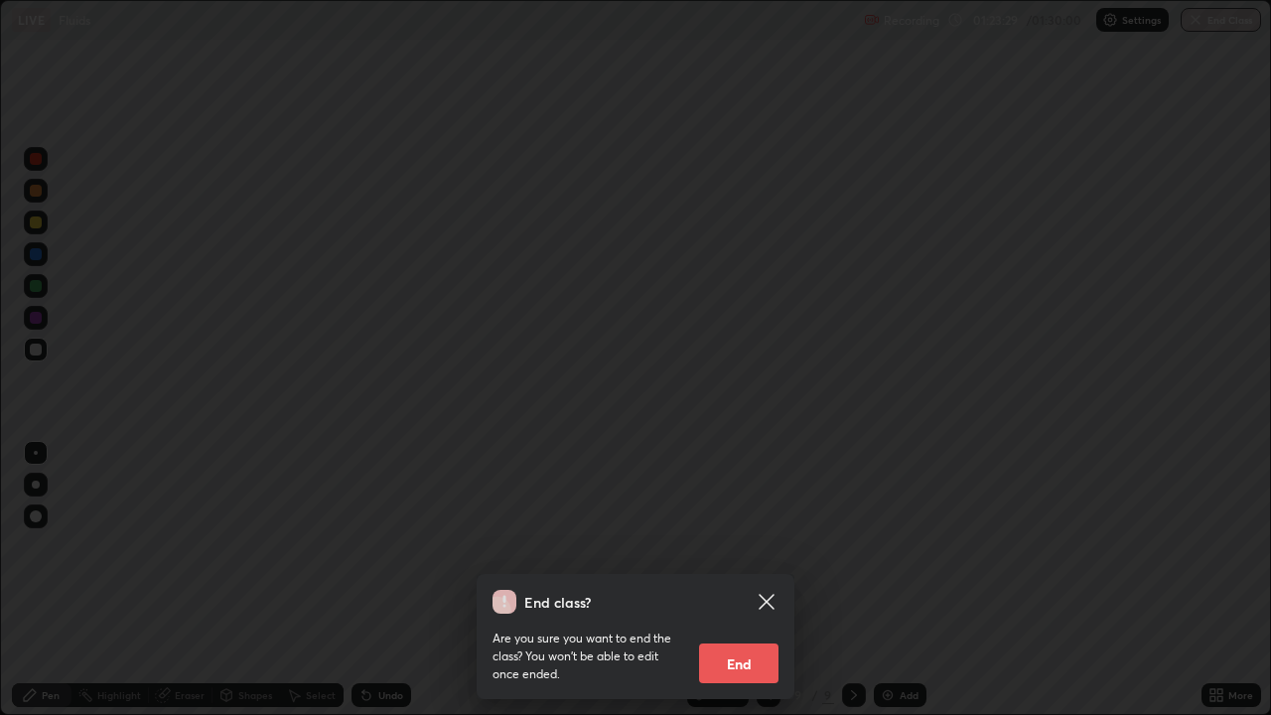
click at [739, 546] on button "End" at bounding box center [738, 663] width 79 height 40
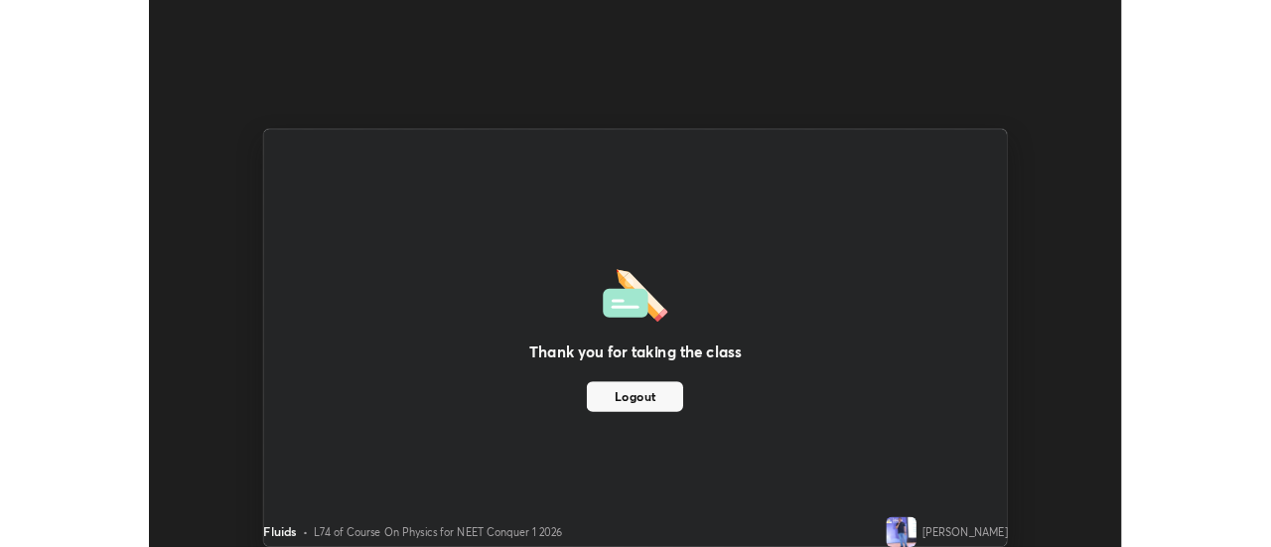
scroll to position [98719, 97995]
